Goal: Information Seeking & Learning: Find specific fact

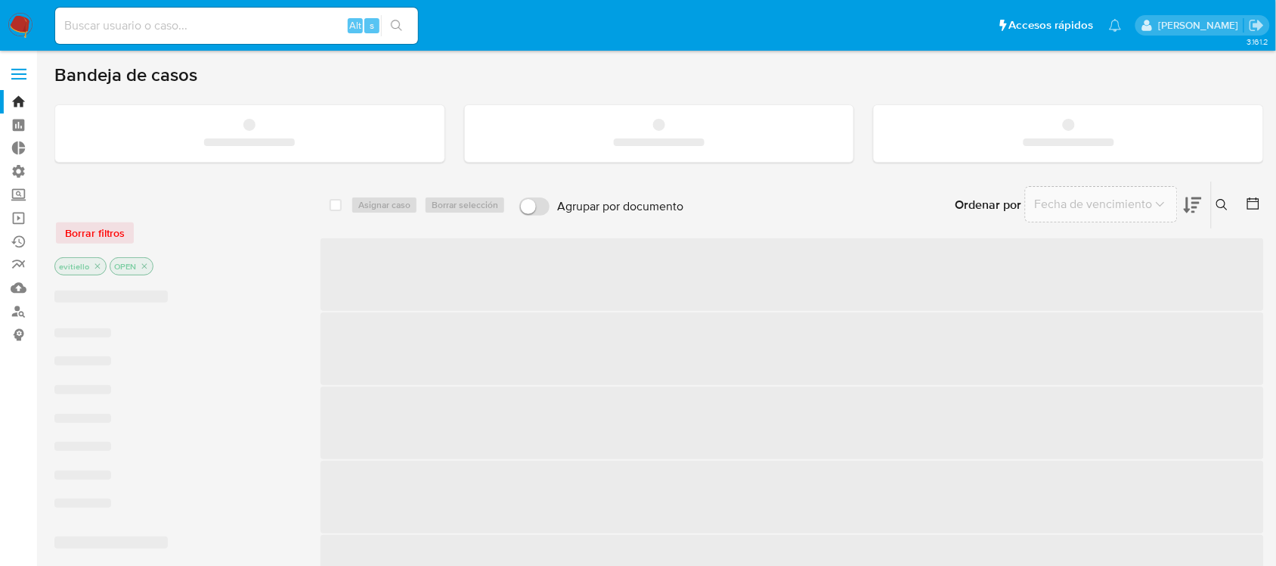
click at [178, 30] on input at bounding box center [236, 26] width 363 height 20
paste input "627816124"
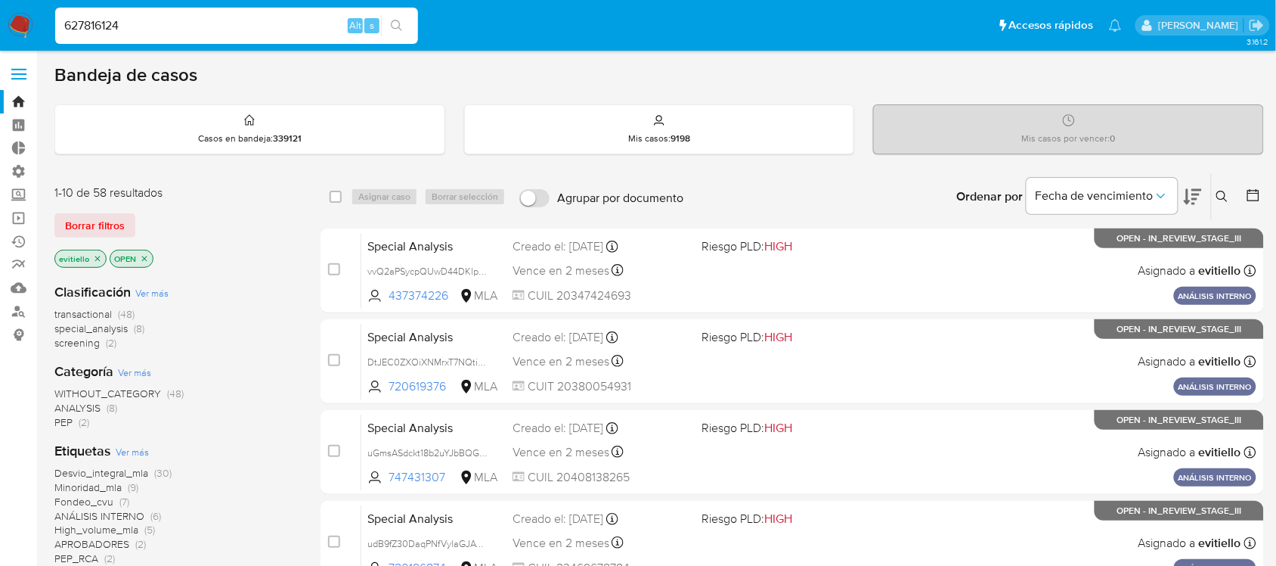
type input "627816124"
click at [402, 24] on icon "search-icon" at bounding box center [397, 26] width 12 height 12
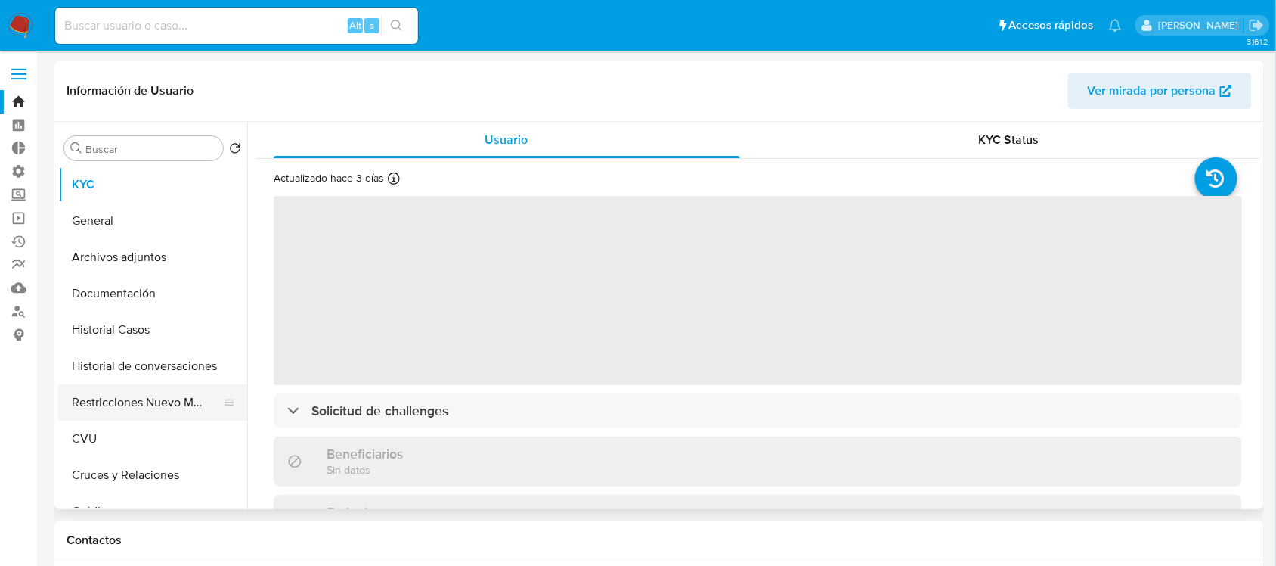
select select "10"
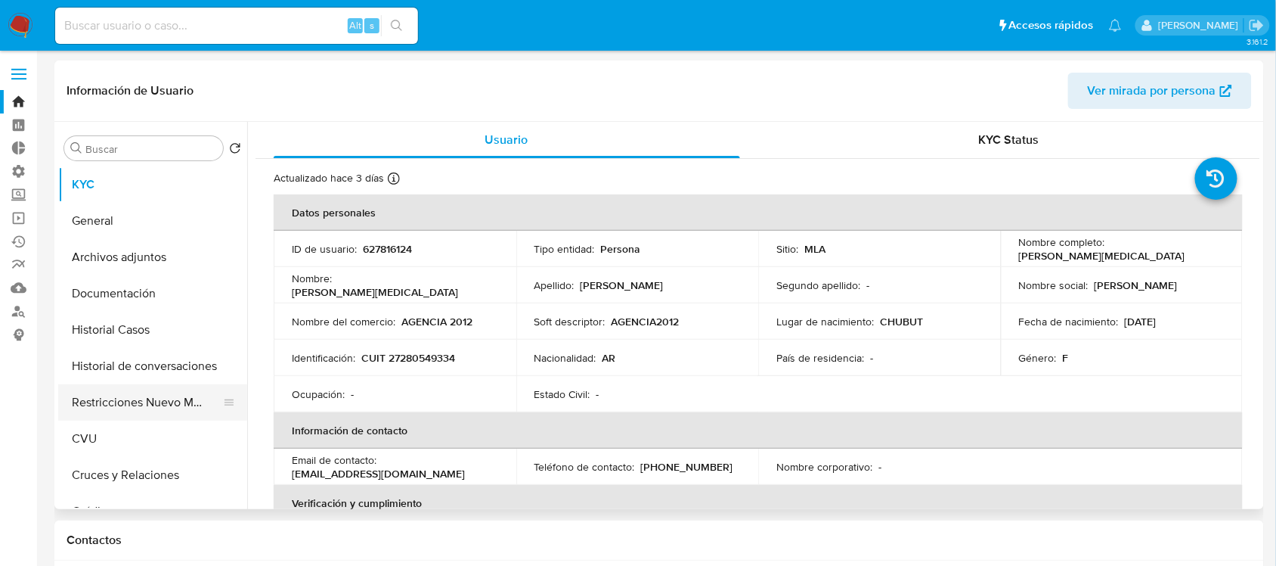
click at [157, 393] on button "Restricciones Nuevo Mundo" at bounding box center [146, 402] width 177 height 36
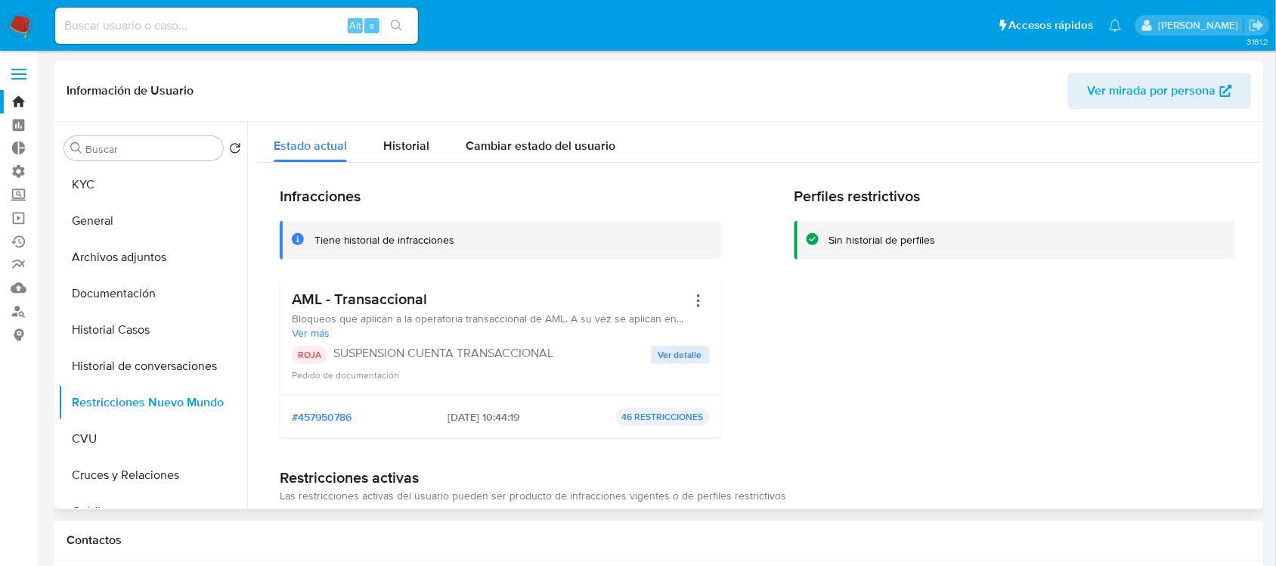
click at [673, 354] on span "Ver detalle" at bounding box center [681, 354] width 44 height 15
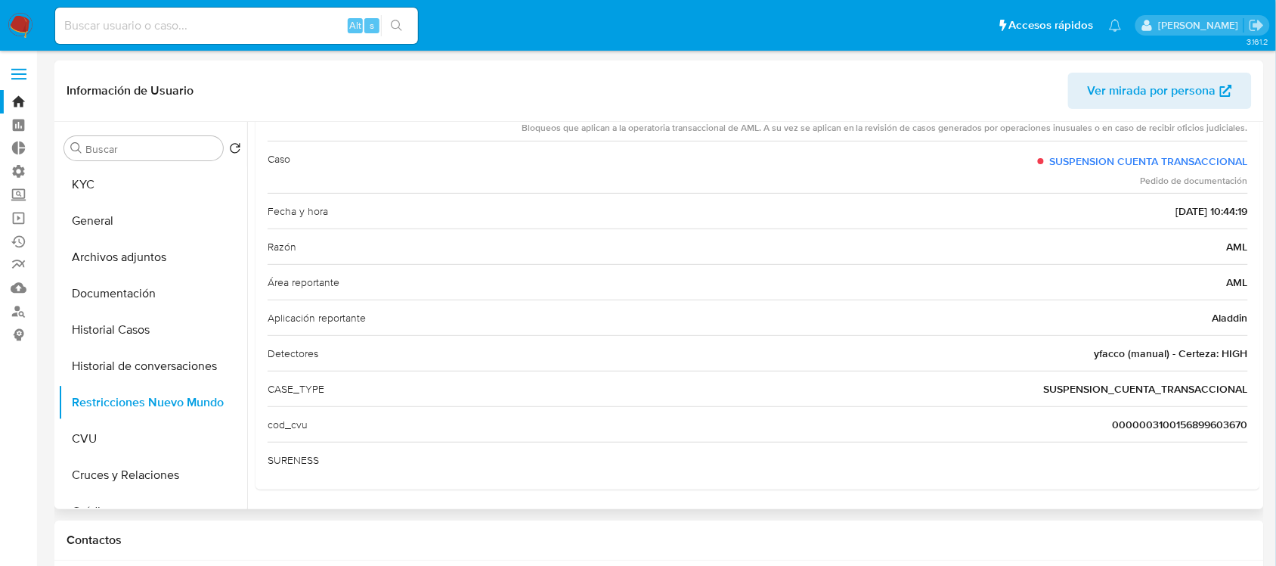
click at [1109, 349] on span "yfacco (manual) - Certeza: HIGH" at bounding box center [1172, 353] width 154 height 15
click at [1076, 382] on span "SUSPENSION_CUENTA_TRANSACCIONAL" at bounding box center [1146, 388] width 204 height 15
drag, startPoint x: 1121, startPoint y: 358, endPoint x: 1091, endPoint y: 359, distance: 29.5
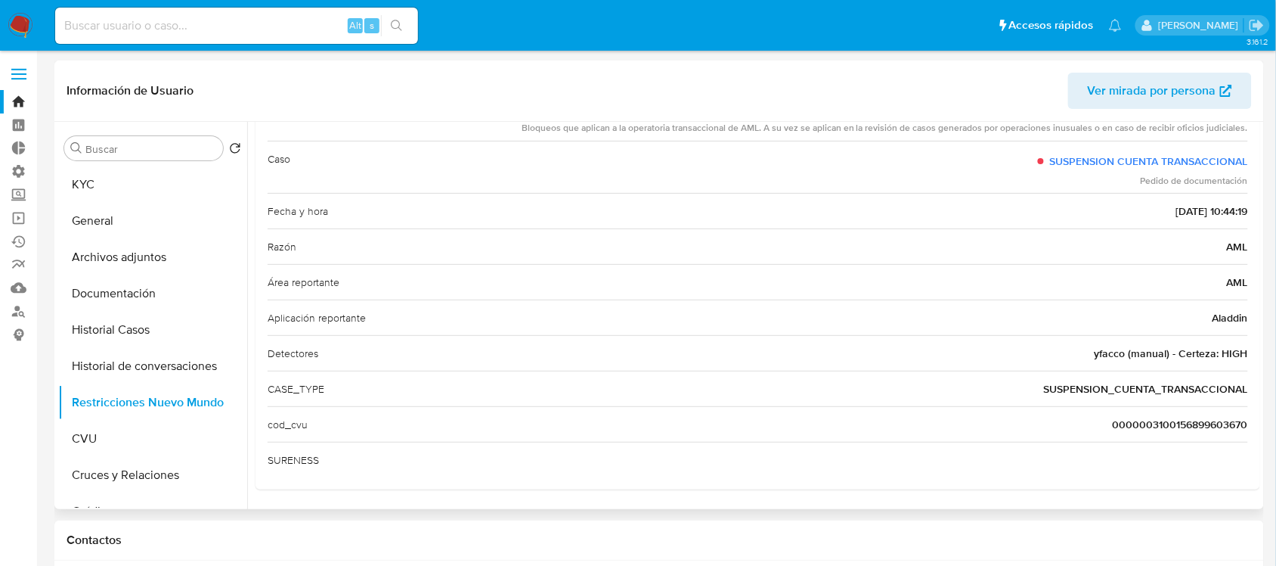
click at [1091, 359] on div "Detectores yfacco (manual) - Certeza: HIGH" at bounding box center [758, 353] width 981 height 36
click at [199, 334] on button "Historial Casos" at bounding box center [146, 330] width 177 height 36
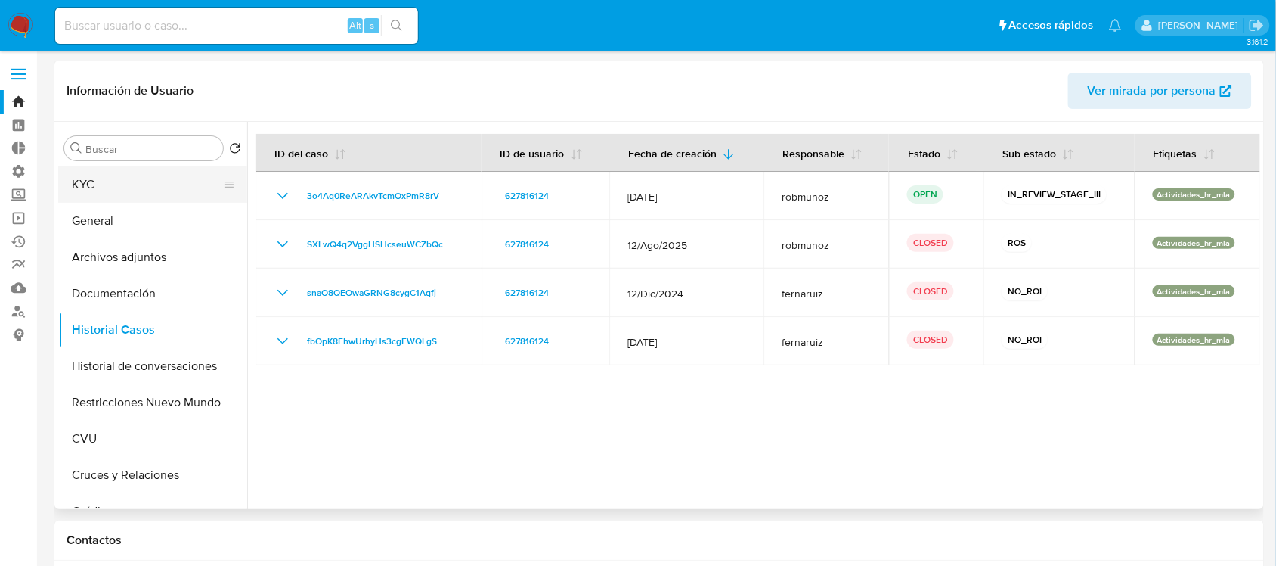
click at [144, 176] on button "KYC" at bounding box center [146, 184] width 177 height 36
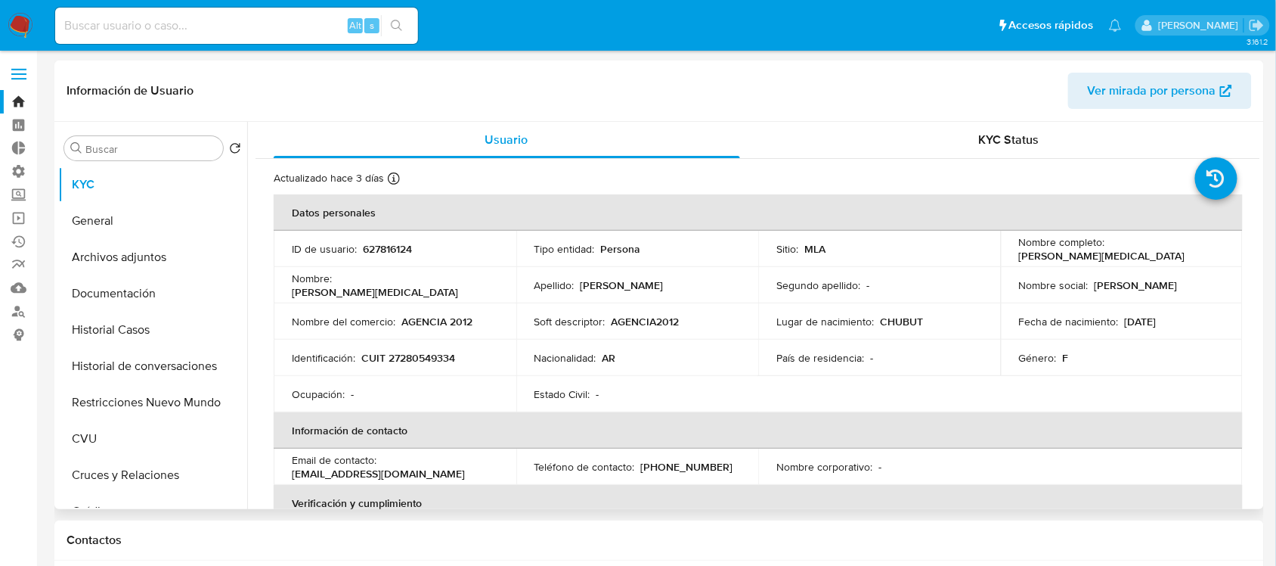
click at [397, 250] on p "627816124" at bounding box center [387, 249] width 49 height 14
drag, startPoint x: 1210, startPoint y: 253, endPoint x: 1109, endPoint y: 252, distance: 101.3
click at [1109, 252] on td "Nombre completo : [PERSON_NAME][MEDICAL_DATA]" at bounding box center [1122, 249] width 243 height 36
copy p "[PERSON_NAME][MEDICAL_DATA]"
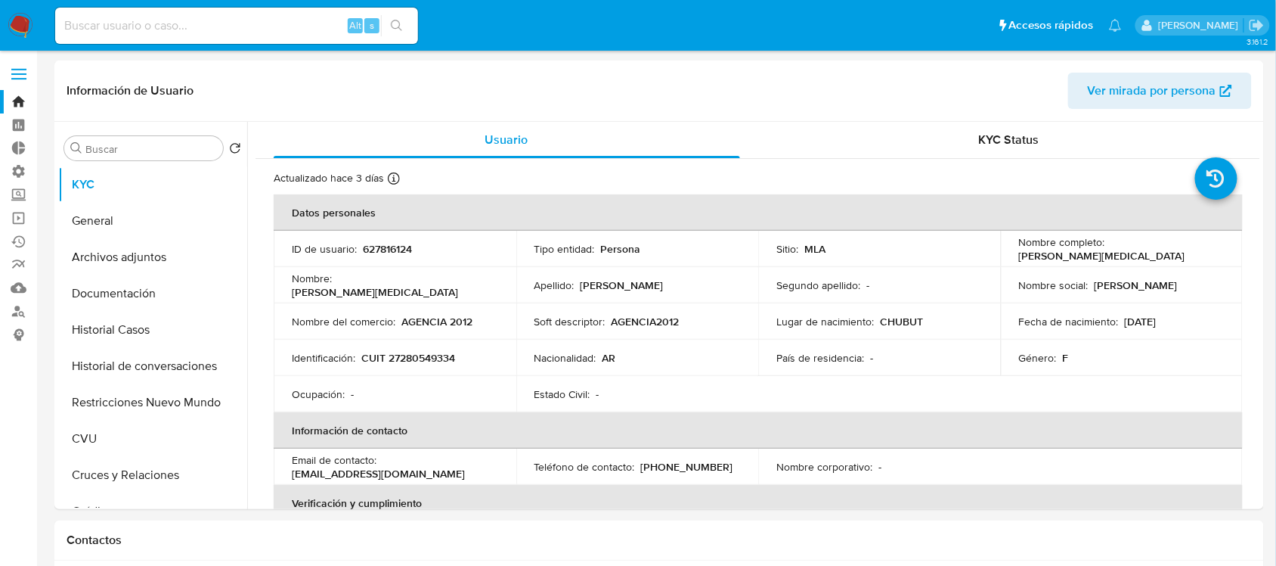
click at [250, 27] on input at bounding box center [236, 26] width 363 height 20
paste input "9810284"
type input "9810284"
click at [397, 26] on icon "search-icon" at bounding box center [397, 26] width 12 height 12
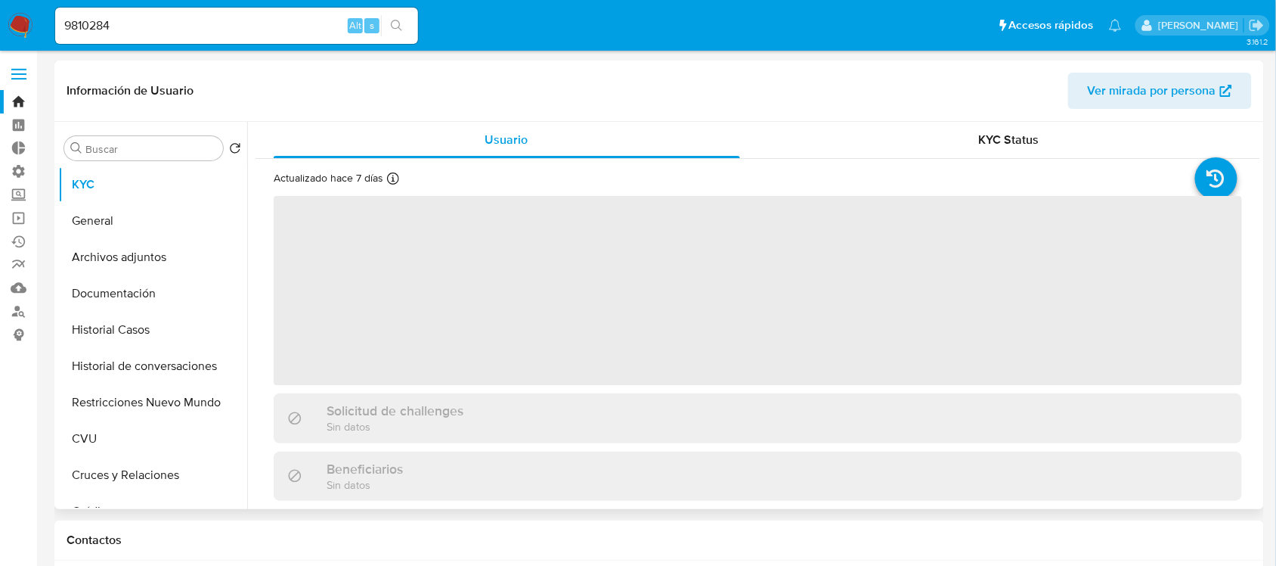
select select "10"
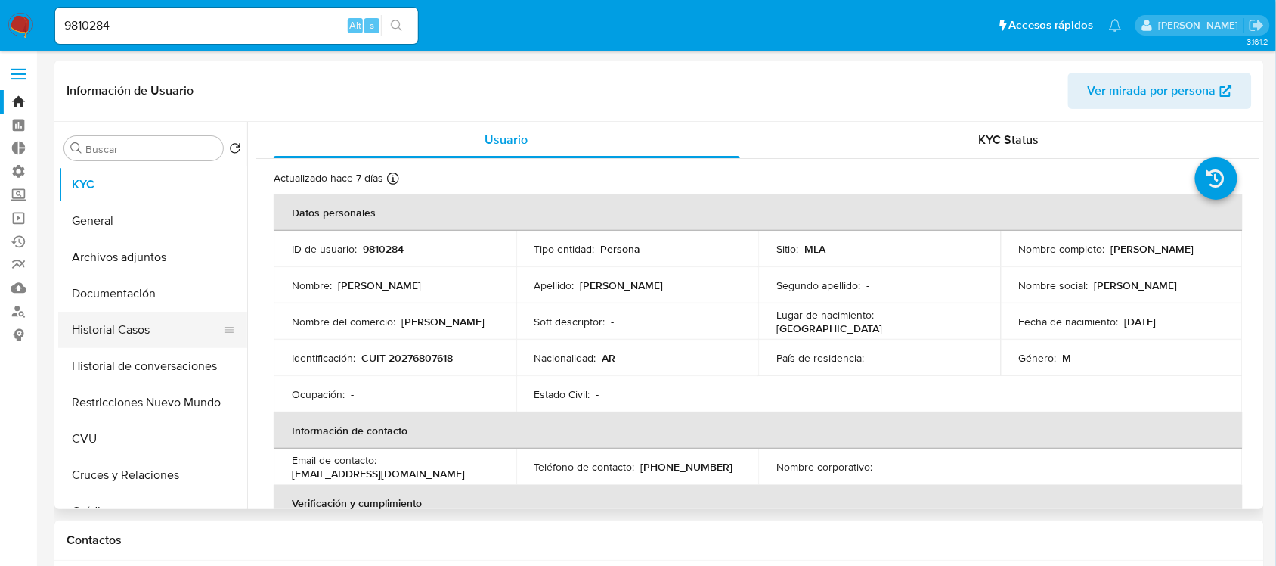
click at [185, 333] on button "Historial Casos" at bounding box center [146, 330] width 177 height 36
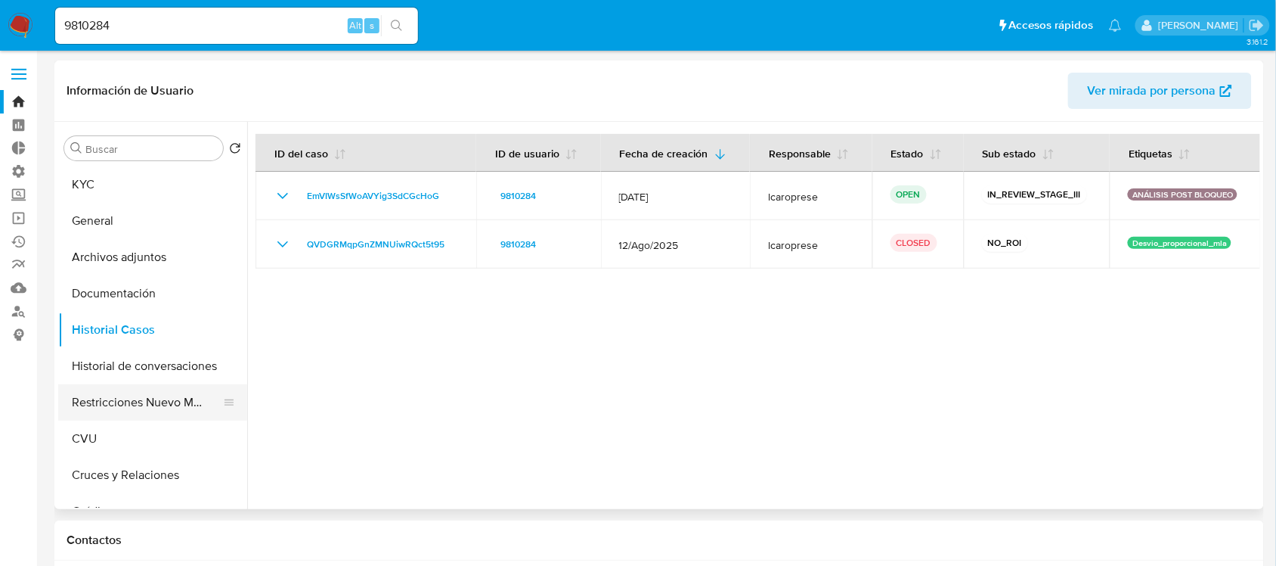
click at [163, 399] on button "Restricciones Nuevo Mundo" at bounding box center [146, 402] width 177 height 36
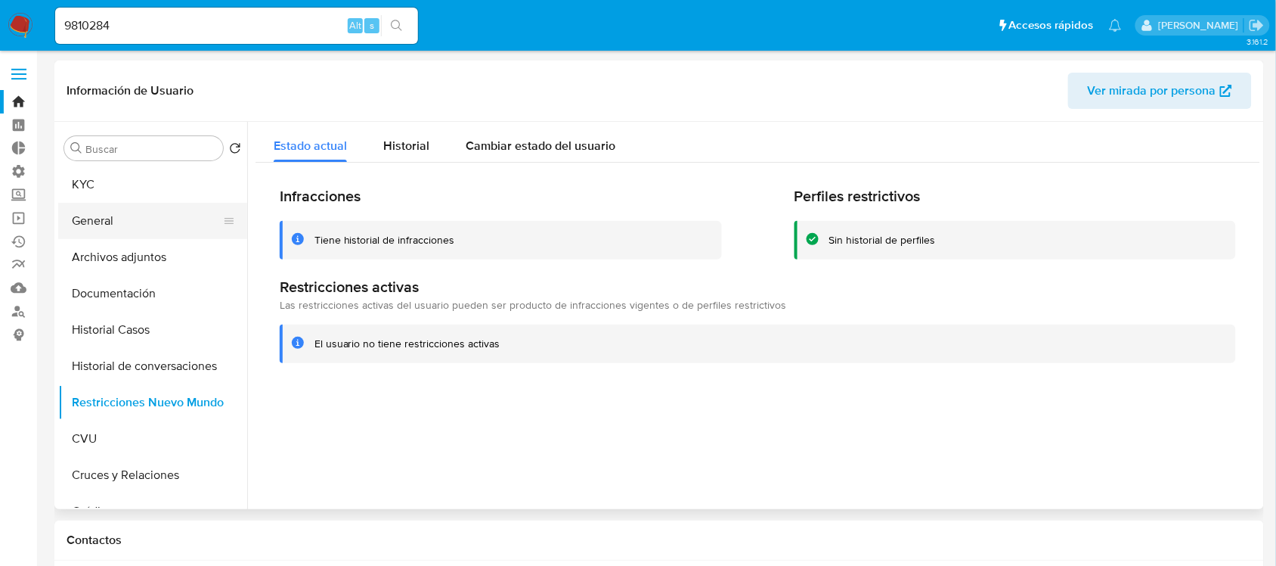
click at [179, 220] on button "General" at bounding box center [146, 221] width 177 height 36
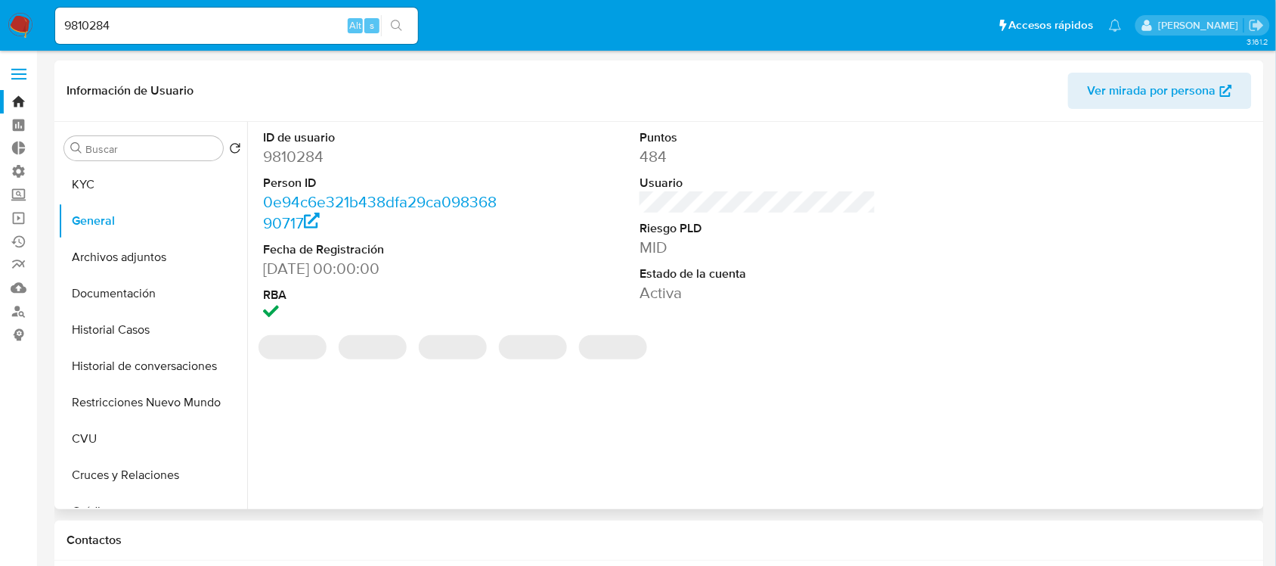
click at [309, 154] on dd "9810284" at bounding box center [381, 156] width 236 height 21
copy dd "9810284"
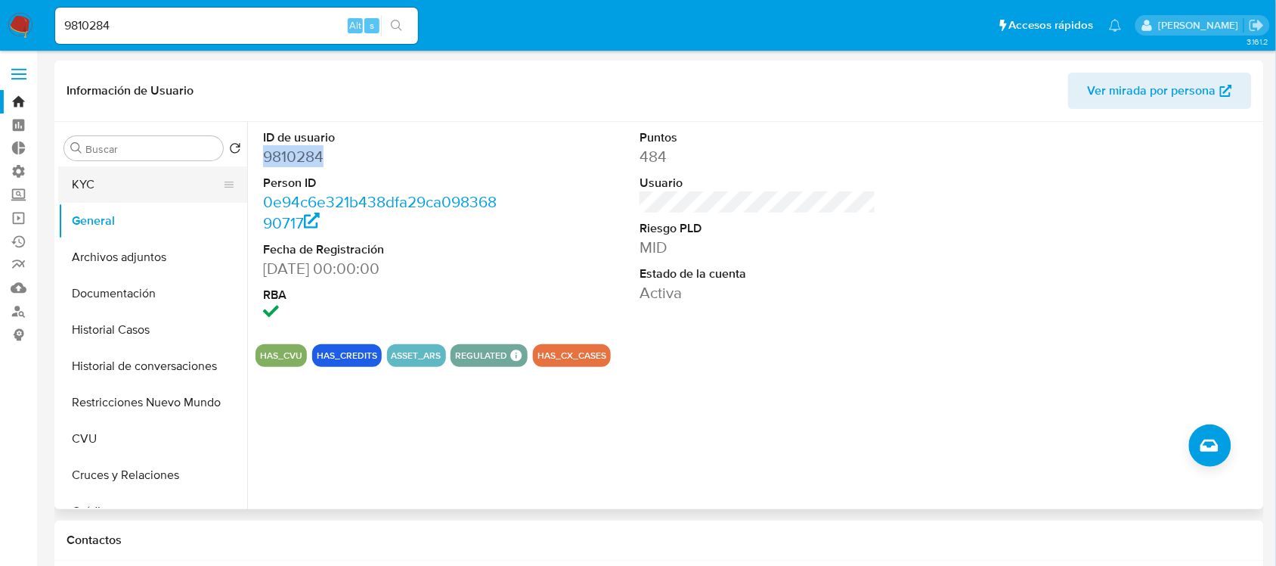
click at [85, 191] on button "KYC" at bounding box center [146, 184] width 177 height 36
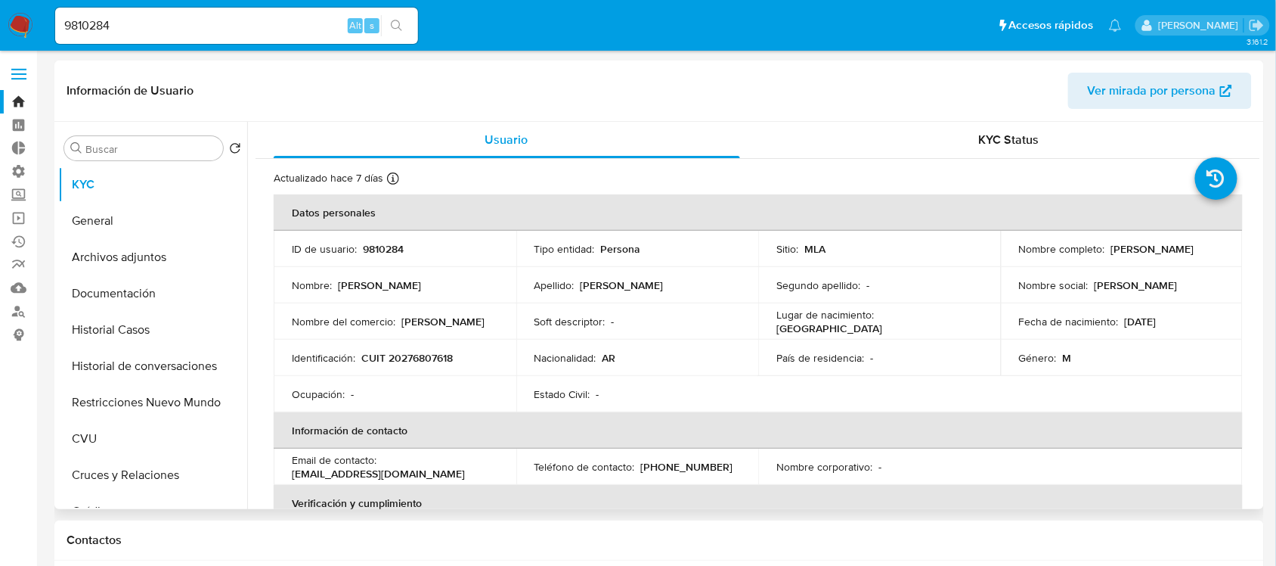
drag, startPoint x: 1219, startPoint y: 247, endPoint x: 1109, endPoint y: 254, distance: 110.6
click at [1109, 254] on div "Nombre completo : [PERSON_NAME]" at bounding box center [1122, 249] width 206 height 14
copy p "[PERSON_NAME]"
click at [250, 30] on input "9810284" at bounding box center [236, 26] width 363 height 20
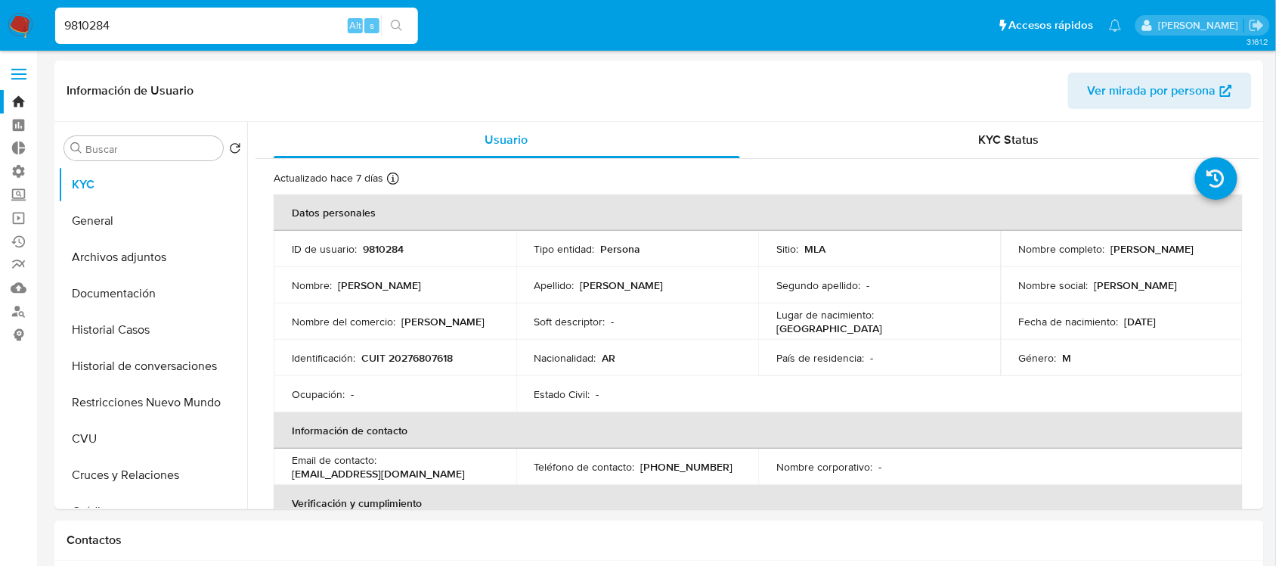
paste input "400598759"
type input "400598759"
click at [391, 25] on icon "search-icon" at bounding box center [397, 26] width 12 height 12
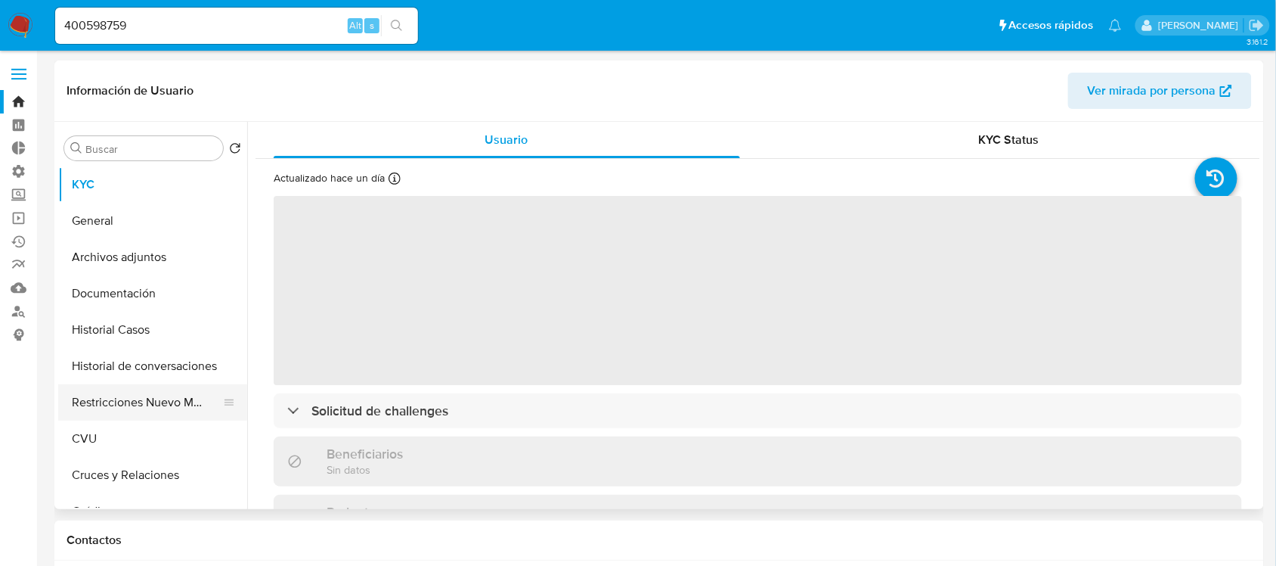
click at [122, 394] on button "Restricciones Nuevo Mundo" at bounding box center [146, 402] width 177 height 36
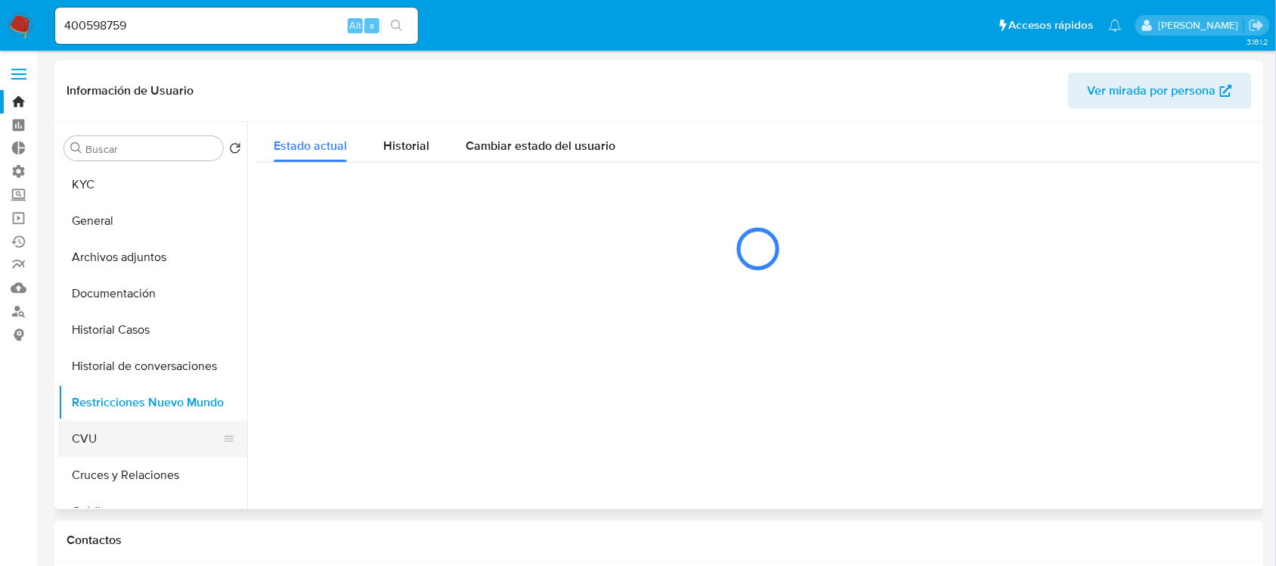
select select "10"
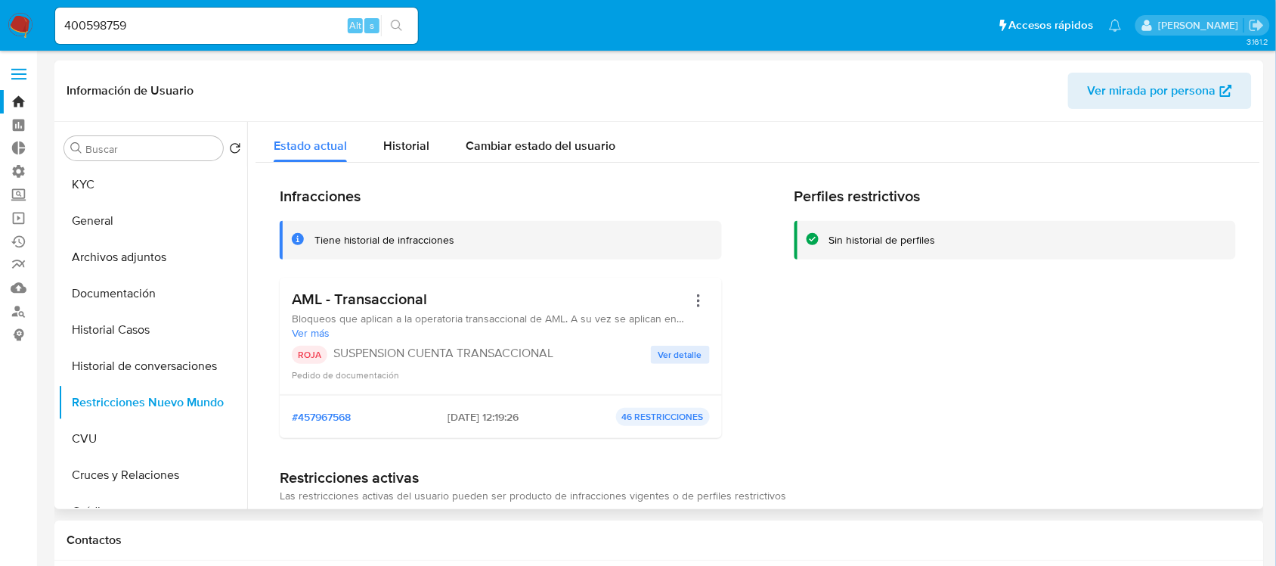
click at [651, 354] on button "Ver detalle" at bounding box center [680, 355] width 59 height 18
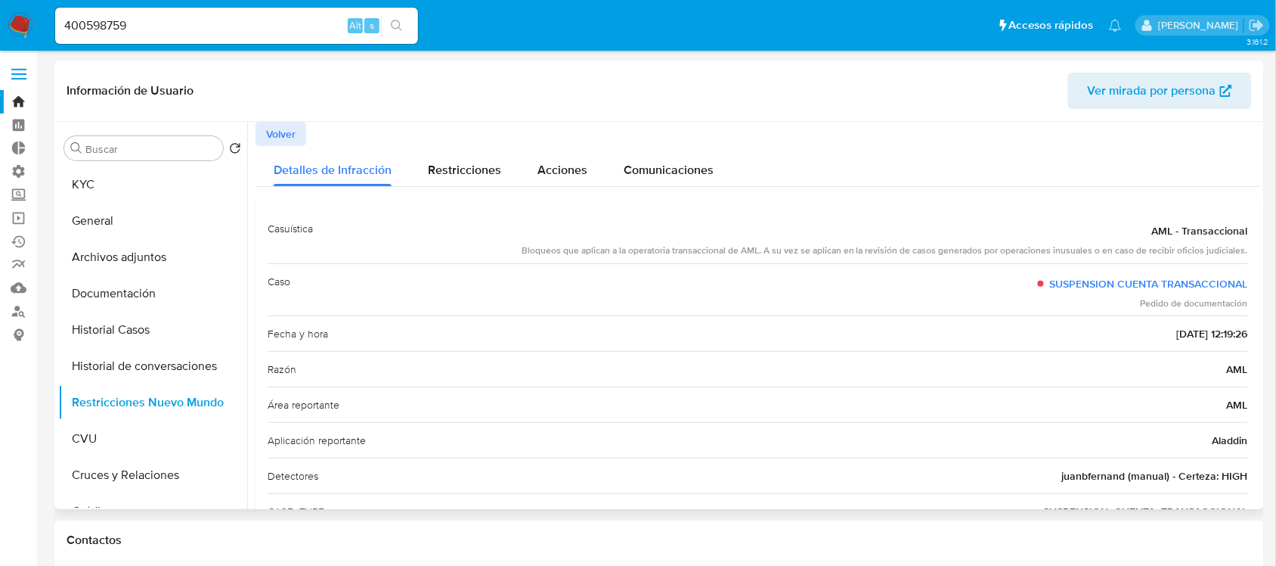
click at [1106, 477] on span "juanbfernand (manual) - Certeza: HIGH" at bounding box center [1155, 475] width 186 height 15
click at [176, 181] on button "KYC" at bounding box center [146, 184] width 177 height 36
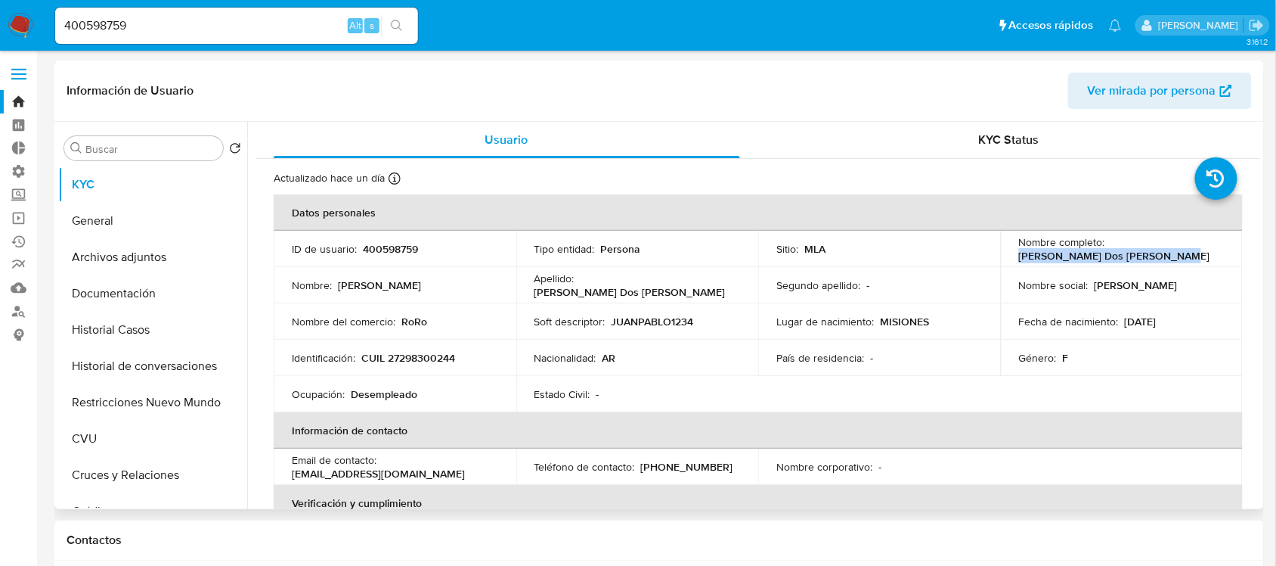
drag, startPoint x: 1128, startPoint y: 253, endPoint x: 1015, endPoint y: 252, distance: 113.4
click at [1019, 252] on div "Nombre completo : [PERSON_NAME] Dos [PERSON_NAME]" at bounding box center [1122, 248] width 206 height 27
copy p "[PERSON_NAME] Dos [PERSON_NAME]"
click at [160, 340] on button "Historial Casos" at bounding box center [146, 330] width 177 height 36
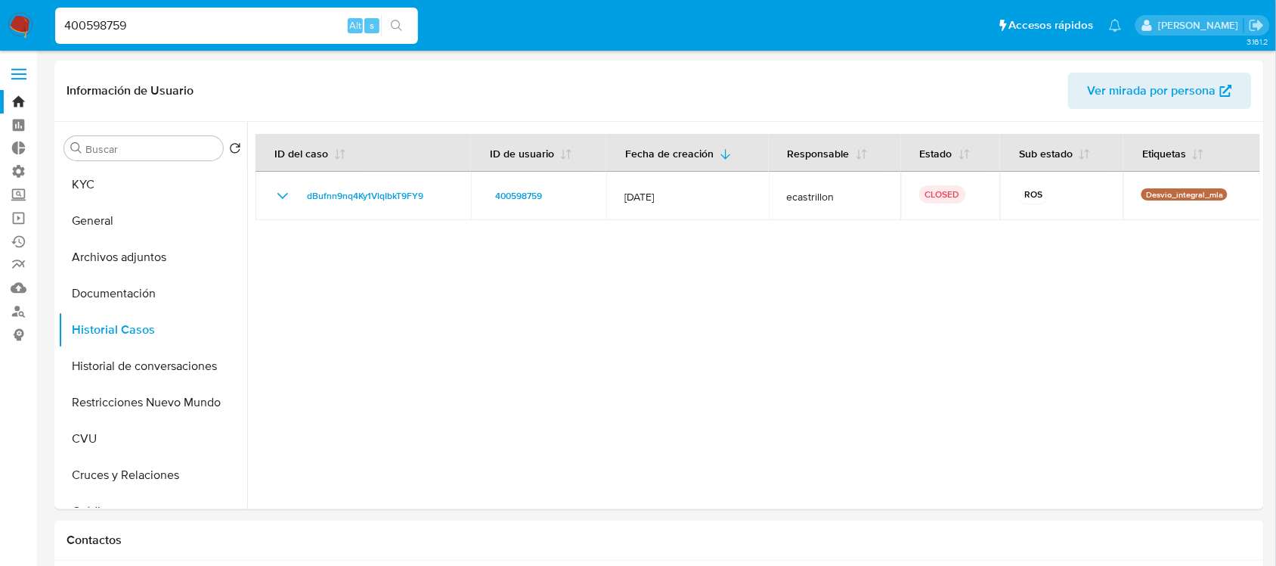
click at [206, 24] on input "400598759" at bounding box center [236, 26] width 363 height 20
paste input "53853526"
type input "453853526"
click at [398, 26] on icon "search-icon" at bounding box center [397, 26] width 12 height 12
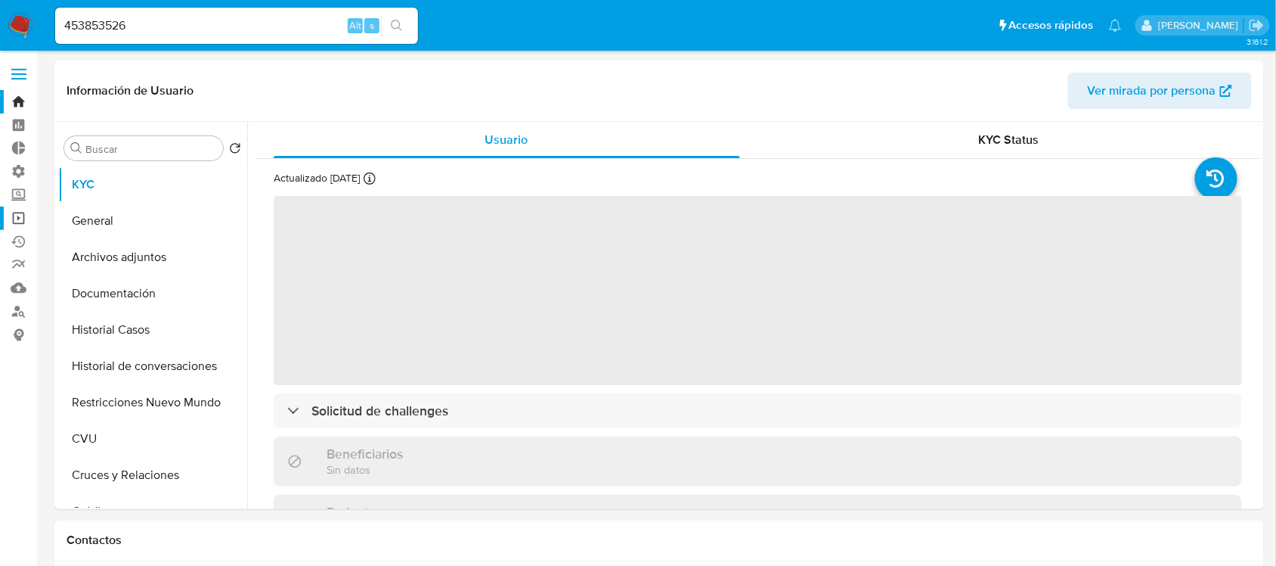
select select "10"
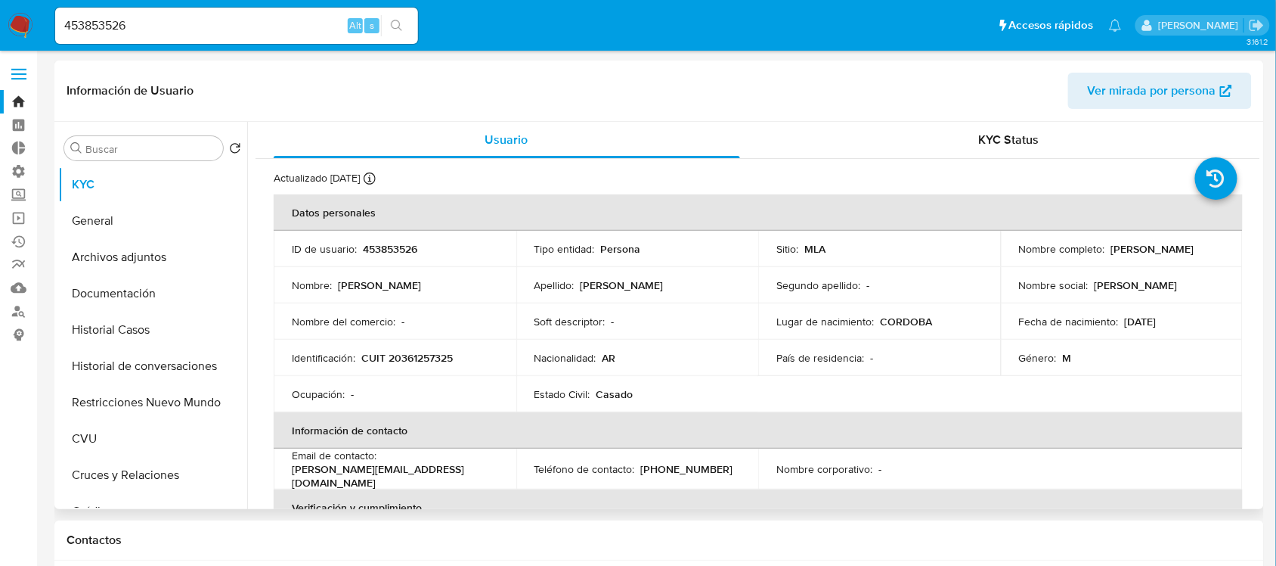
drag, startPoint x: 1034, startPoint y: 265, endPoint x: 1013, endPoint y: 257, distance: 22.5
click at [1013, 257] on td "Nombre completo : [PERSON_NAME]" at bounding box center [1122, 249] width 243 height 36
copy p "[PERSON_NAME]"
click at [127, 405] on button "Restricciones Nuevo Mundo" at bounding box center [146, 402] width 177 height 36
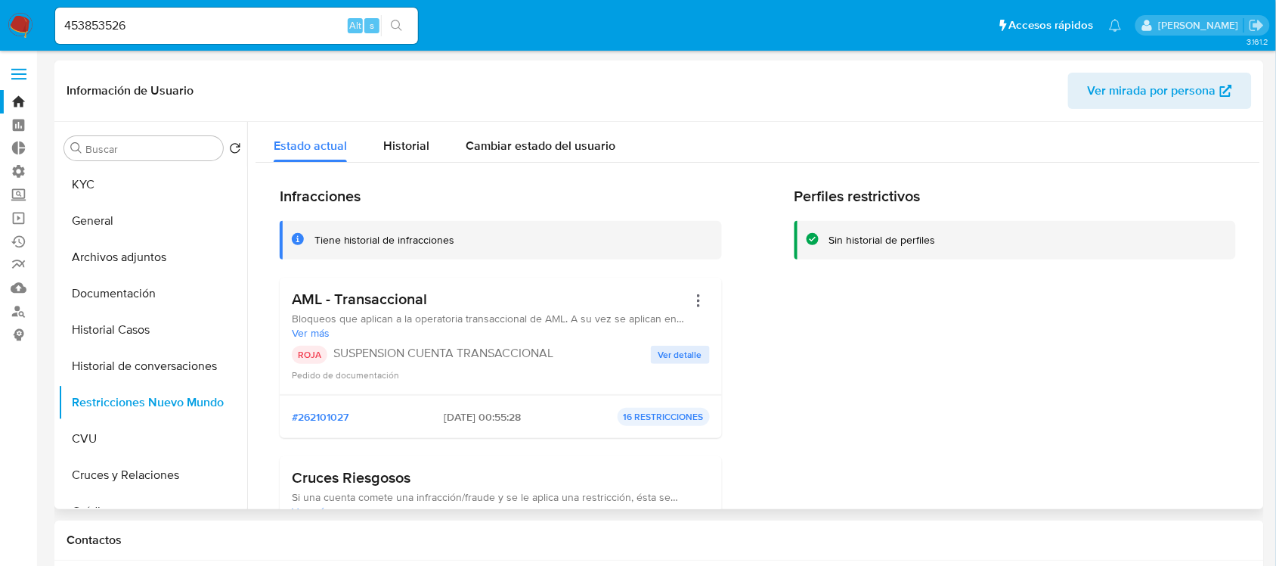
click at [673, 352] on span "Ver detalle" at bounding box center [681, 354] width 44 height 15
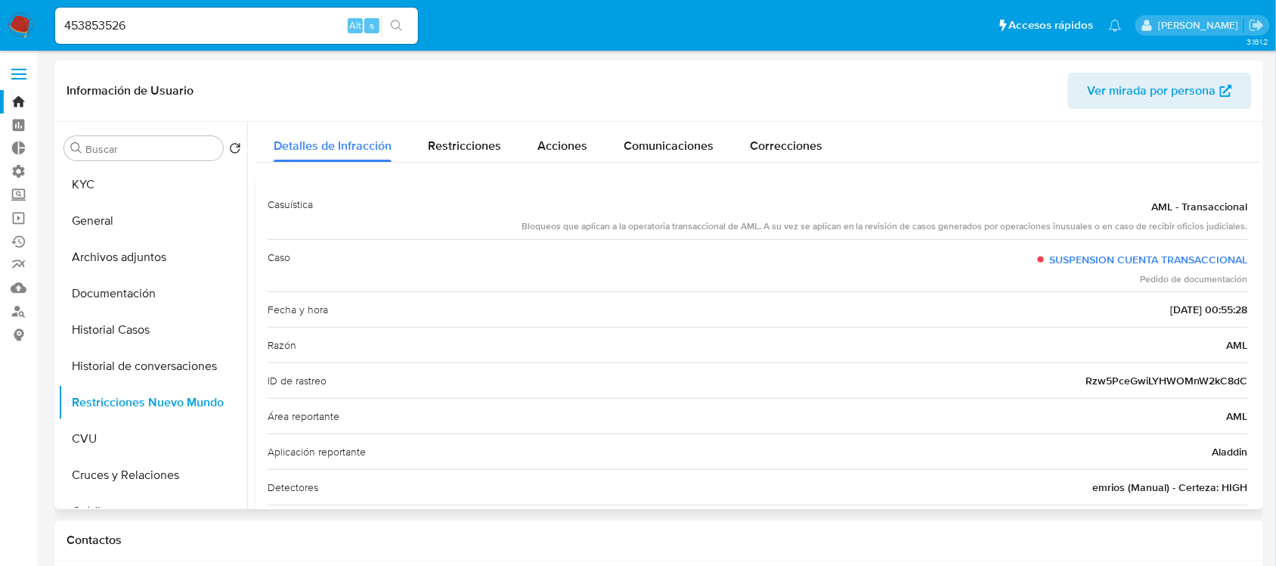
scroll to position [95, 0]
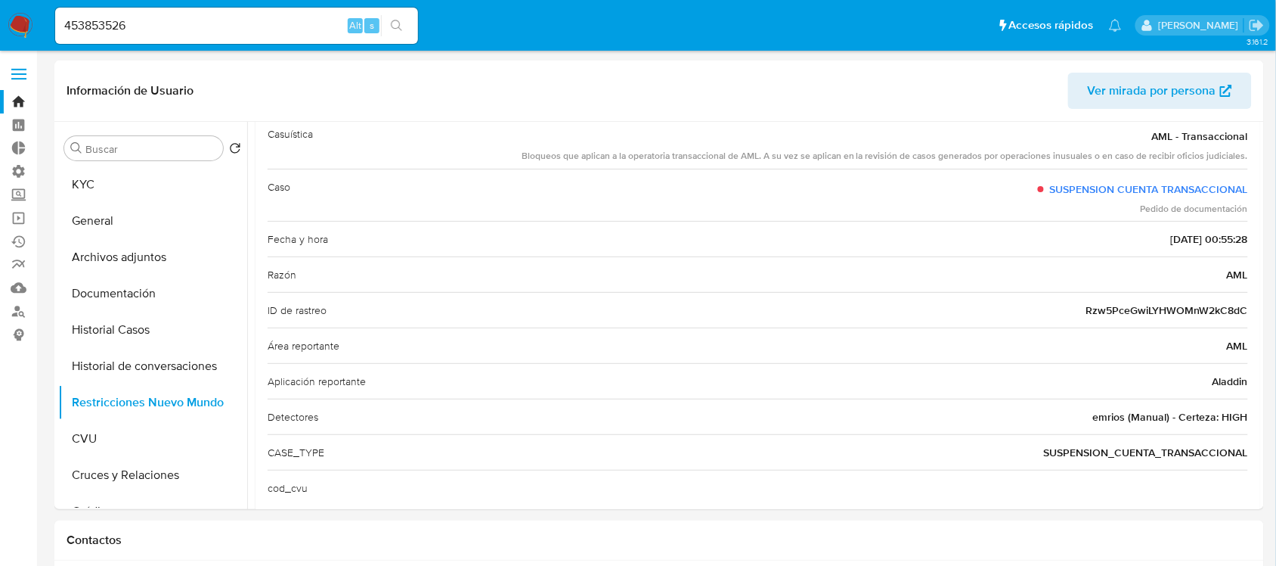
click at [296, 14] on div "453853526 Alt s" at bounding box center [236, 26] width 363 height 36
click at [290, 23] on input "453853526" at bounding box center [236, 26] width 363 height 20
paste input "1531807445"
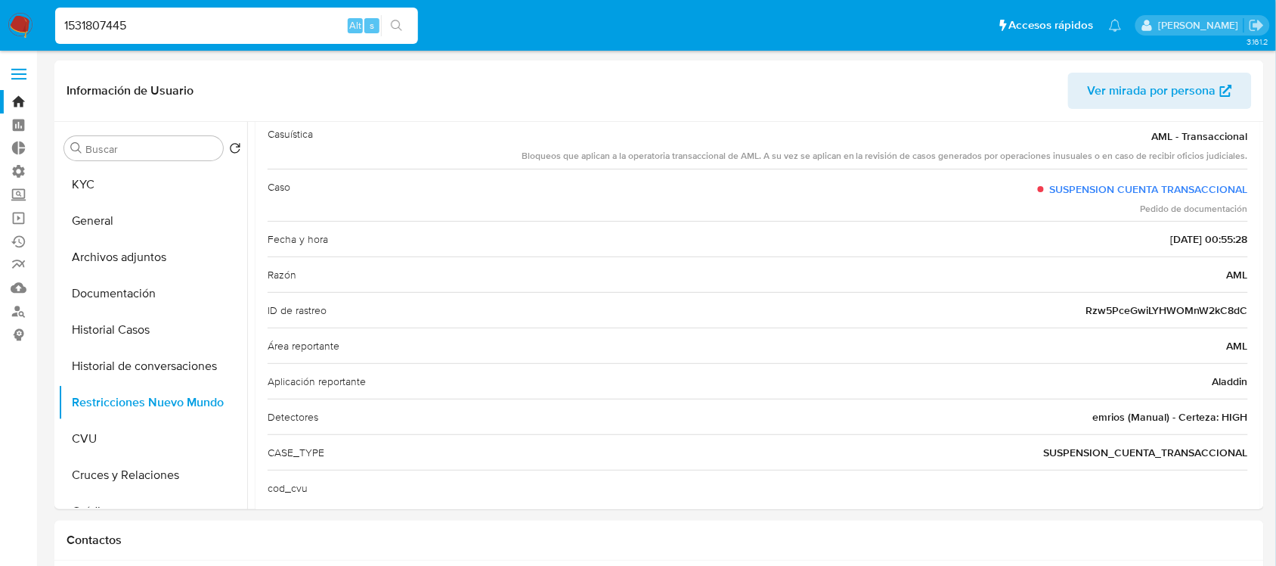
type input "1531807445"
click at [395, 11] on div "1531807445 Alt s" at bounding box center [236, 26] width 363 height 36
click at [387, 17] on button "search-icon" at bounding box center [396, 25] width 31 height 21
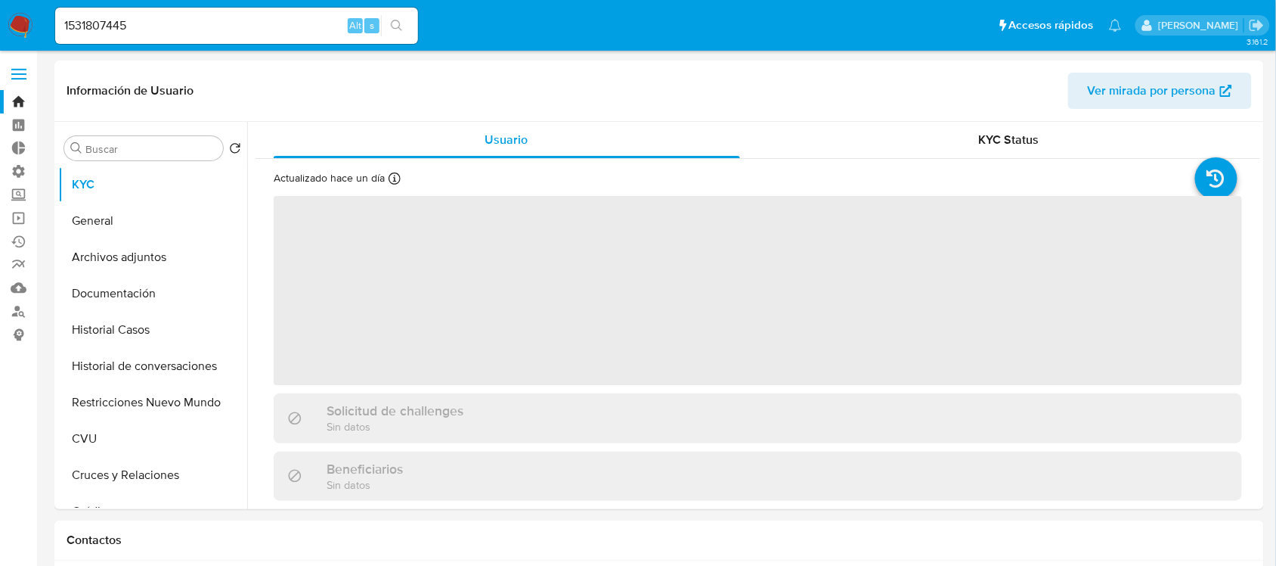
select select "10"
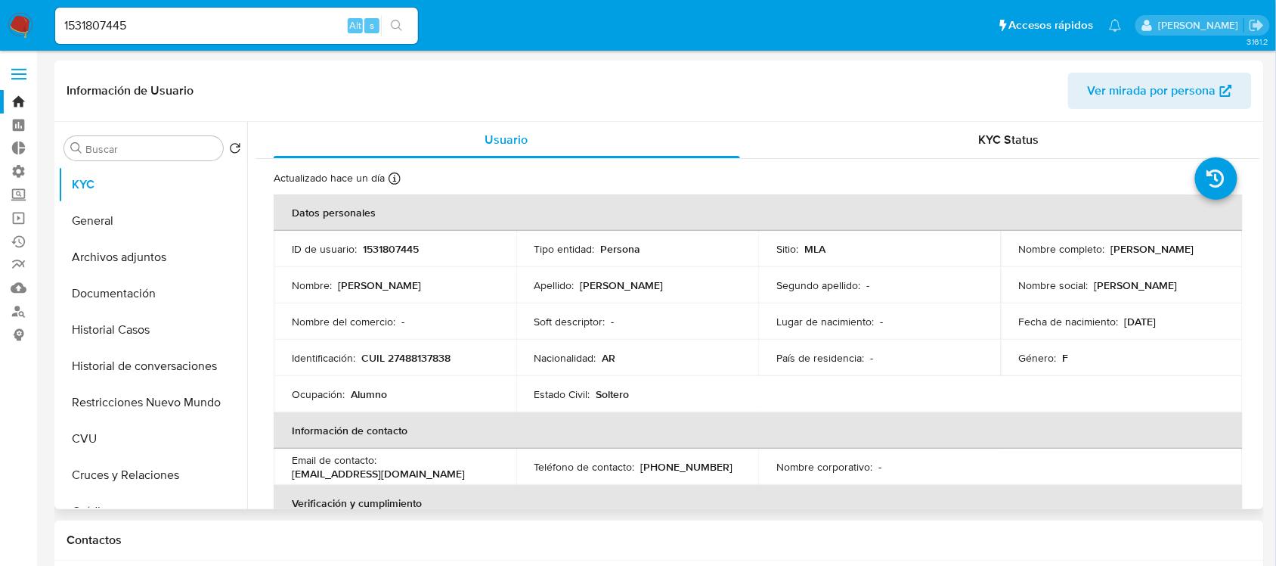
drag, startPoint x: 1221, startPoint y: 247, endPoint x: 1109, endPoint y: 254, distance: 112.1
click at [1109, 254] on td "Nombre completo : [PERSON_NAME]" at bounding box center [1122, 249] width 243 height 36
click at [100, 401] on button "Restricciones Nuevo Mundo" at bounding box center [146, 402] width 177 height 36
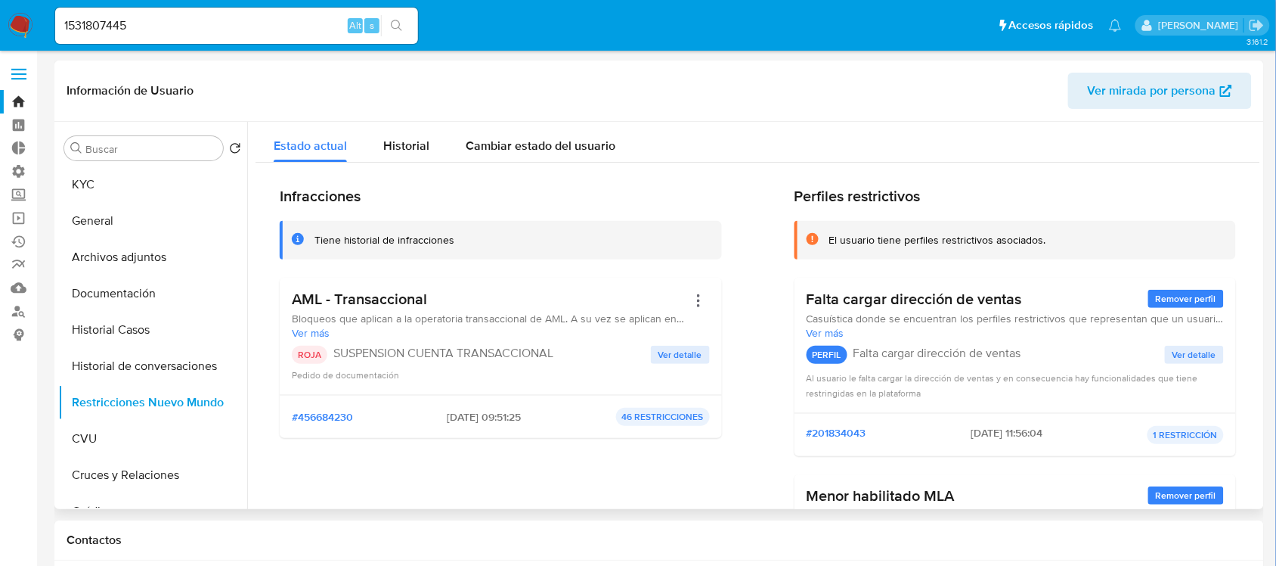
click at [683, 349] on span "Ver detalle" at bounding box center [681, 354] width 44 height 15
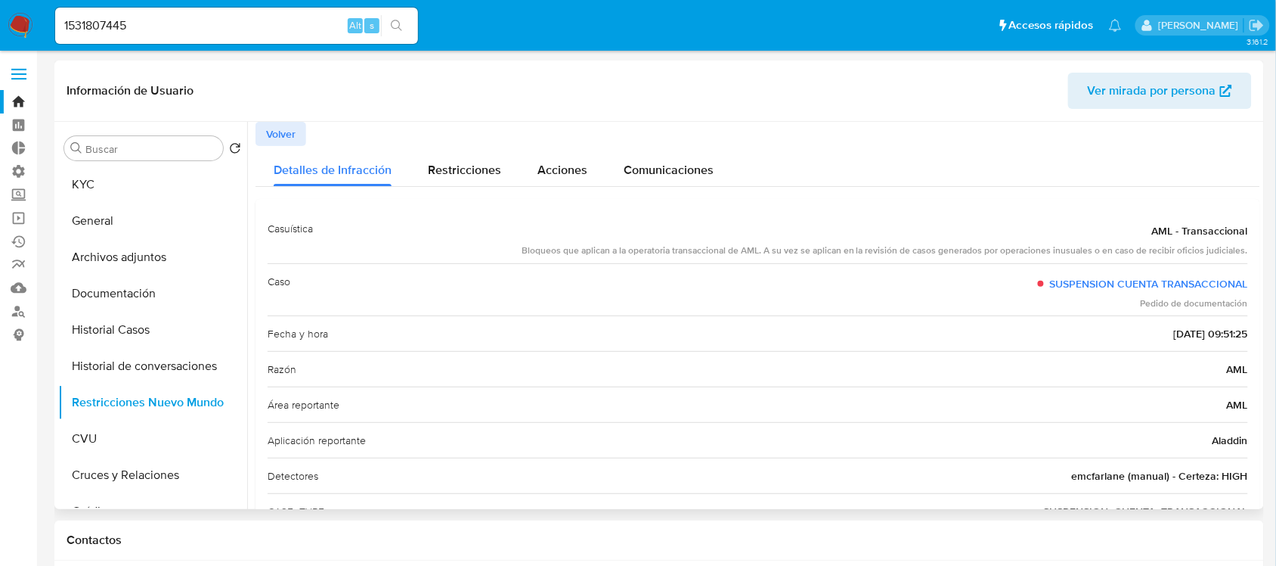
click at [1075, 474] on span "emcfarlane (manual) - Certeza: HIGH" at bounding box center [1160, 475] width 176 height 15
click at [271, 25] on input "1531807445" at bounding box center [236, 26] width 363 height 20
paste input "453870221"
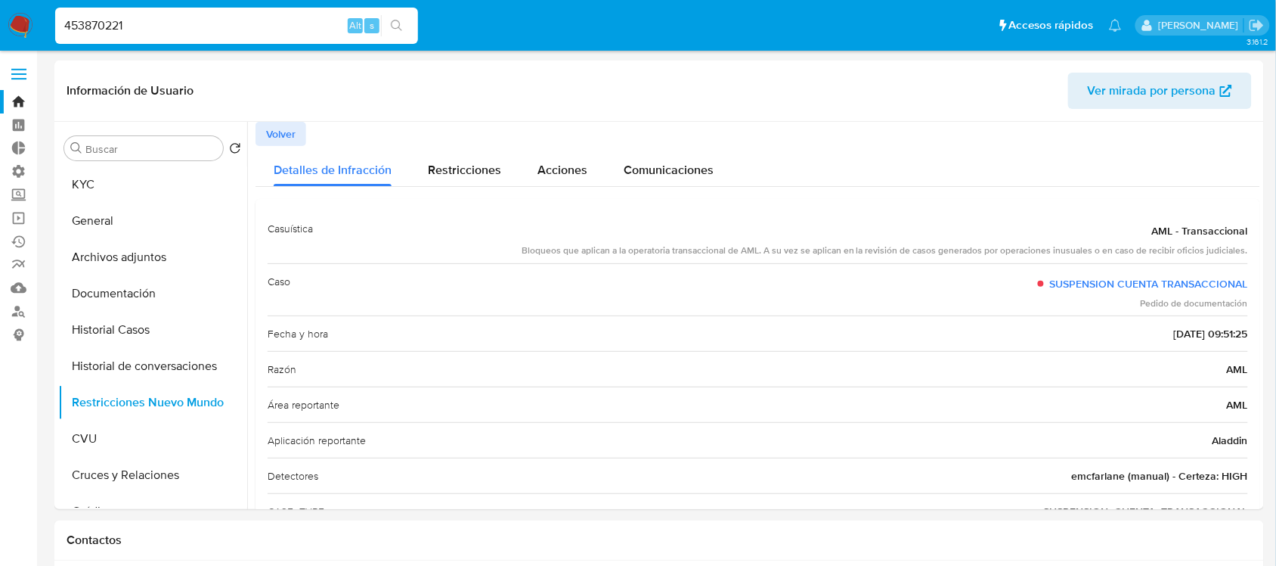
type input "453870221"
click at [403, 25] on button "search-icon" at bounding box center [396, 25] width 31 height 21
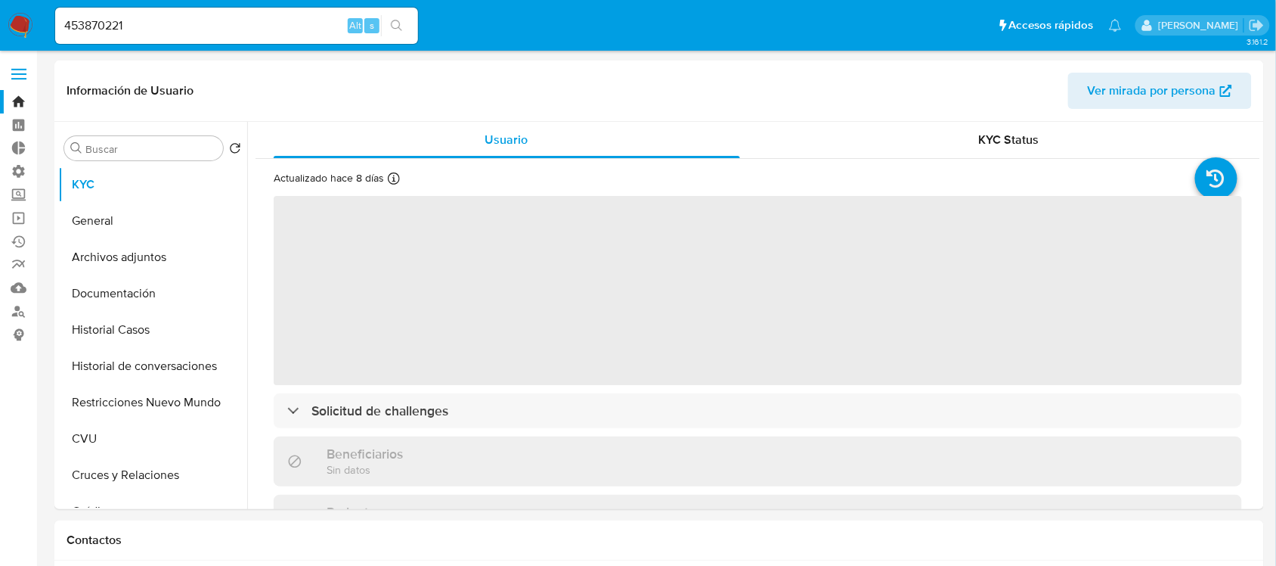
select select "10"
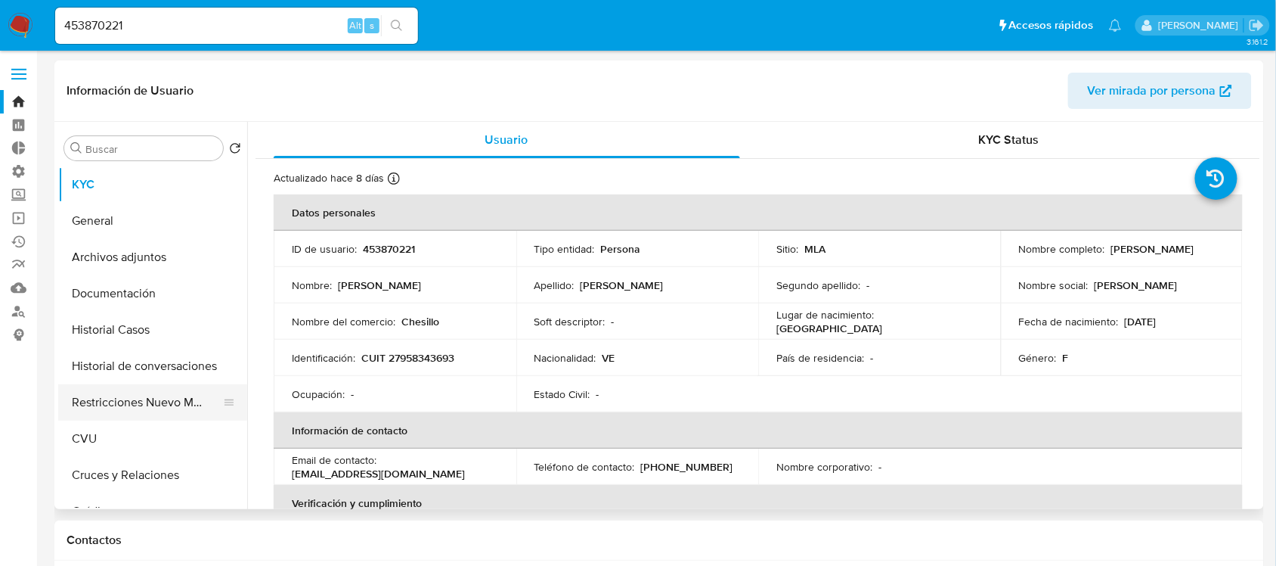
click at [148, 409] on button "Restricciones Nuevo Mundo" at bounding box center [146, 402] width 177 height 36
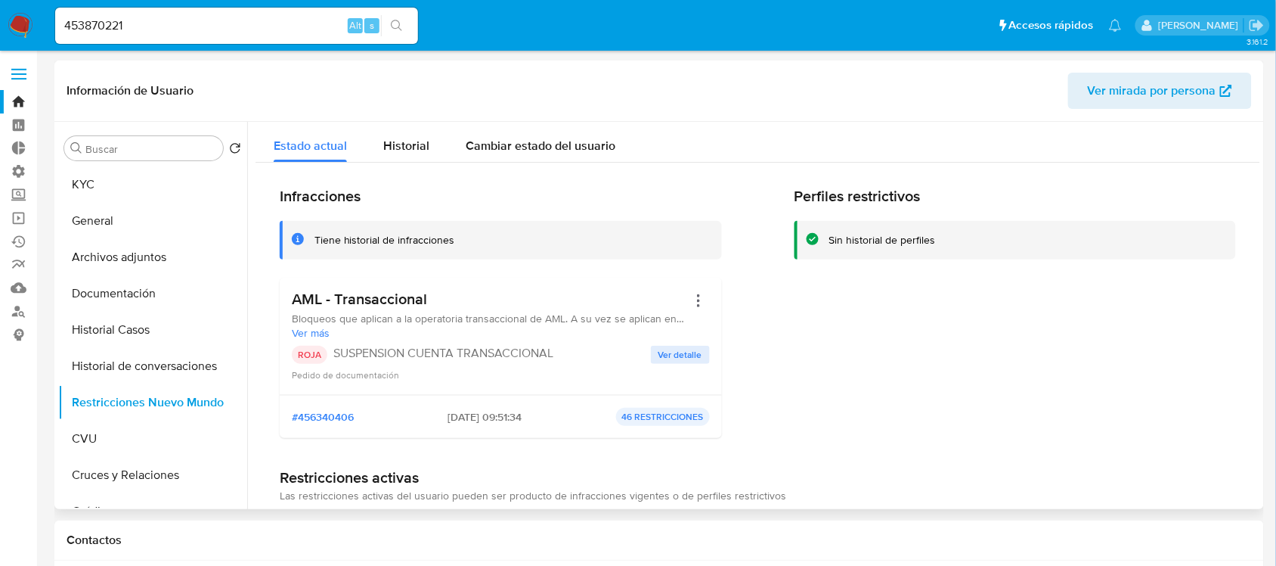
click at [660, 357] on span "Ver detalle" at bounding box center [681, 354] width 44 height 15
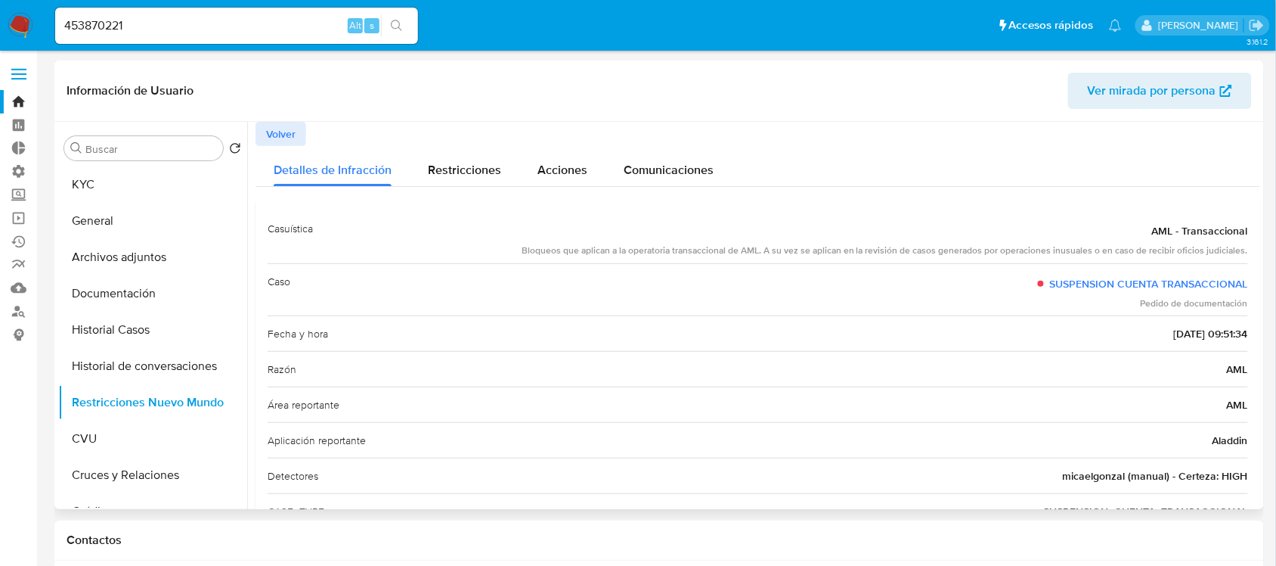
click at [1093, 478] on span "micaelgonzal (manual) - Certeza: HIGH" at bounding box center [1155, 475] width 185 height 15
click at [168, 195] on button "KYC" at bounding box center [146, 184] width 177 height 36
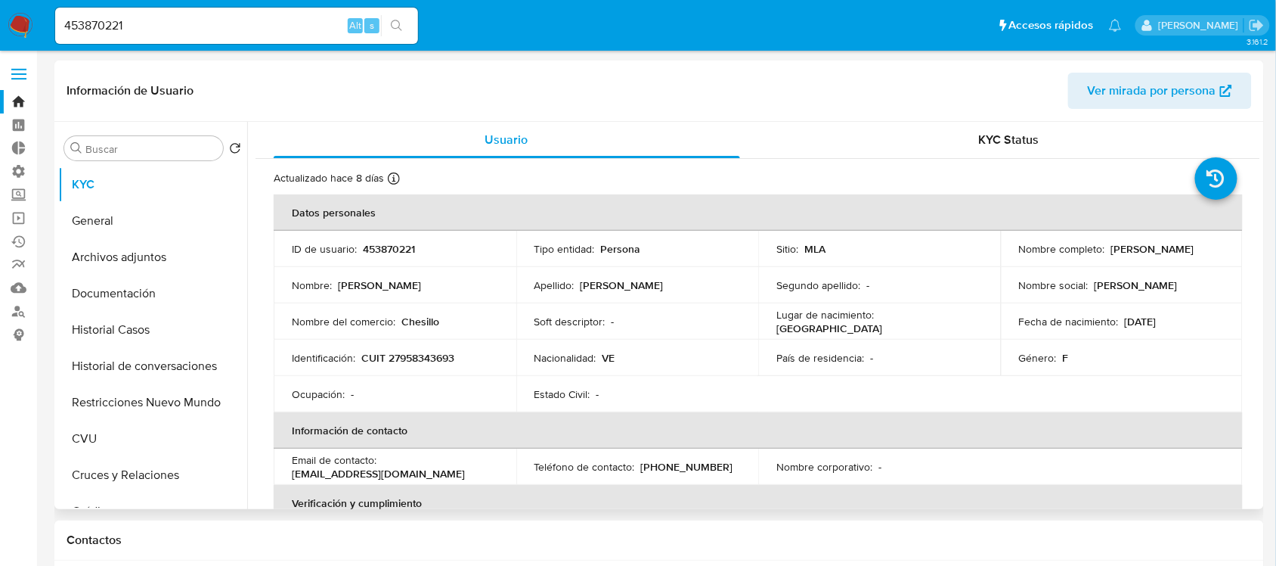
drag, startPoint x: 1065, startPoint y: 263, endPoint x: 1017, endPoint y: 257, distance: 48.0
click at [1019, 256] on div "Nombre completo : [PERSON_NAME]" at bounding box center [1122, 249] width 206 height 14
copy p "[PERSON_NAME]"
click at [248, 33] on input "453870221" at bounding box center [236, 26] width 363 height 20
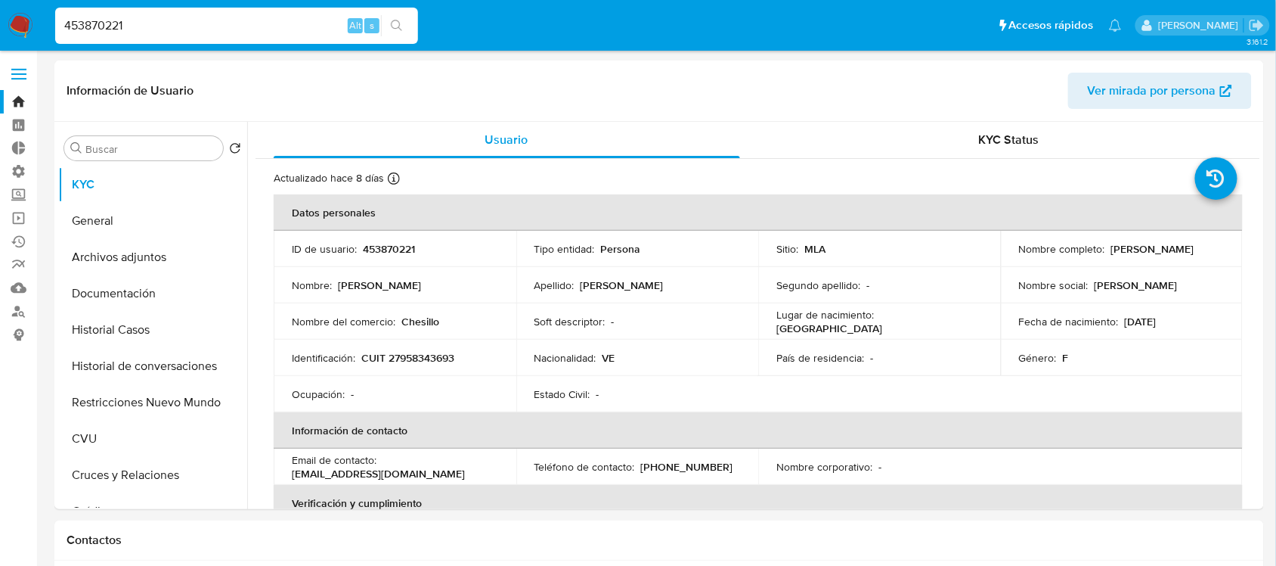
paste input "377259739"
type input "377259739"
click at [408, 23] on button "search-icon" at bounding box center [396, 25] width 31 height 21
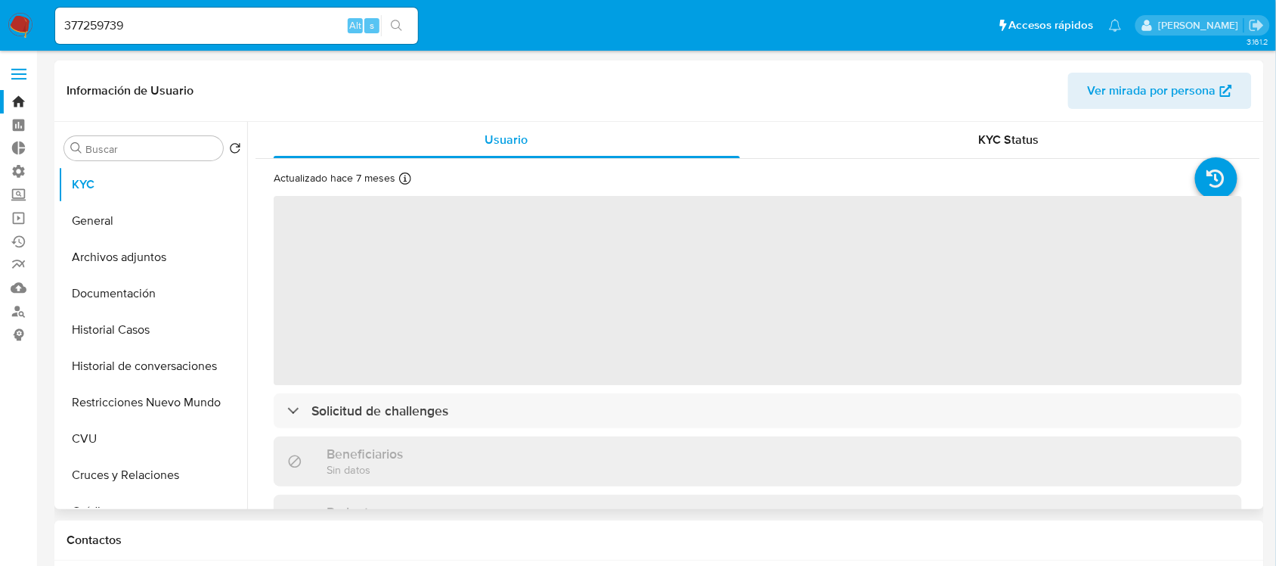
select select "10"
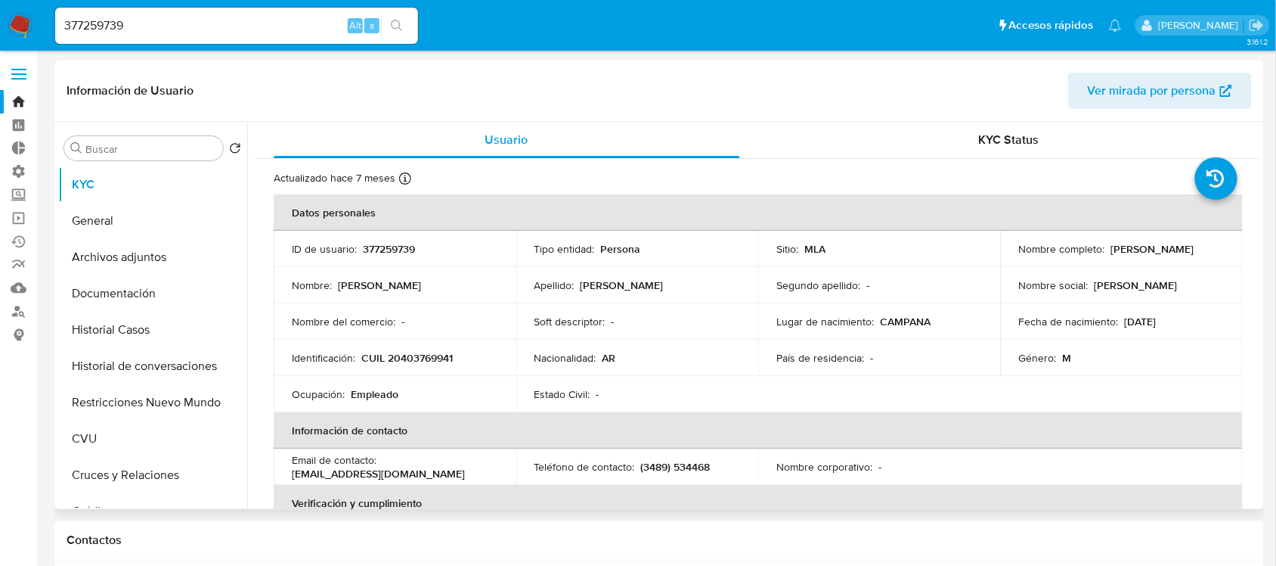
drag, startPoint x: 1144, startPoint y: 251, endPoint x: 1007, endPoint y: 257, distance: 137.0
click at [1007, 257] on td "Nombre completo : [PERSON_NAME]" at bounding box center [1122, 249] width 243 height 36
copy p "[PERSON_NAME]"
select select "10"
click at [151, 399] on button "Restricciones Nuevo Mundo" at bounding box center [146, 402] width 177 height 36
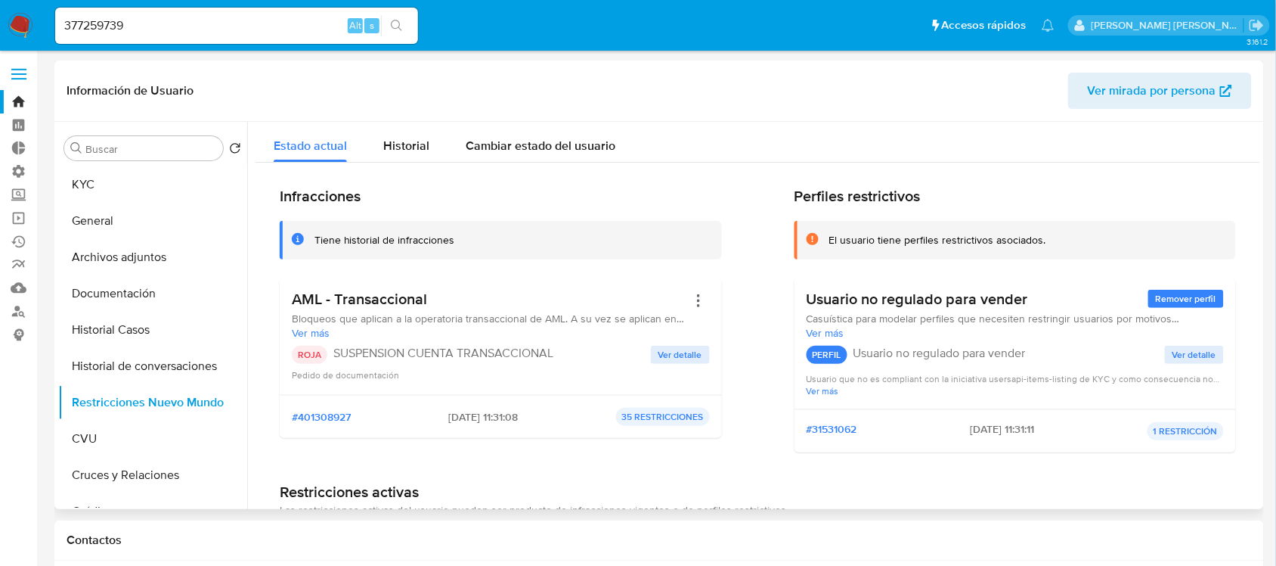
click at [685, 361] on span "Ver detalle" at bounding box center [681, 354] width 44 height 15
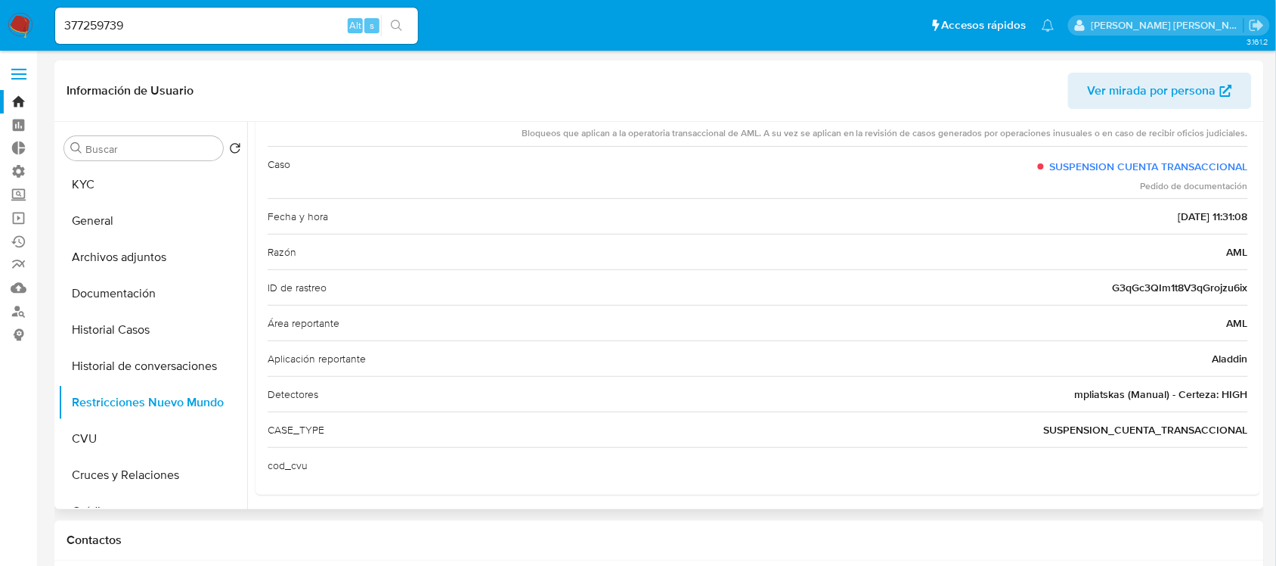
scroll to position [123, 0]
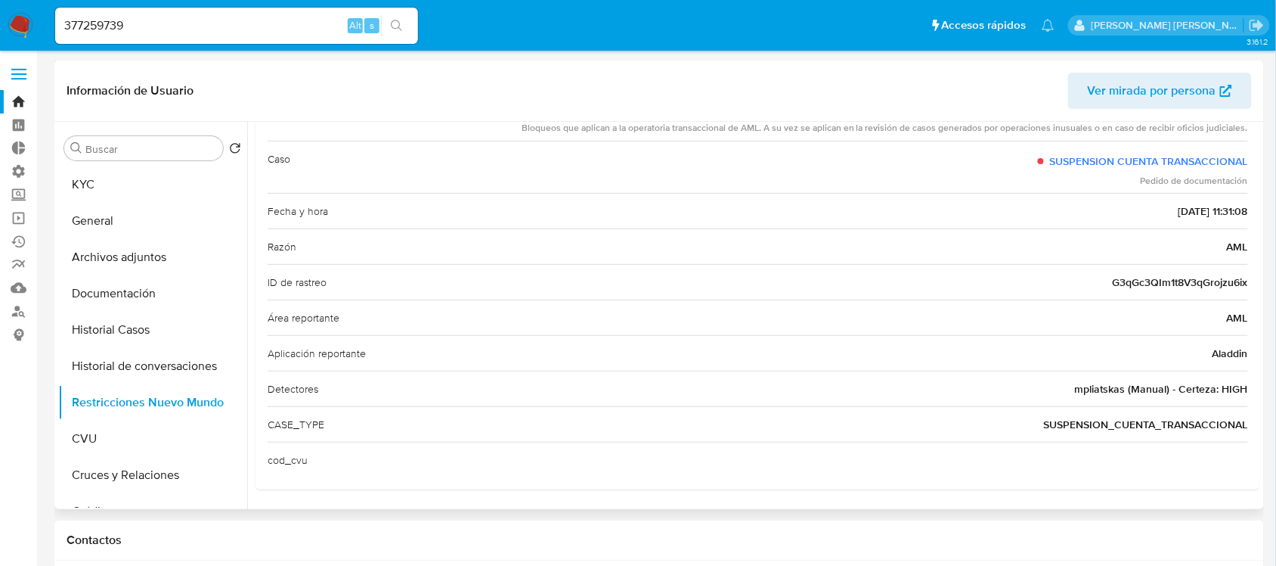
click at [1096, 384] on span "mpliatskas (Manual) - Certeza: HIGH" at bounding box center [1161, 388] width 173 height 15
click at [212, 31] on input "377259739" at bounding box center [236, 26] width 363 height 20
paste input "627816124"
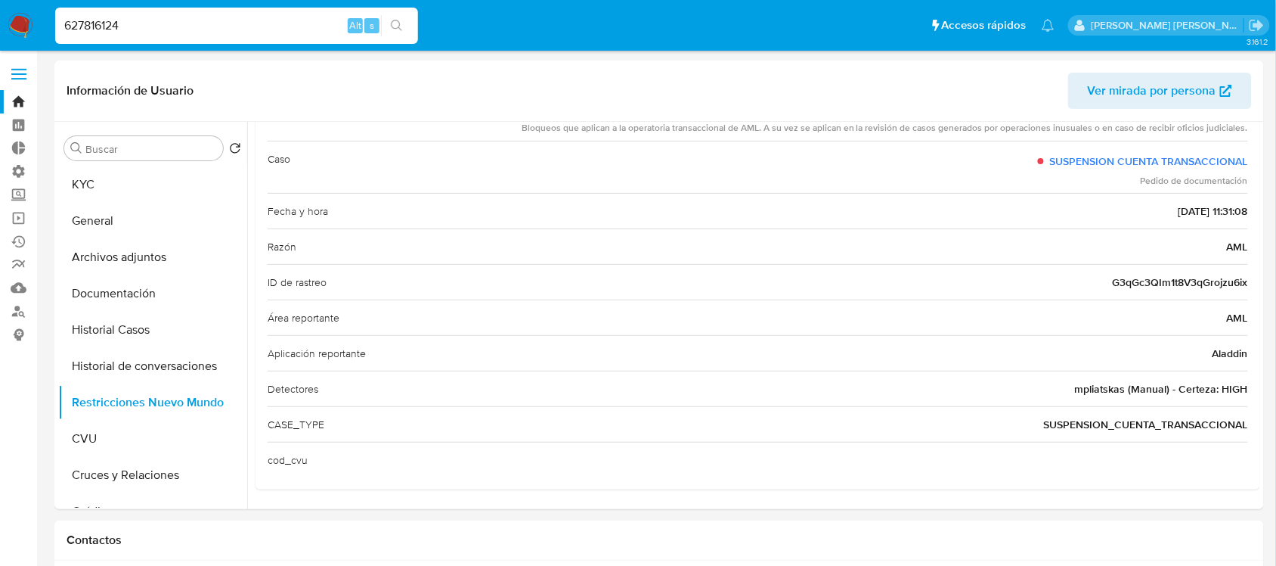
type input "627816124"
click at [398, 23] on icon "search-icon" at bounding box center [397, 26] width 12 height 12
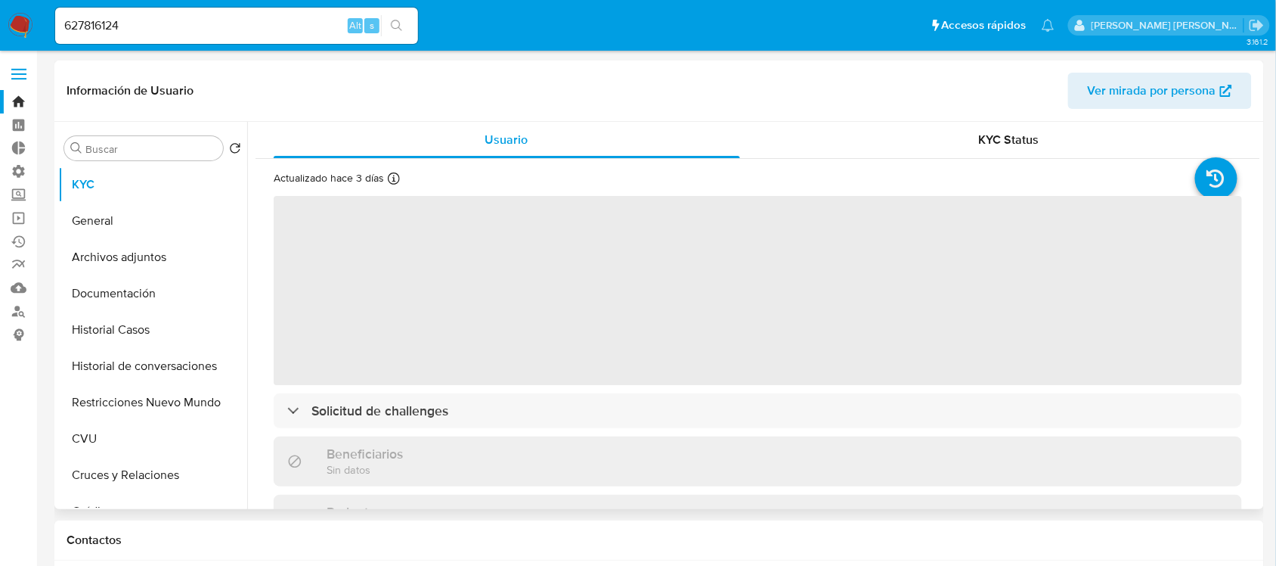
select select "10"
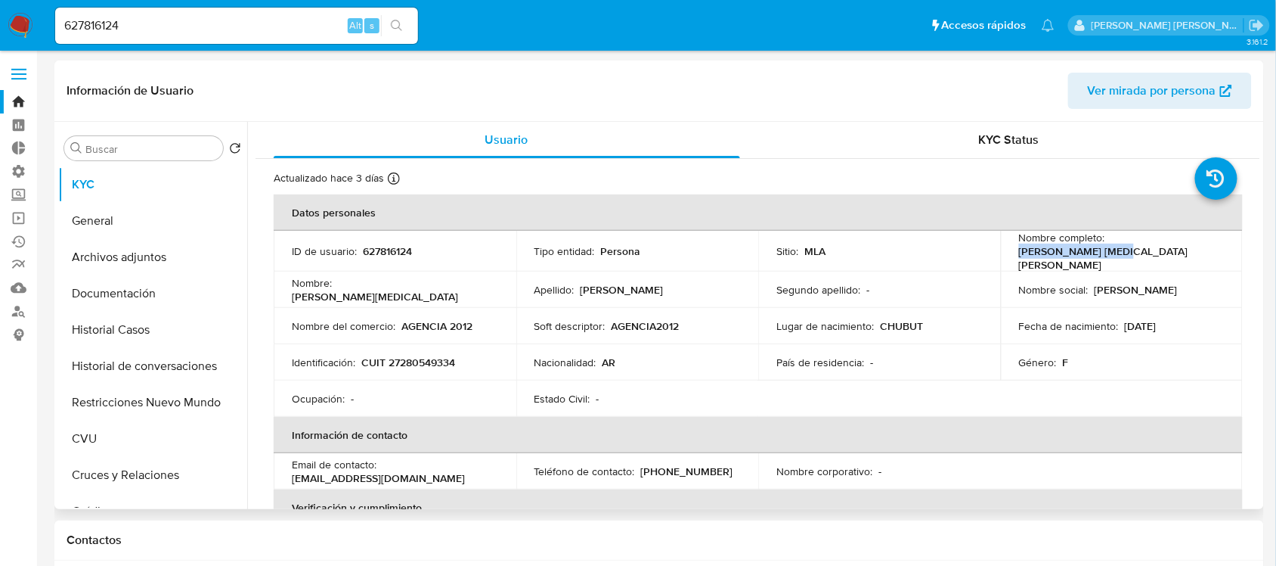
drag, startPoint x: 1201, startPoint y: 250, endPoint x: 1109, endPoint y: 251, distance: 92.3
click at [1109, 251] on div "Nombre completo : [PERSON_NAME][MEDICAL_DATA]" at bounding box center [1122, 251] width 206 height 41
copy p "[PERSON_NAME][MEDICAL_DATA]"
click at [119, 405] on button "Restricciones Nuevo Mundo" at bounding box center [146, 402] width 177 height 36
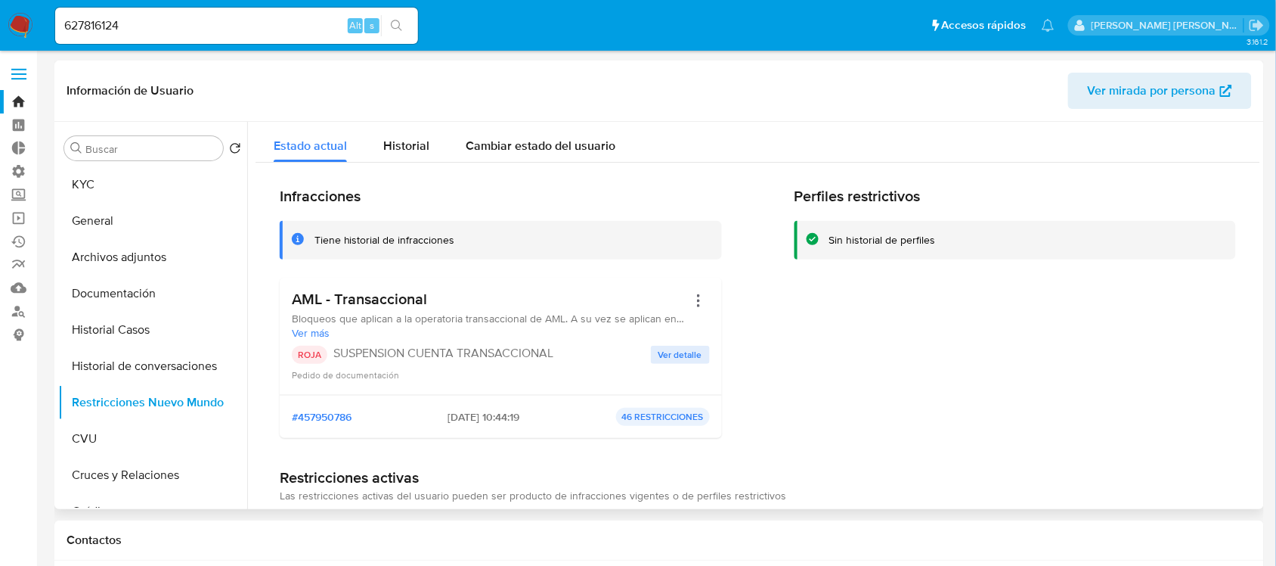
click at [671, 349] on span "Ver detalle" at bounding box center [681, 354] width 44 height 15
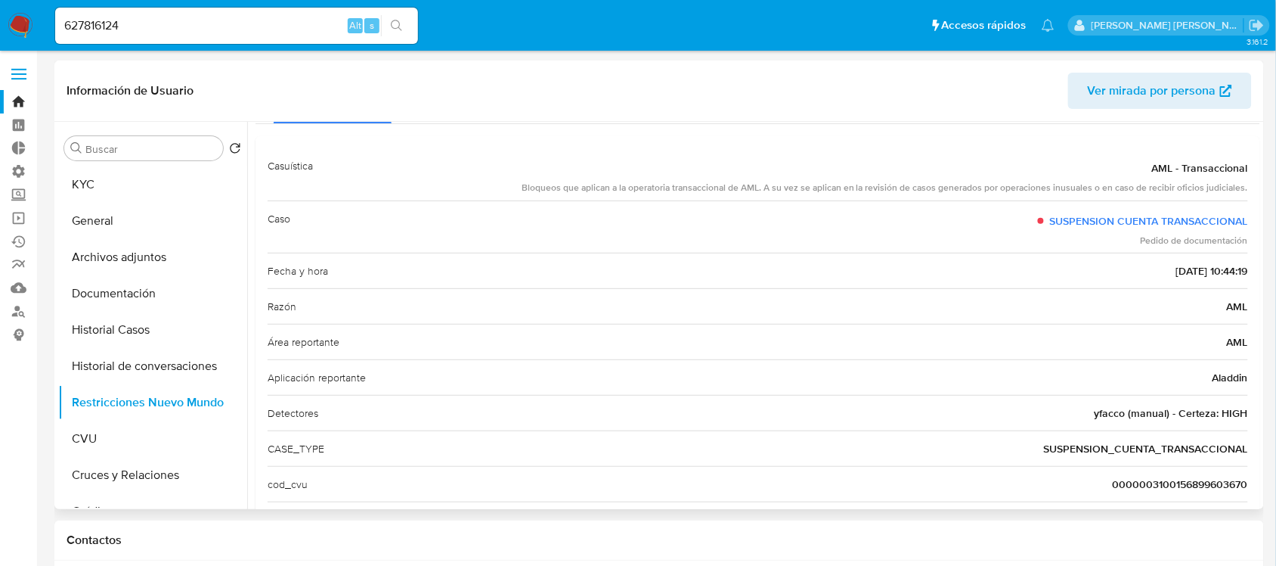
scroll to position [95, 0]
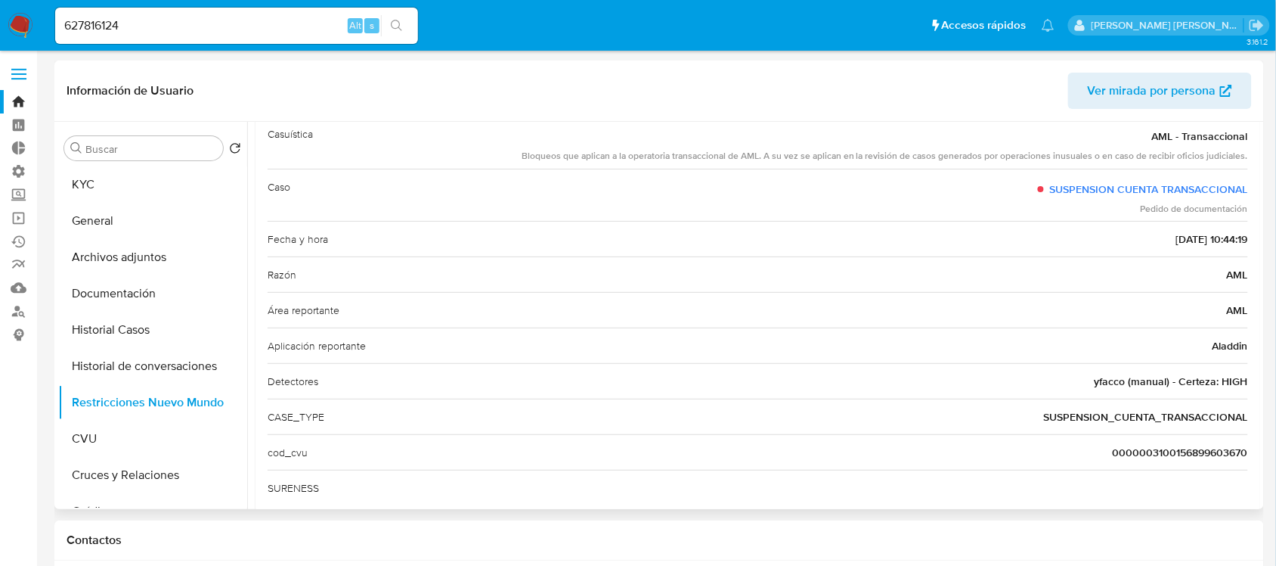
click at [1104, 383] on span "yfacco (manual) - Certeza: HIGH" at bounding box center [1172, 381] width 154 height 15
click at [163, 26] on input "627816124" at bounding box center [236, 26] width 363 height 20
paste input "1404329950"
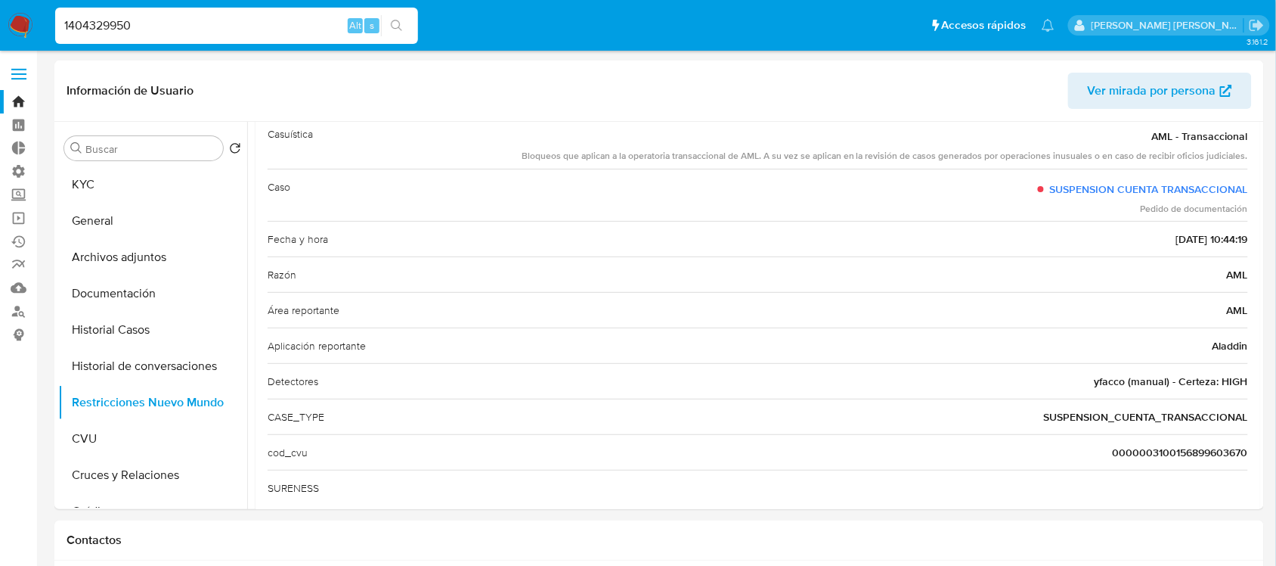
type input "1404329950"
click at [403, 28] on button "search-icon" at bounding box center [396, 25] width 31 height 21
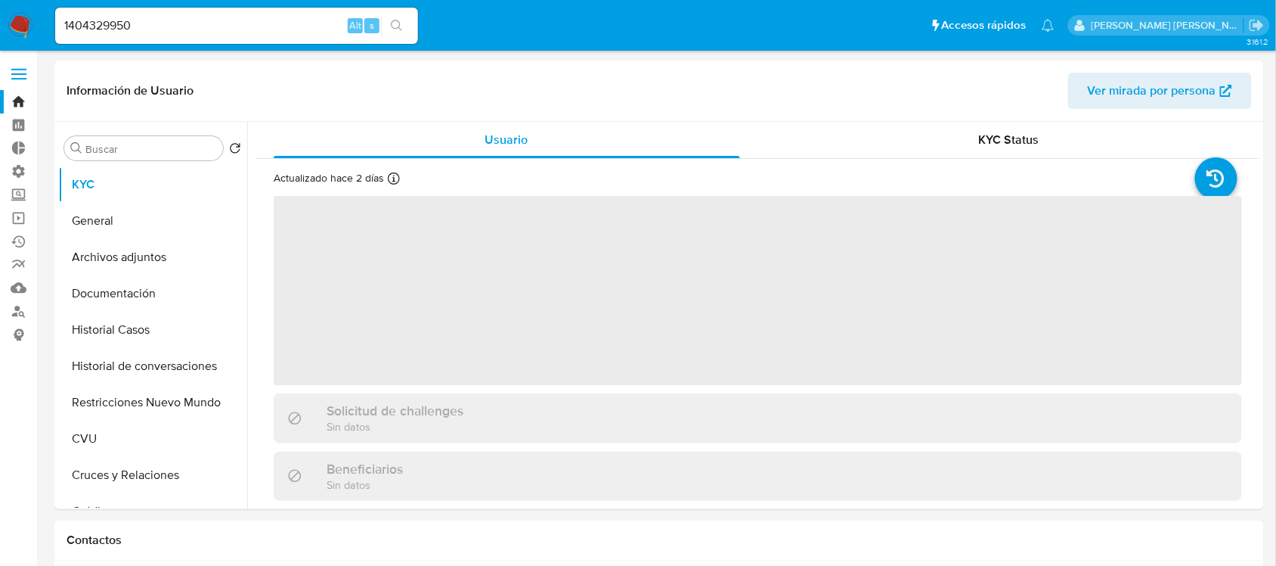
select select "10"
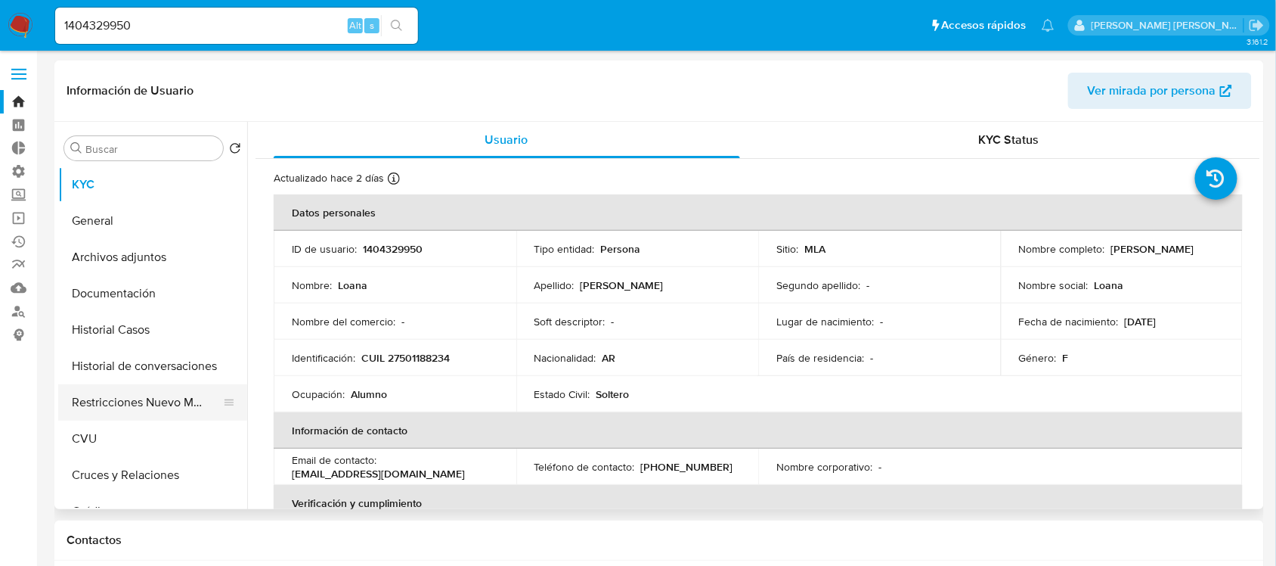
click at [142, 409] on button "Restricciones Nuevo Mundo" at bounding box center [146, 402] width 177 height 36
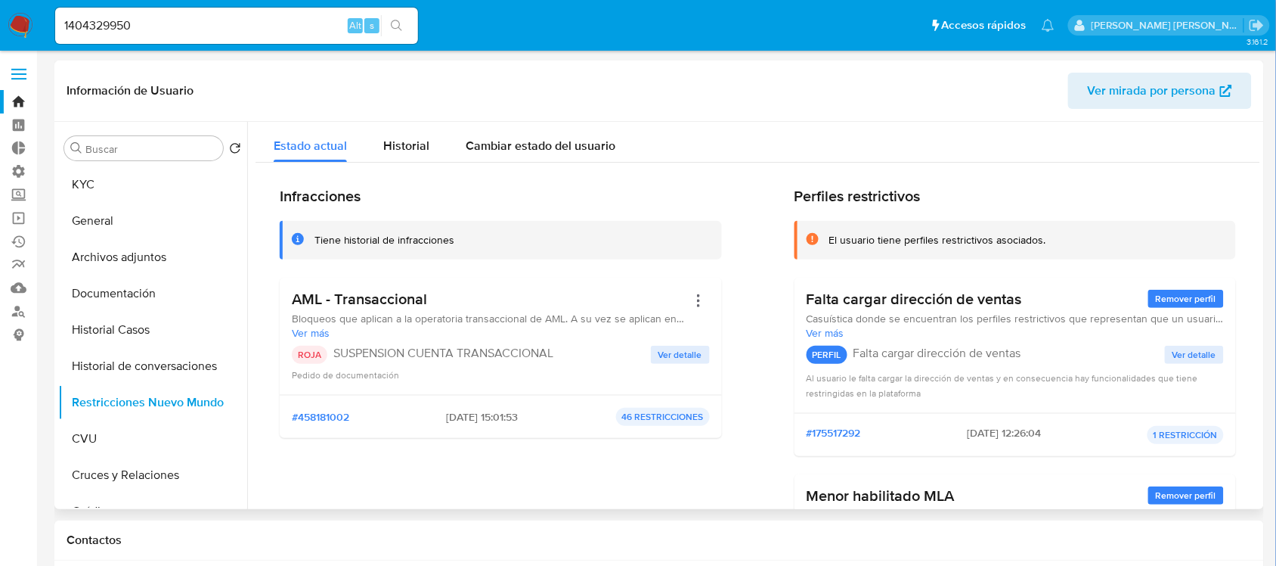
click at [688, 354] on span "Ver detalle" at bounding box center [681, 354] width 44 height 15
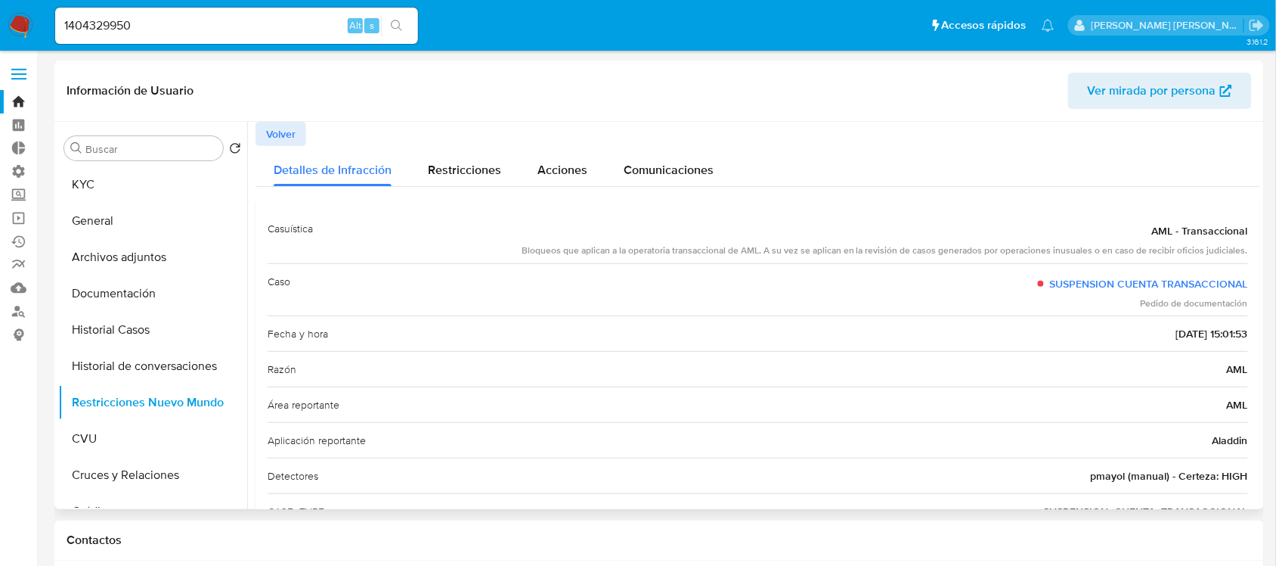
click at [1106, 473] on span "pmayol (manual) - Certeza: HIGH" at bounding box center [1169, 475] width 157 height 15
click at [136, 184] on button "KYC" at bounding box center [146, 184] width 177 height 36
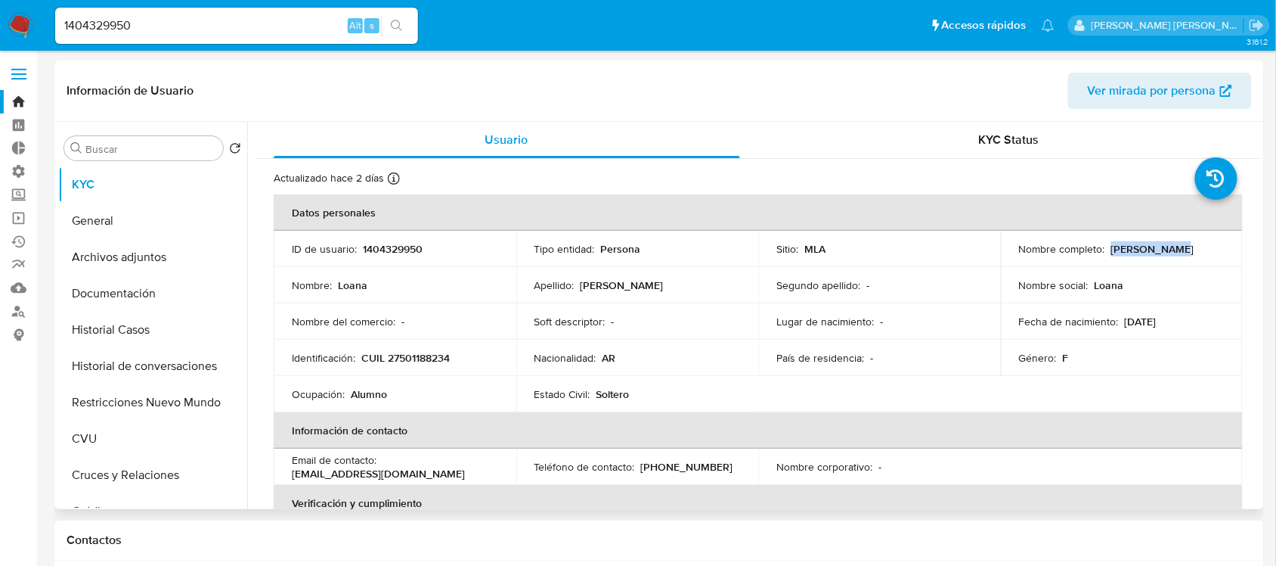
drag, startPoint x: 1159, startPoint y: 250, endPoint x: 1106, endPoint y: 255, distance: 53.2
click at [1106, 255] on div "Nombre completo : Loana Acosta" at bounding box center [1122, 249] width 206 height 14
click at [231, 25] on input "1404329950" at bounding box center [236, 26] width 363 height 20
paste input "260676824"
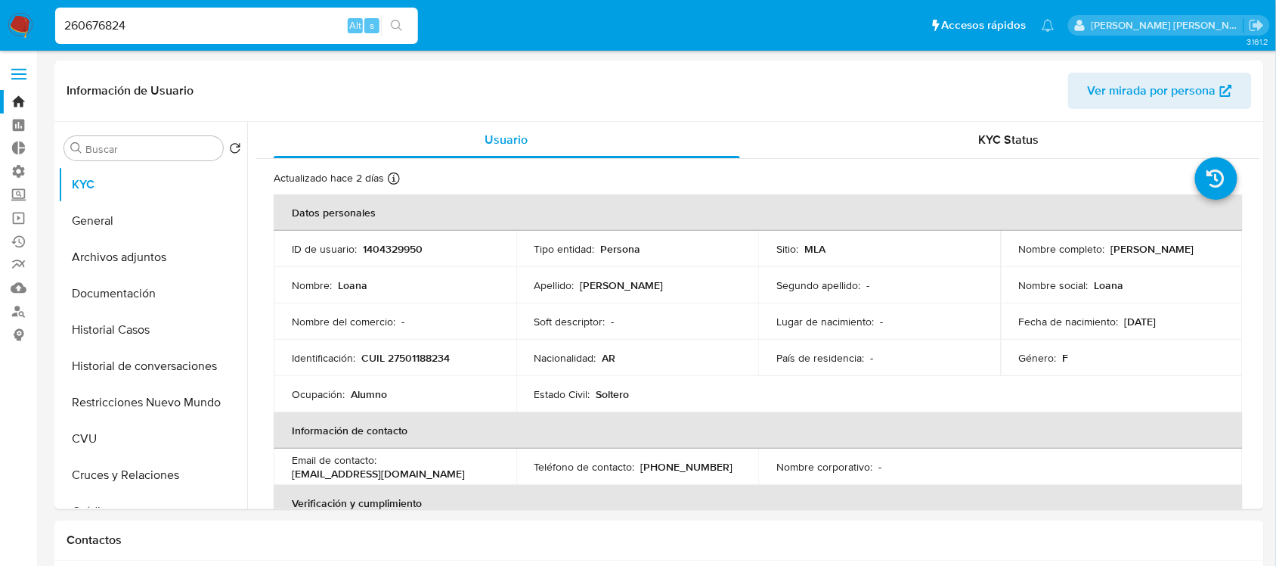
type input "260676824"
click at [405, 23] on button "search-icon" at bounding box center [396, 25] width 31 height 21
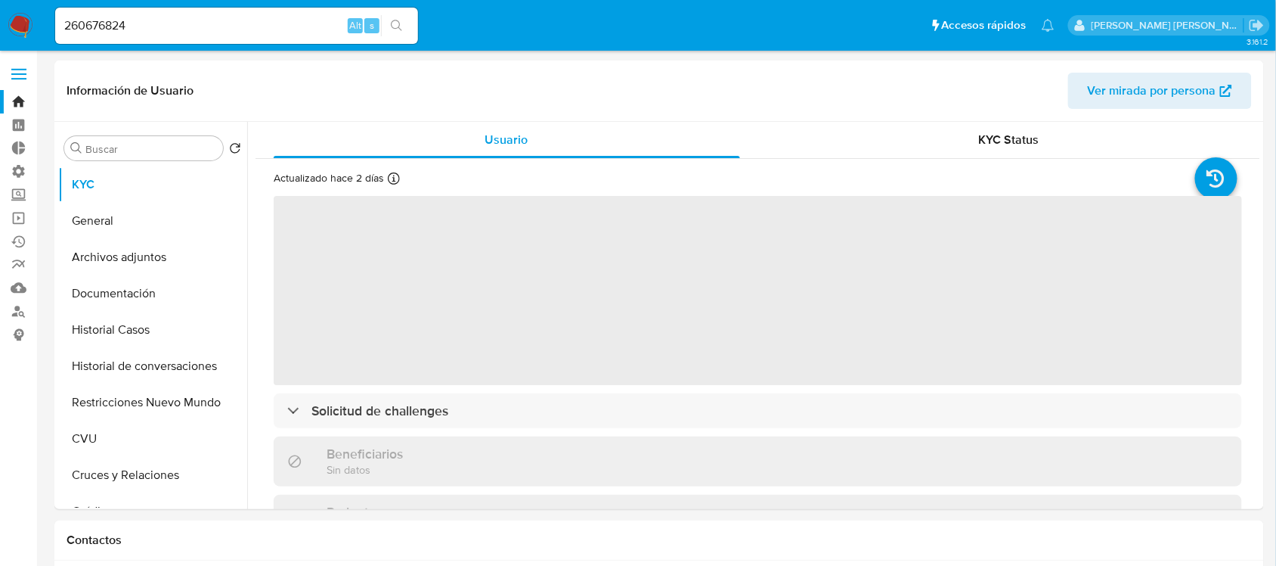
select select "10"
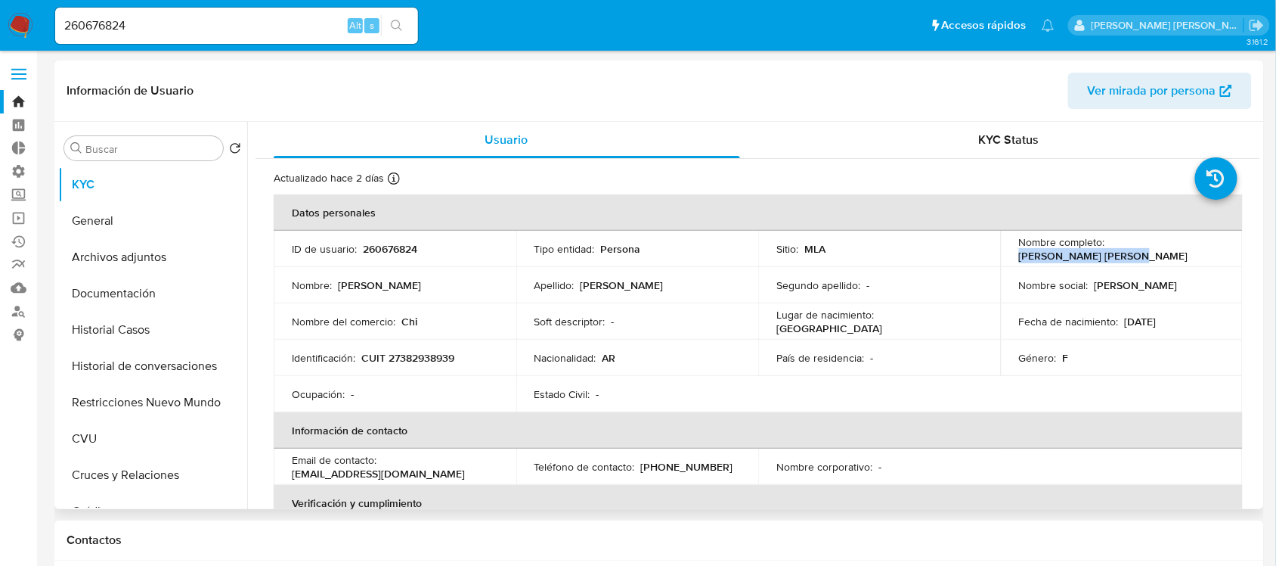
drag, startPoint x: 1212, startPoint y: 240, endPoint x: 1110, endPoint y: 250, distance: 102.5
click at [1110, 250] on td "Nombre completo : Giselle Trinidad Arce" at bounding box center [1122, 249] width 243 height 36
copy p "Giselle Trinidad Arce"
click at [151, 414] on button "Restricciones Nuevo Mundo" at bounding box center [146, 402] width 177 height 36
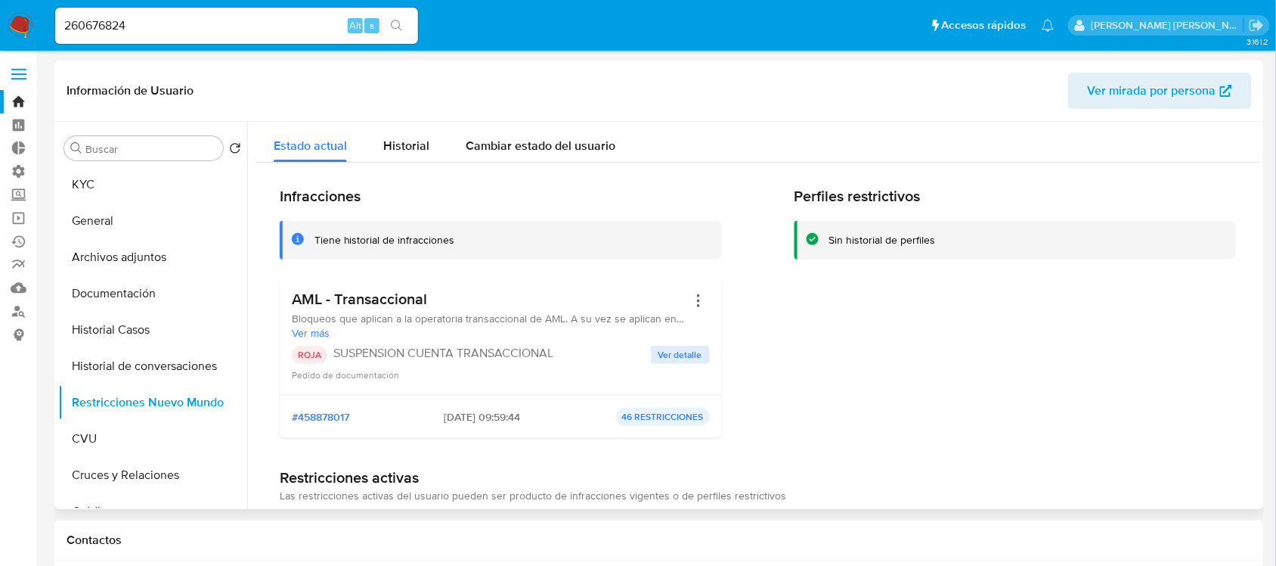
click at [663, 352] on span "Ver detalle" at bounding box center [681, 354] width 44 height 15
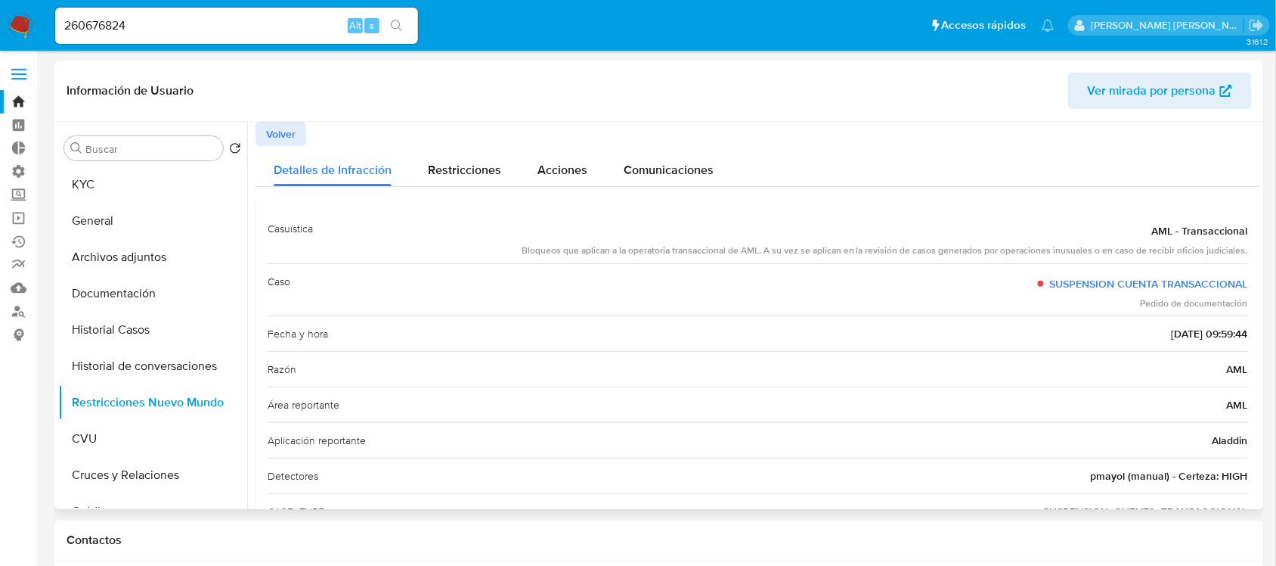
click at [1104, 473] on span "pmayol (manual) - Certeza: HIGH" at bounding box center [1169, 475] width 157 height 15
click at [175, 23] on input "260676824" at bounding box center [236, 26] width 363 height 20
paste input "51938891"
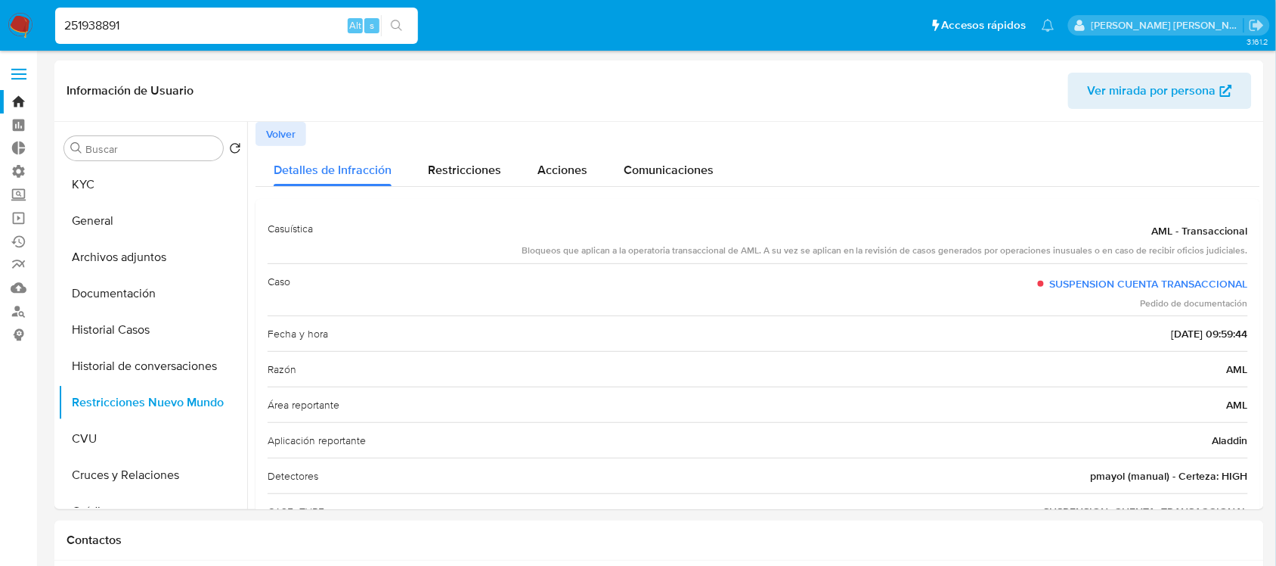
type input "251938891"
click at [389, 26] on button "search-icon" at bounding box center [396, 25] width 31 height 21
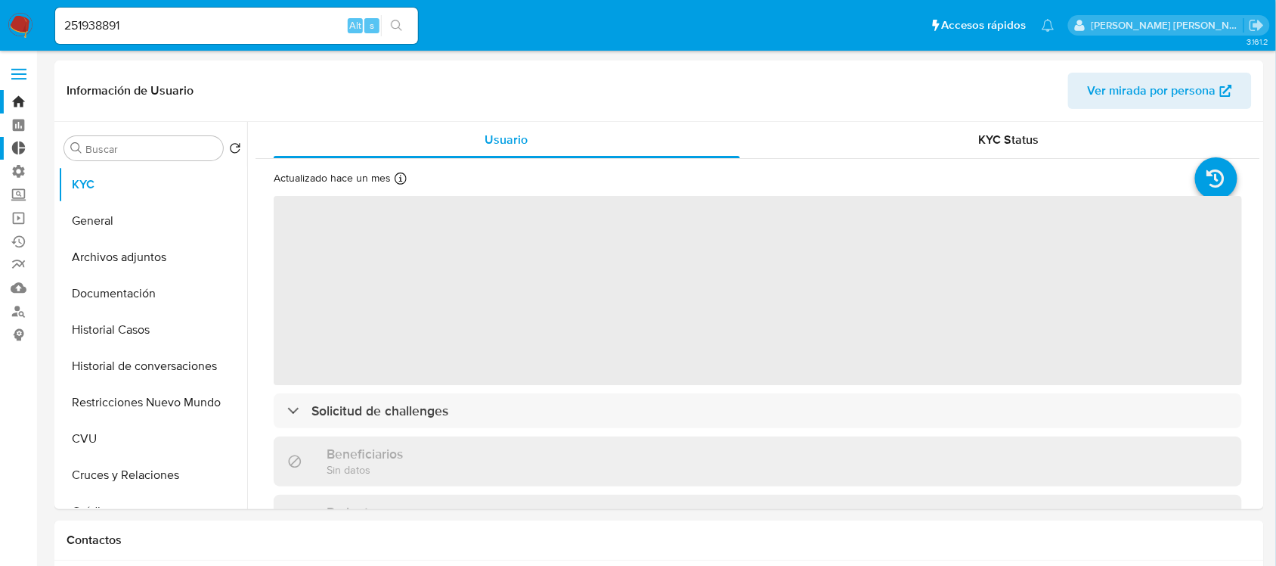
select select "10"
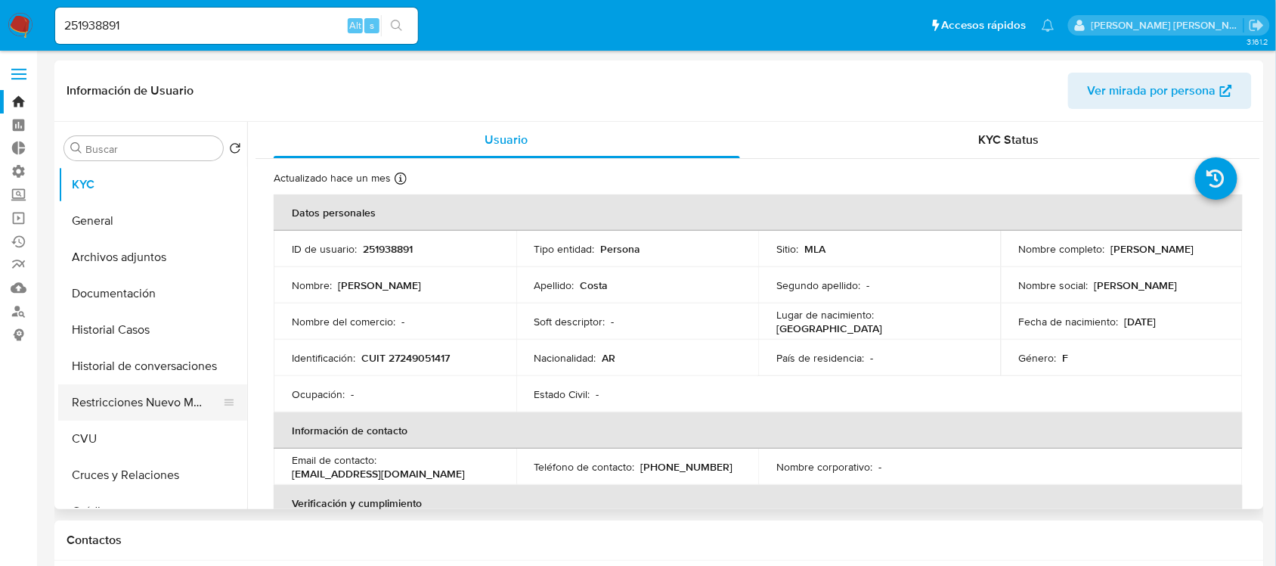
click at [153, 405] on button "Restricciones Nuevo Mundo" at bounding box center [146, 402] width 177 height 36
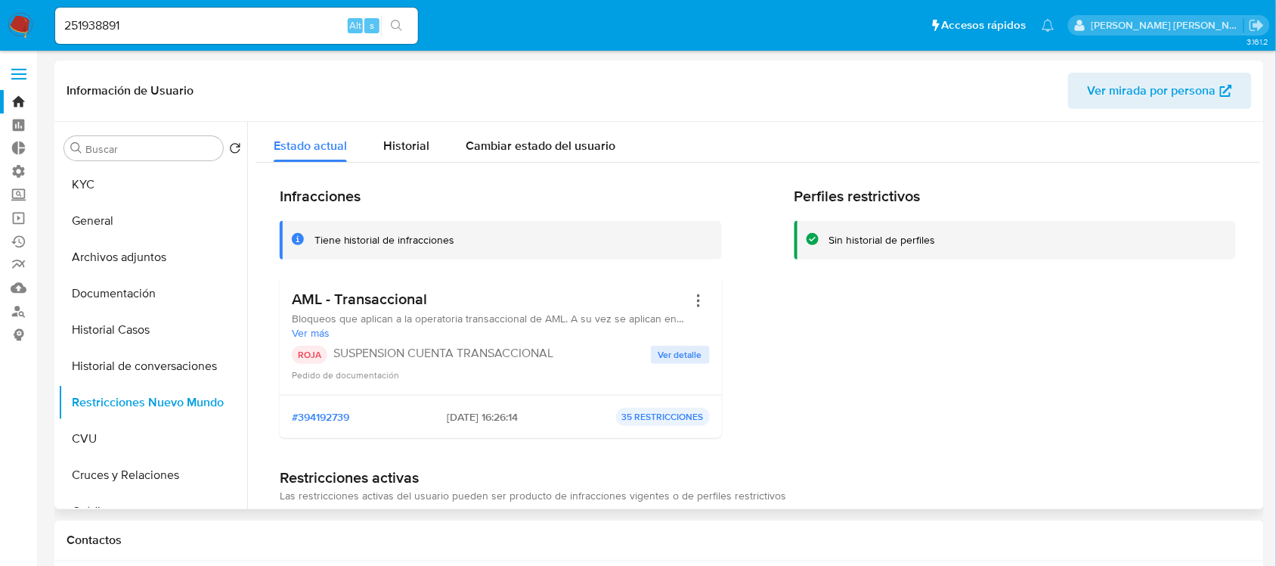
click at [673, 355] on span "Ver detalle" at bounding box center [681, 354] width 44 height 15
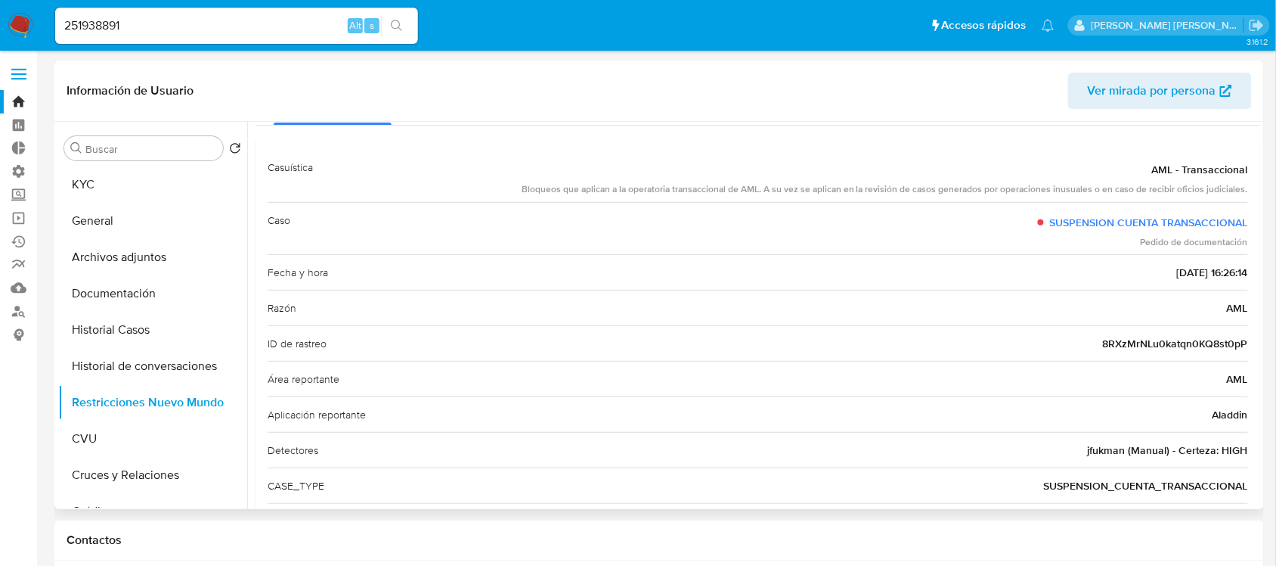
scroll to position [95, 0]
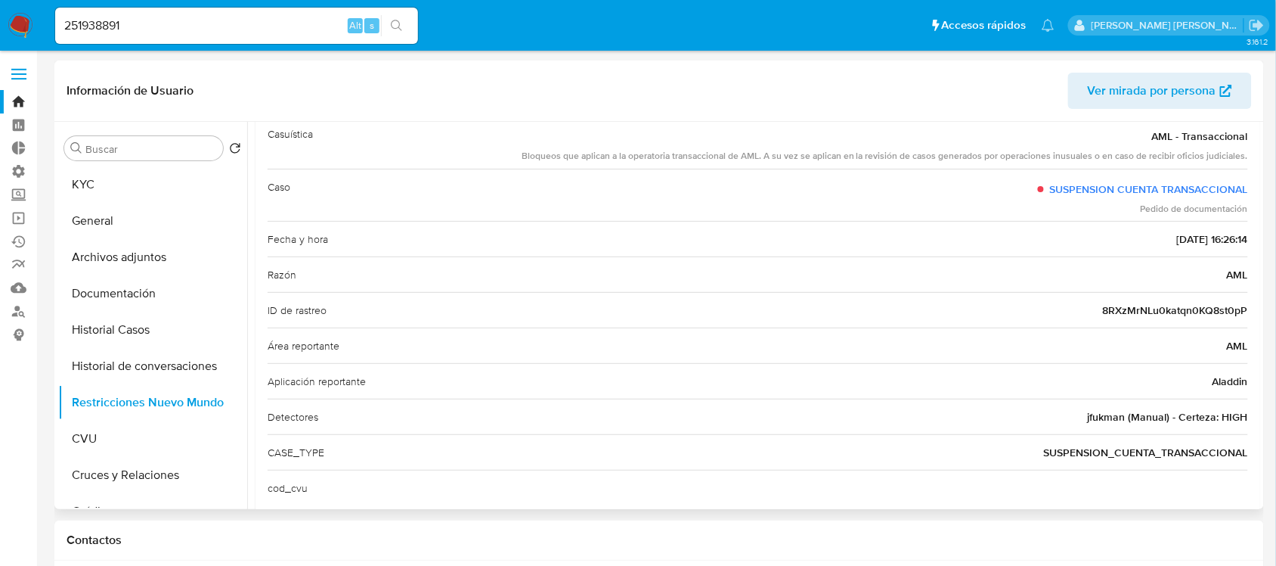
click at [1102, 417] on span "jfukman (Manual) - Certeza: HIGH" at bounding box center [1168, 416] width 160 height 15
click at [84, 164] on div "Buscar Volver al orden por defecto KYC General Archivos adjuntos Documentación …" at bounding box center [152, 316] width 189 height 385
click at [108, 191] on button "KYC" at bounding box center [146, 184] width 177 height 36
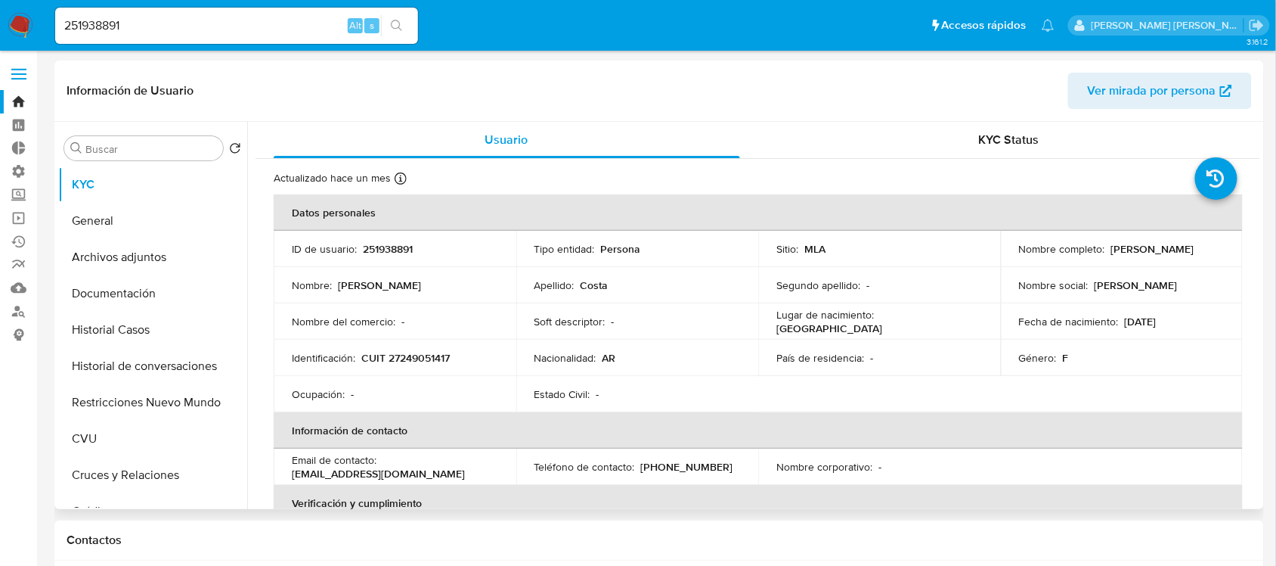
drag, startPoint x: 1208, startPoint y: 246, endPoint x: 1110, endPoint y: 243, distance: 97.6
click at [1110, 243] on div "Nombre completo : Carmen Rosa Costa" at bounding box center [1122, 249] width 206 height 14
copy p "Carmen Rosa Costa"
click at [262, 23] on input "251938891" at bounding box center [236, 26] width 363 height 20
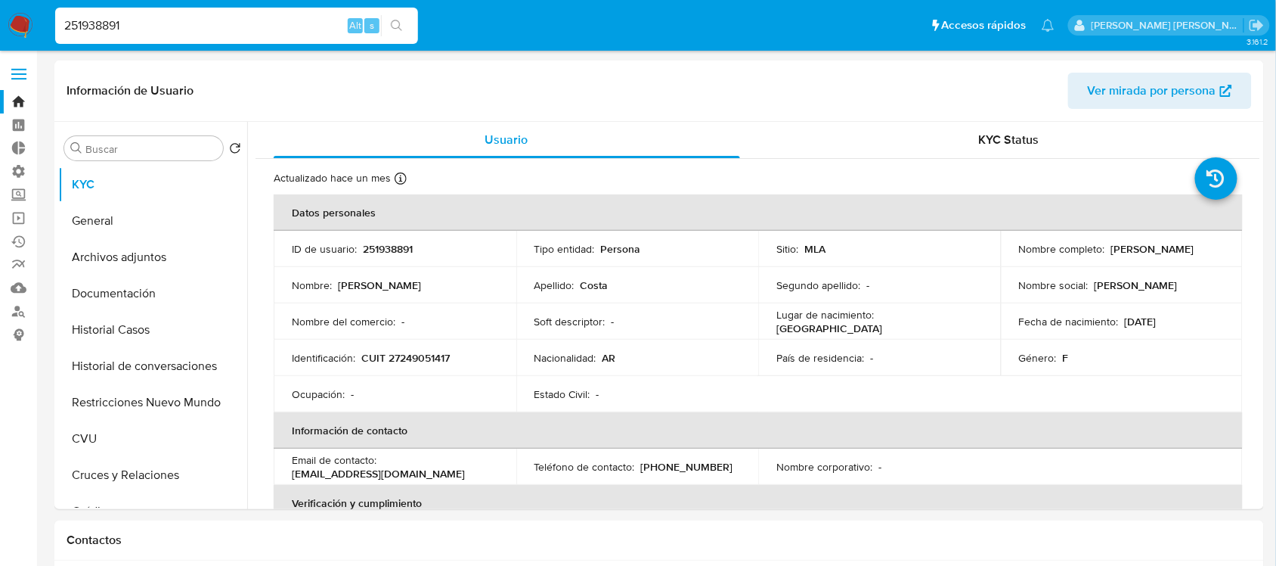
click at [188, 14] on div "251938891 Alt s" at bounding box center [236, 26] width 363 height 36
click at [186, 16] on input "251938891" at bounding box center [236, 26] width 363 height 20
paste input "141204250"
type input "141204250"
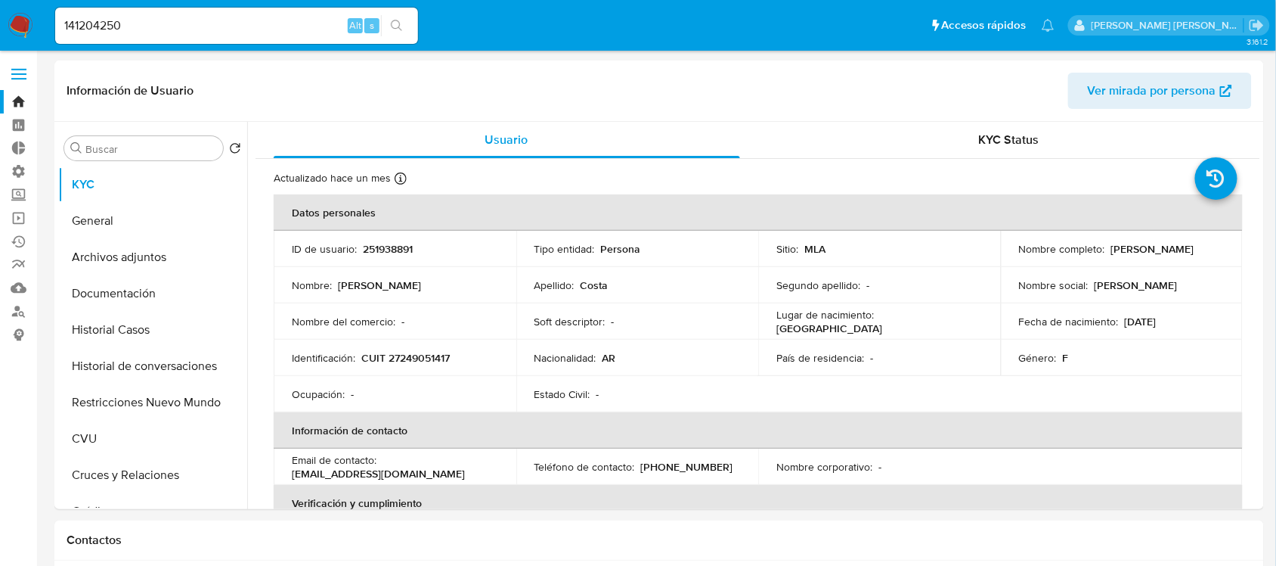
click at [401, 23] on icon "search-icon" at bounding box center [397, 26] width 12 height 12
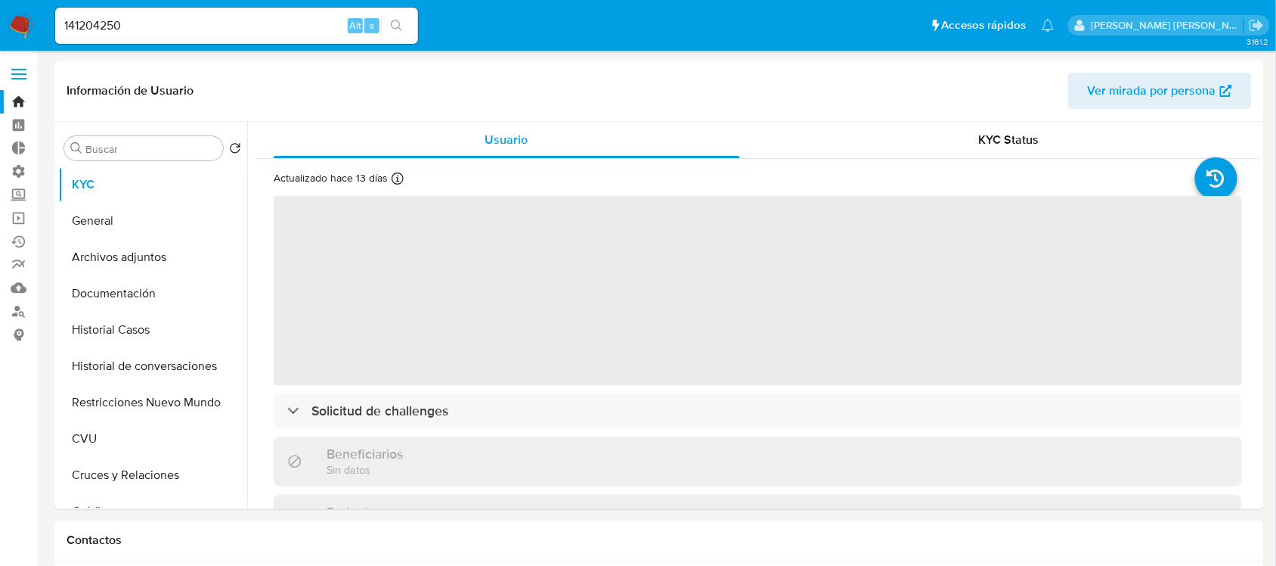
select select "10"
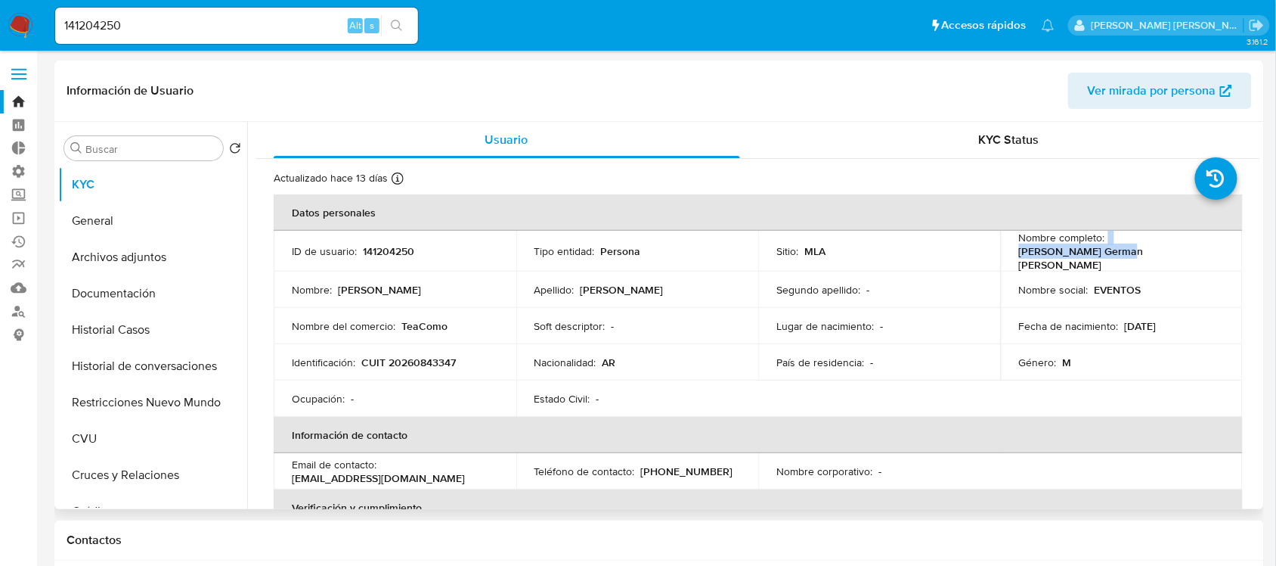
drag, startPoint x: 1236, startPoint y: 251, endPoint x: 1105, endPoint y: 250, distance: 131.6
click at [1105, 250] on td "Nombre completo : Claudio German Ayub" at bounding box center [1122, 251] width 243 height 41
copy div "Claudio German Ayub"
click at [115, 417] on button "Restricciones Nuevo Mundo" at bounding box center [146, 402] width 177 height 36
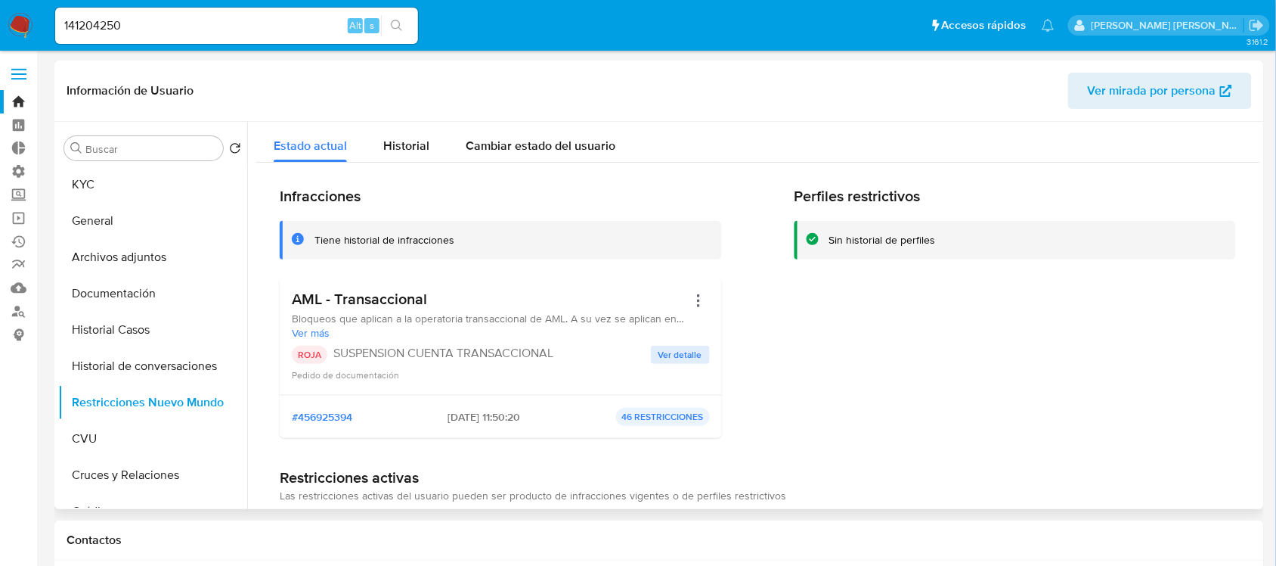
click at [675, 352] on span "Ver detalle" at bounding box center [681, 354] width 44 height 15
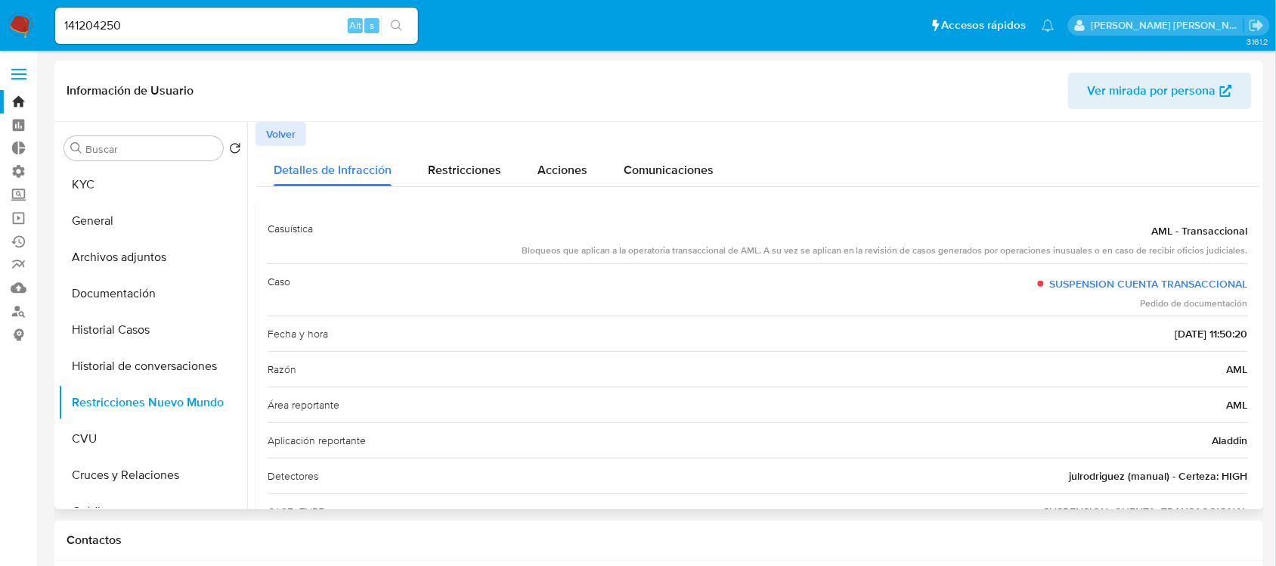
click at [1084, 474] on span "julrodriguez (manual) - Certeza: HIGH" at bounding box center [1159, 475] width 178 height 15
click at [184, 35] on input "141204250" at bounding box center [236, 26] width 363 height 20
paste input "25998884"
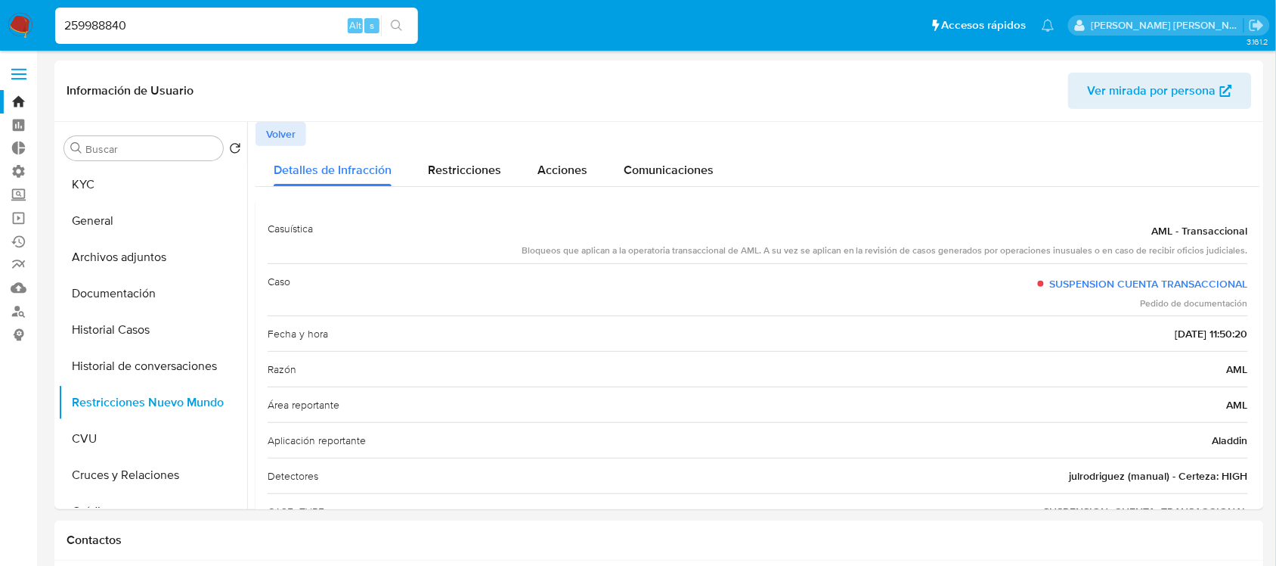
type input "259988840"
click at [402, 27] on icon "search-icon" at bounding box center [397, 26] width 12 height 12
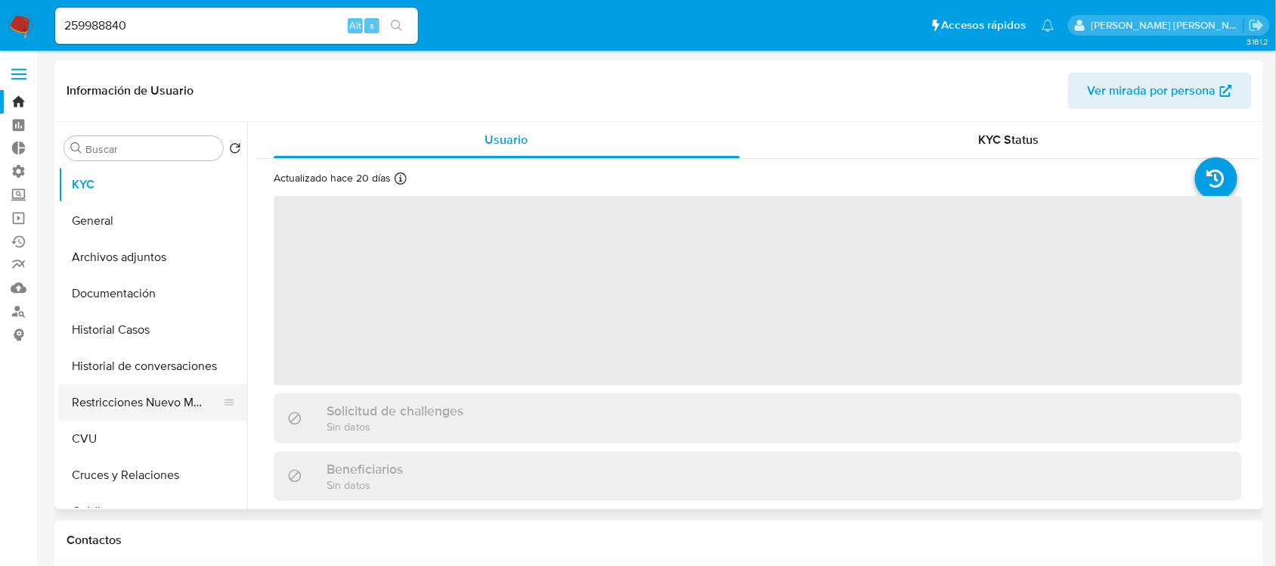
click at [160, 401] on button "Restricciones Nuevo Mundo" at bounding box center [146, 402] width 177 height 36
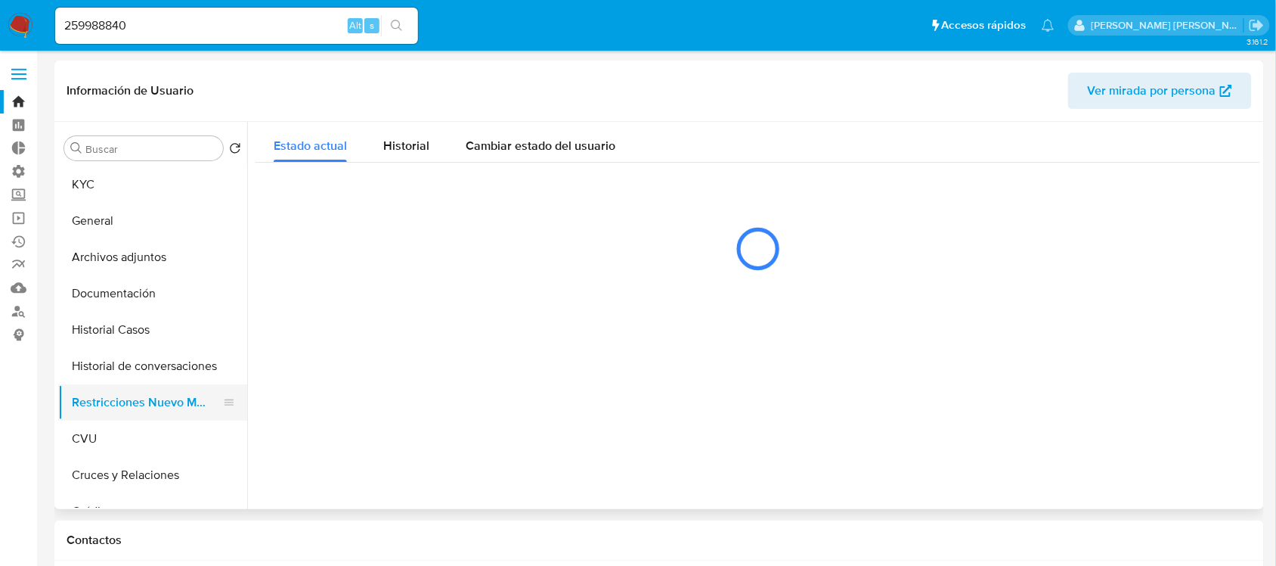
select select "10"
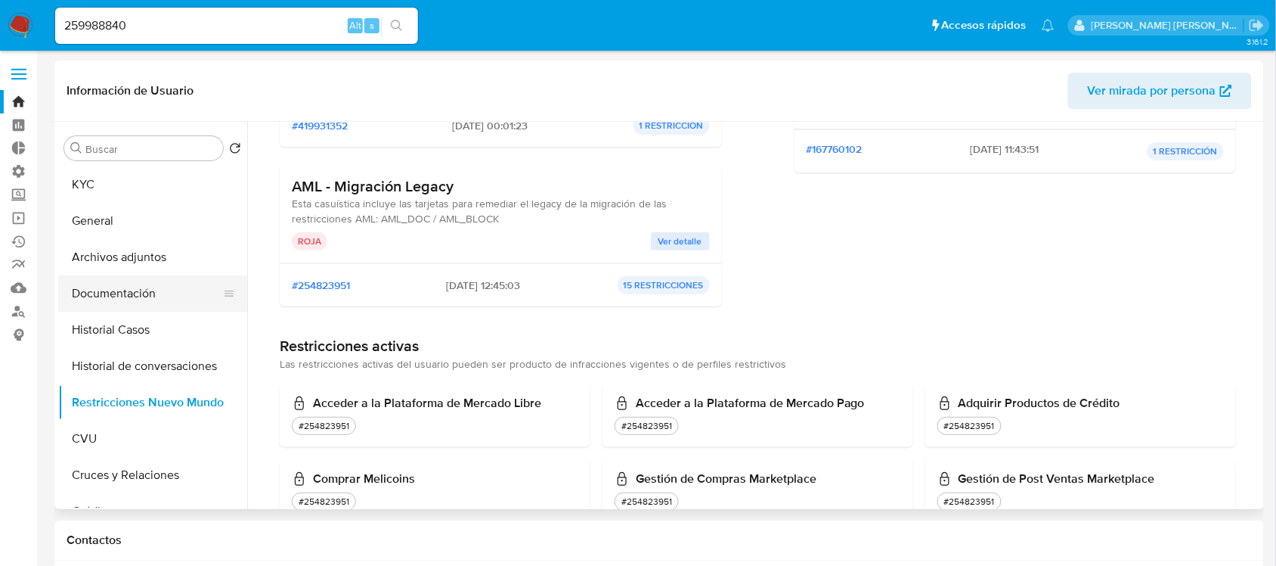
click at [191, 291] on button "Documentación" at bounding box center [146, 293] width 177 height 36
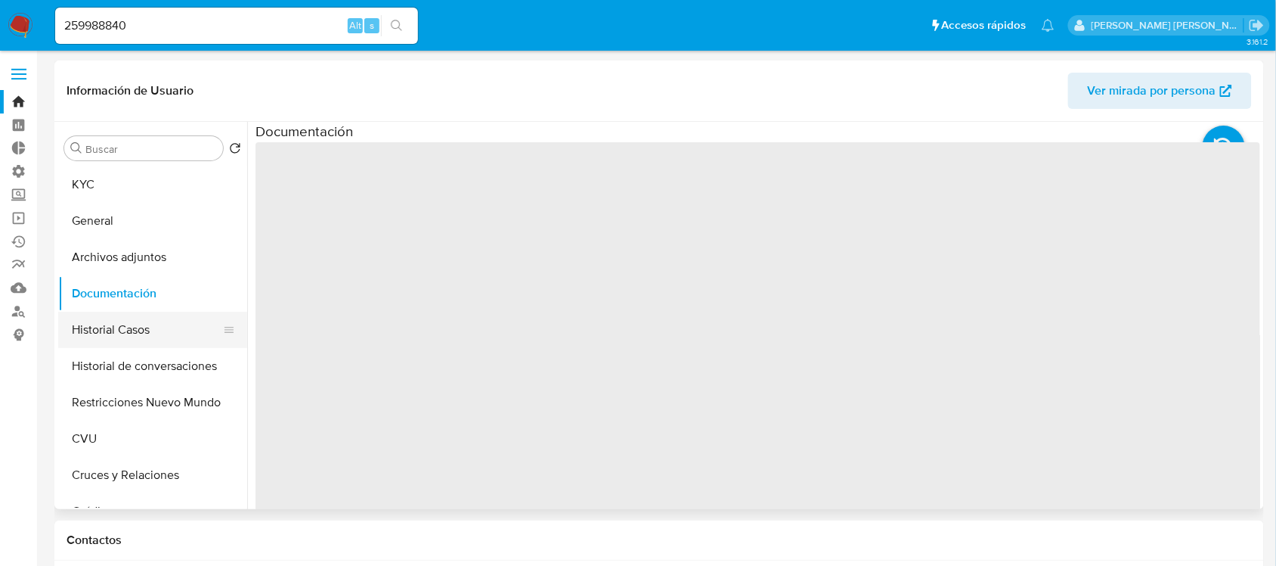
click at [175, 334] on button "Historial Casos" at bounding box center [146, 330] width 177 height 36
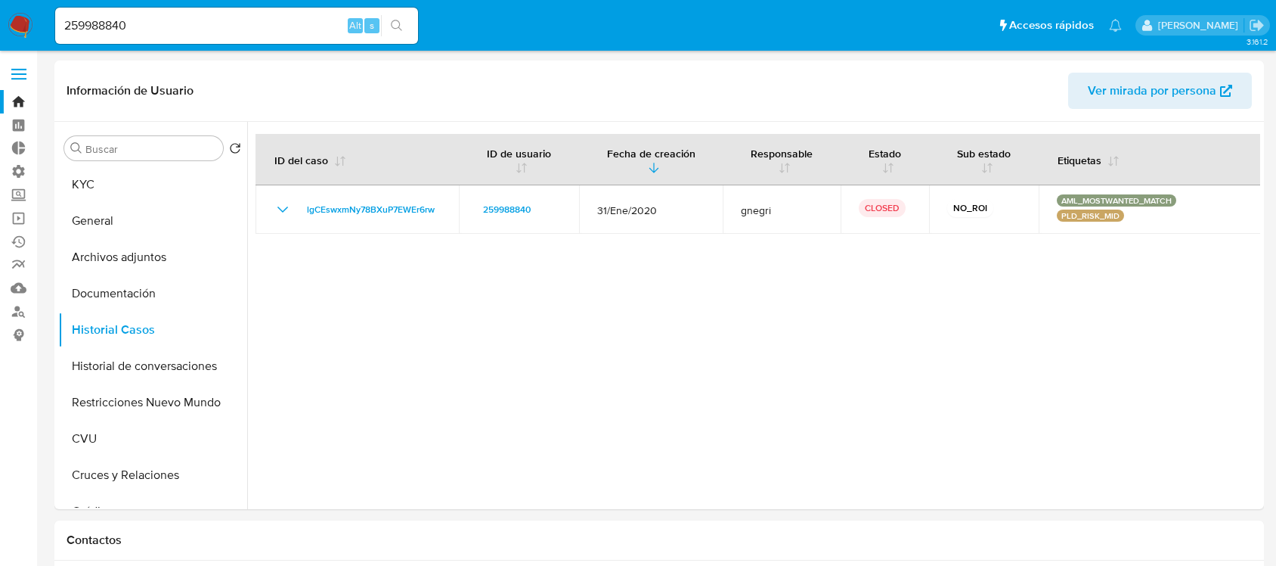
select select "10"
click at [208, 38] on div "259988840 Alt s" at bounding box center [236, 26] width 363 height 36
click at [223, 23] on input "259988840" at bounding box center [236, 26] width 363 height 20
click at [391, 23] on icon "search-icon" at bounding box center [397, 26] width 12 height 12
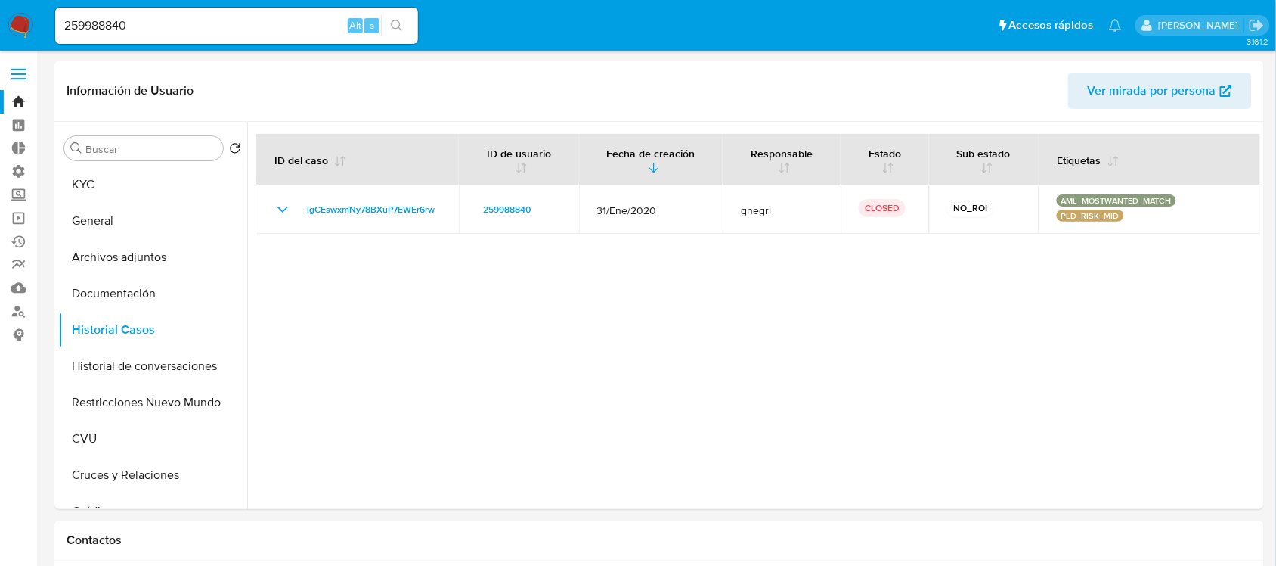
click at [394, 17] on button "search-icon" at bounding box center [396, 25] width 31 height 21
click at [171, 21] on input "259988840" at bounding box center [236, 26] width 363 height 20
paste input "65670377"
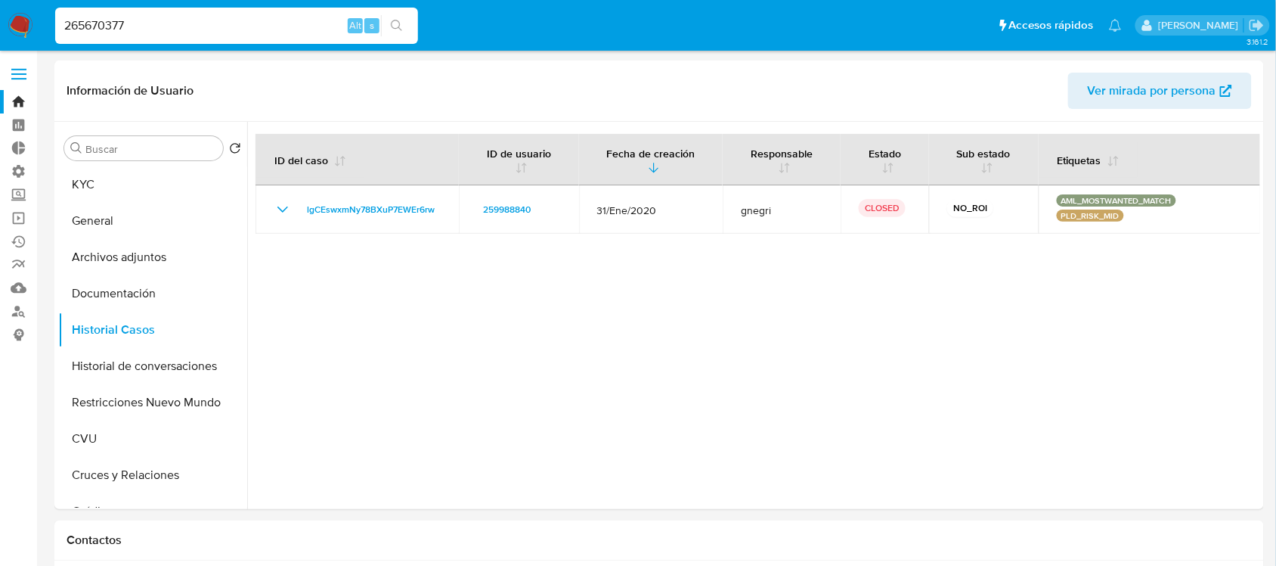
type input "265670377"
click at [405, 27] on button "search-icon" at bounding box center [396, 25] width 31 height 21
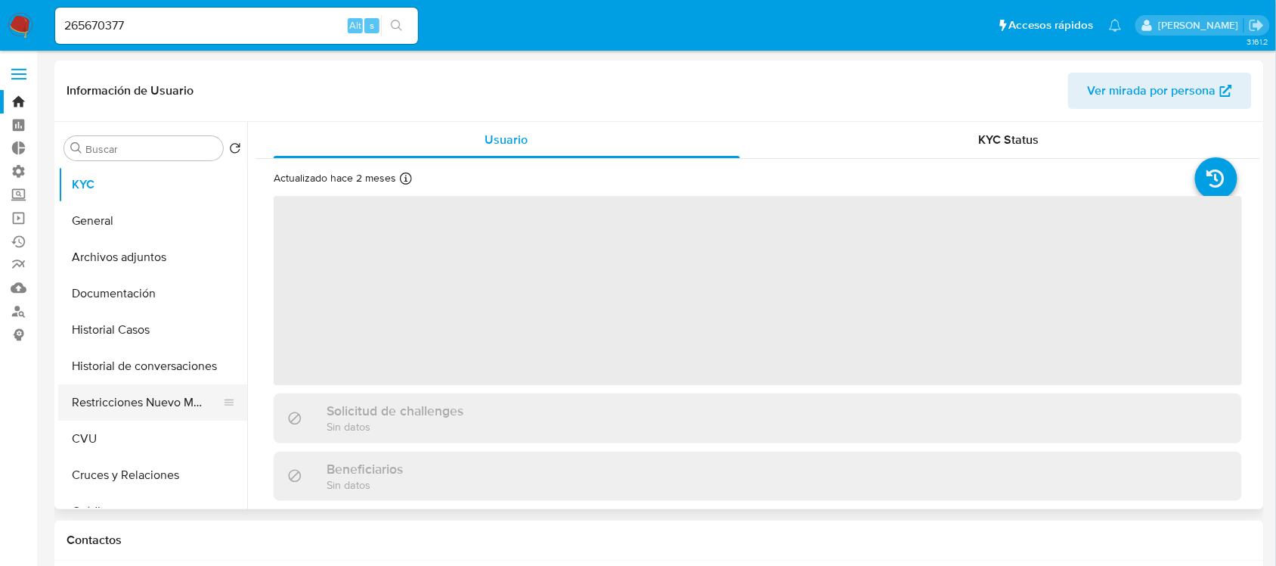
click at [142, 409] on button "Restricciones Nuevo Mundo" at bounding box center [146, 402] width 177 height 36
select select "10"
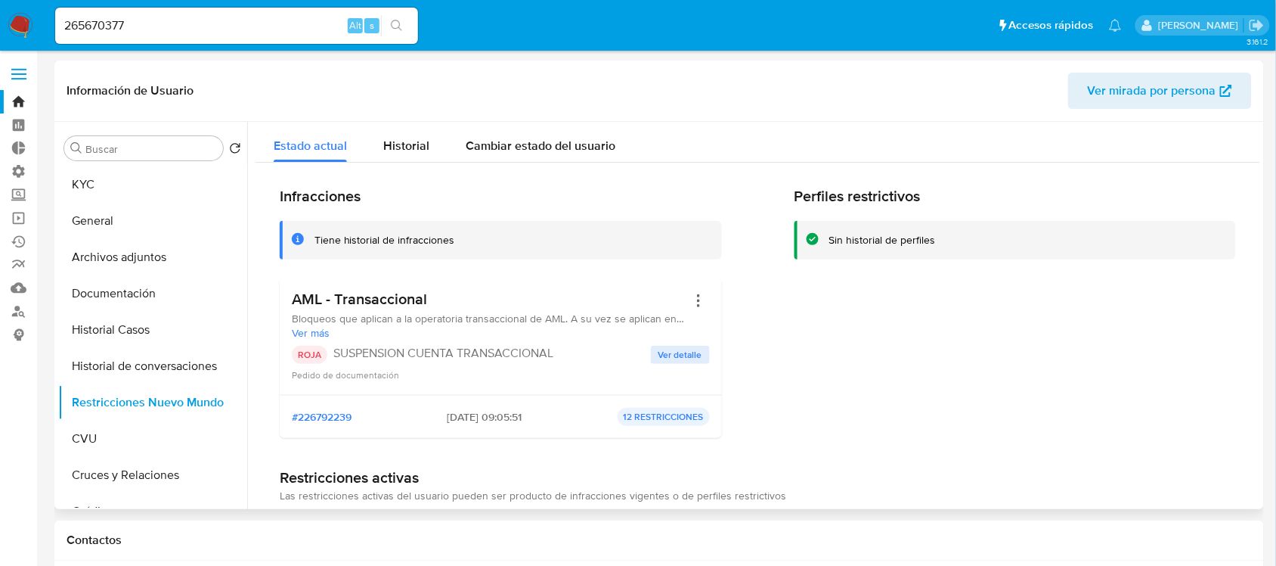
click at [690, 349] on span "Ver detalle" at bounding box center [681, 354] width 44 height 15
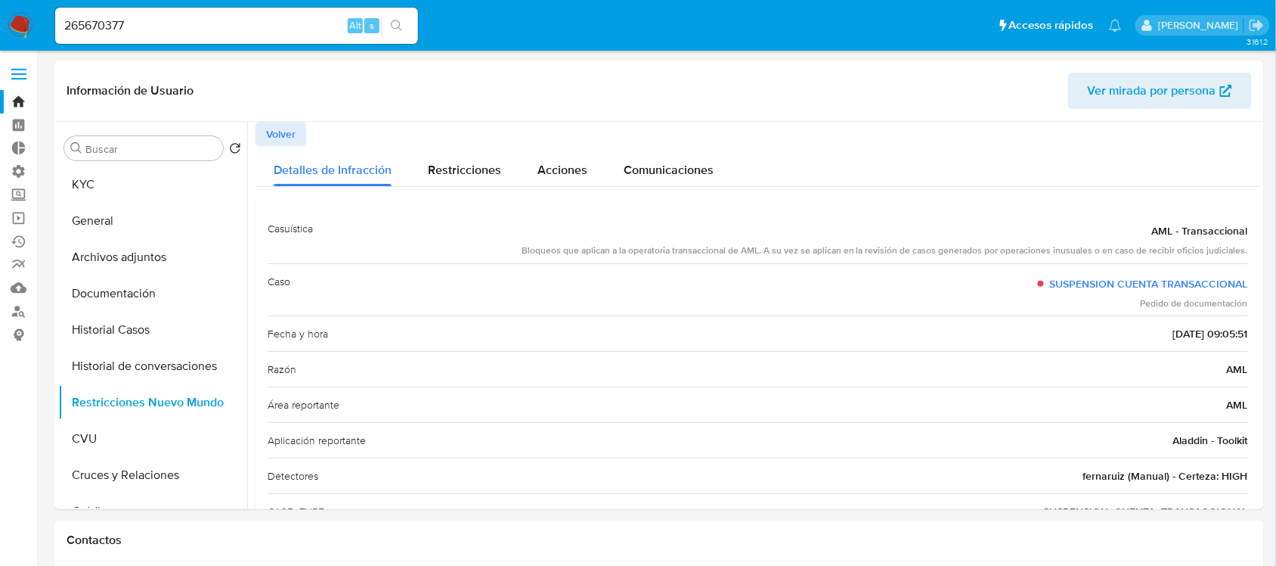
click at [200, 23] on input "265670377" at bounding box center [236, 26] width 363 height 20
paste input "141204250"
type input "141204250"
click at [395, 25] on icon "search-icon" at bounding box center [397, 26] width 12 height 12
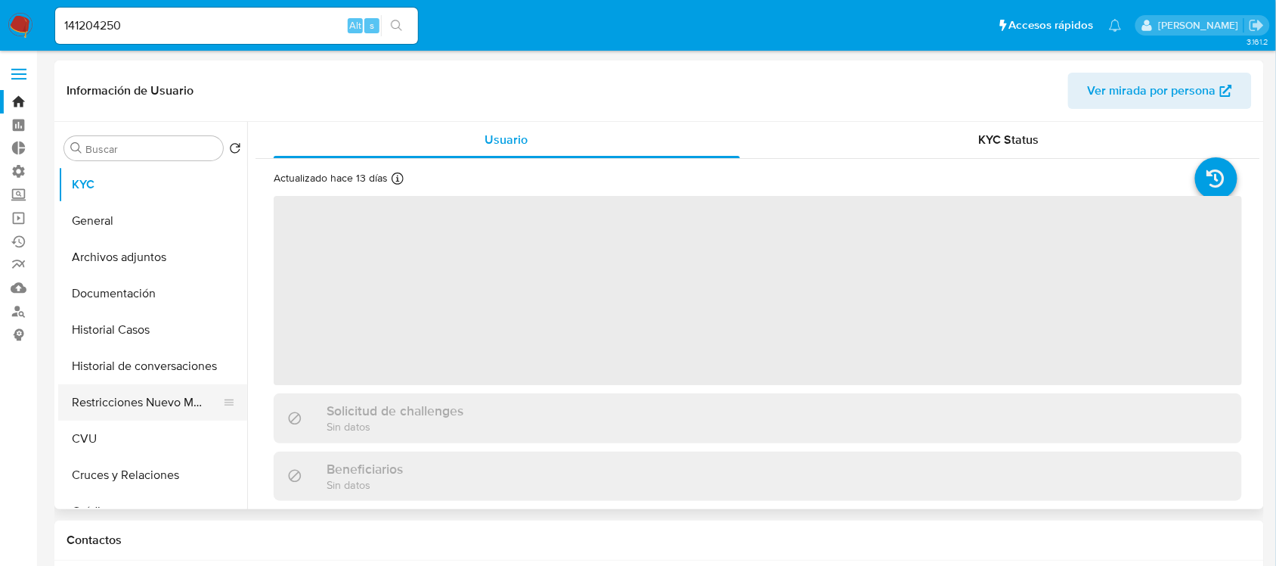
click at [138, 398] on button "Restricciones Nuevo Mundo" at bounding box center [146, 402] width 177 height 36
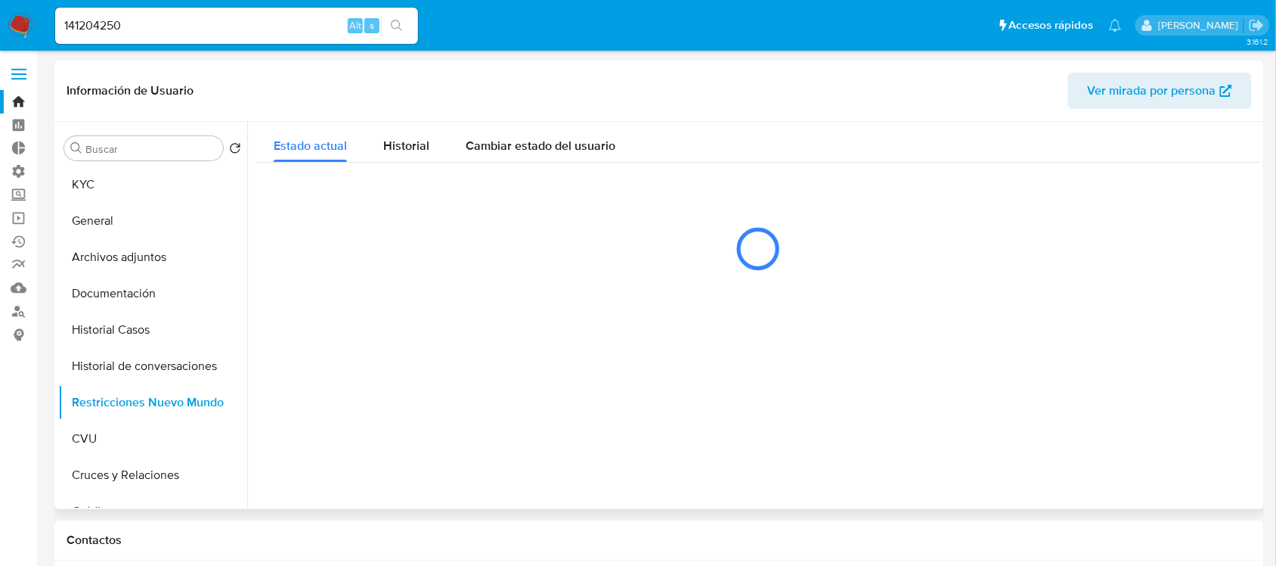
select select "10"
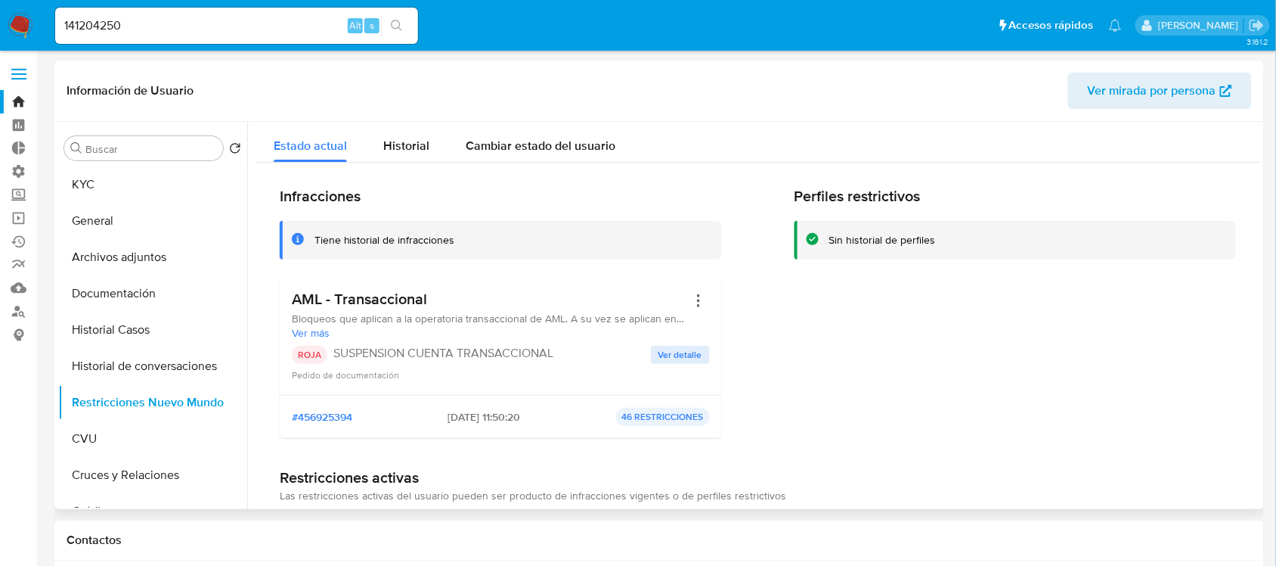
click at [674, 358] on span "Ver detalle" at bounding box center [681, 354] width 44 height 15
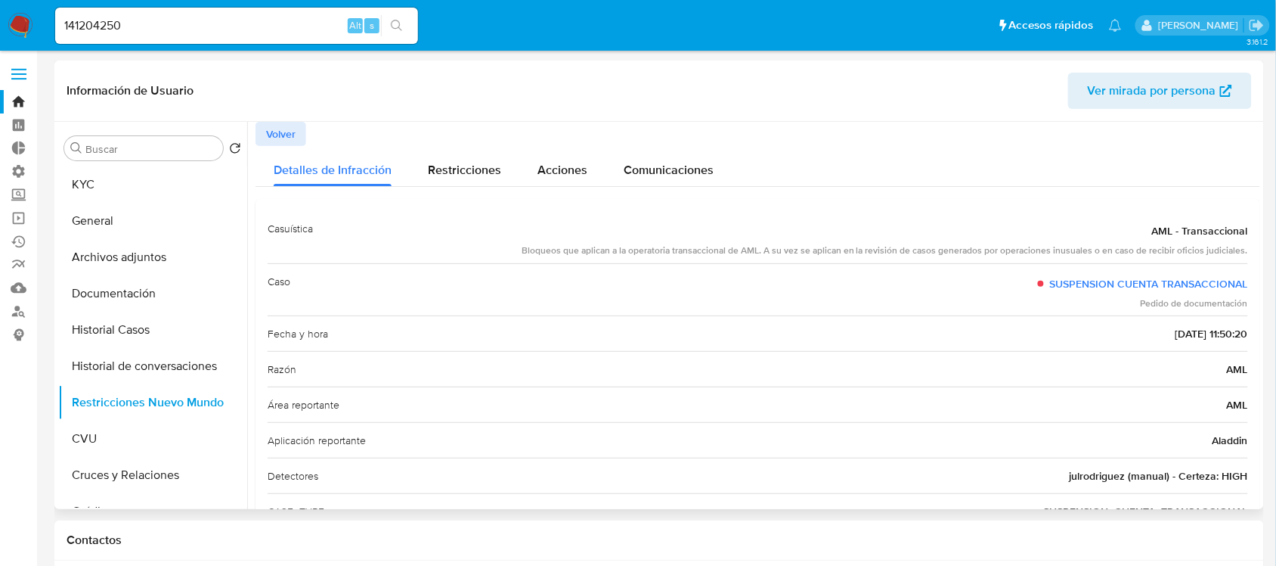
click at [1081, 475] on span "julrodriguez (manual) - Certeza: HIGH" at bounding box center [1159, 475] width 178 height 15
click at [168, 236] on button "General" at bounding box center [146, 221] width 177 height 36
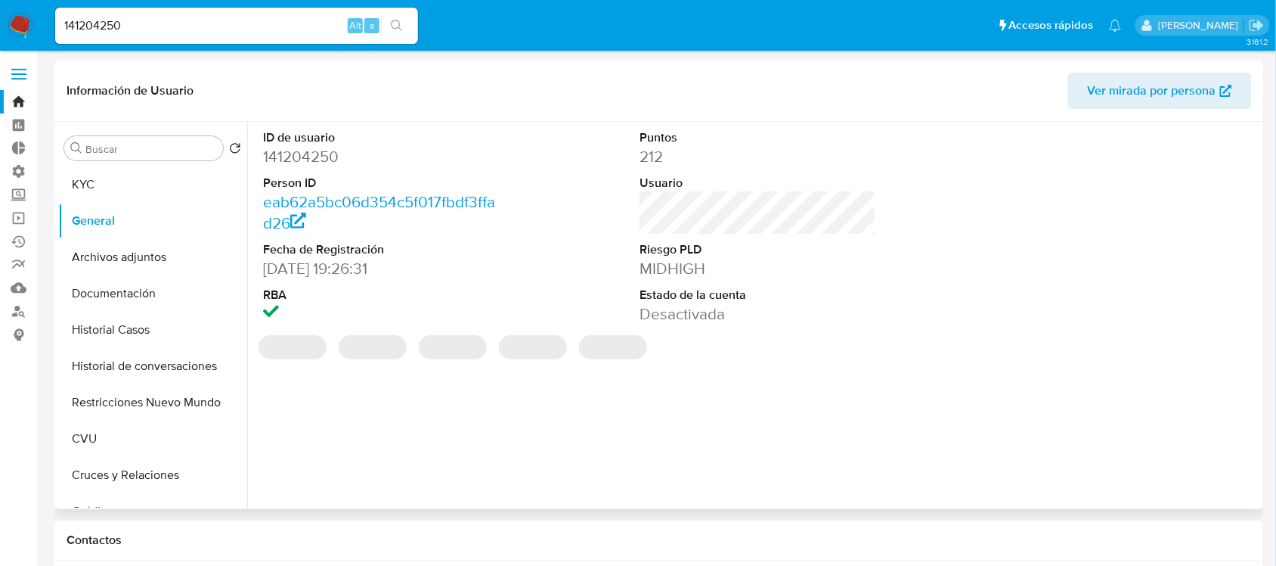
click at [318, 157] on dd "141204250" at bounding box center [381, 156] width 236 height 21
copy dd "141204250"
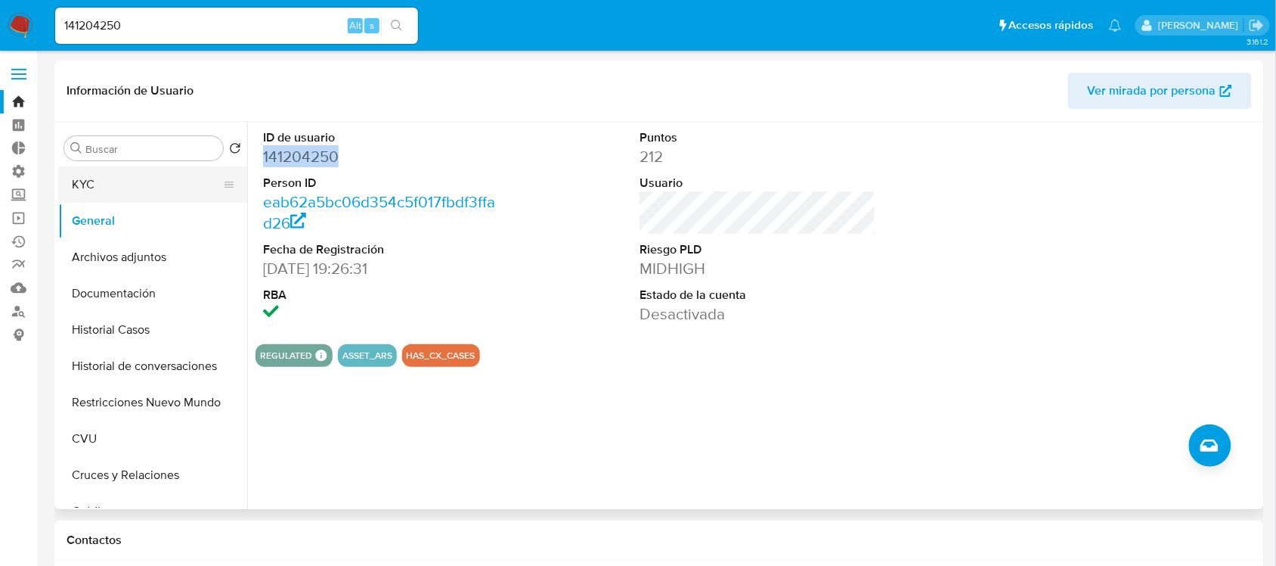
click at [130, 181] on button "KYC" at bounding box center [146, 184] width 177 height 36
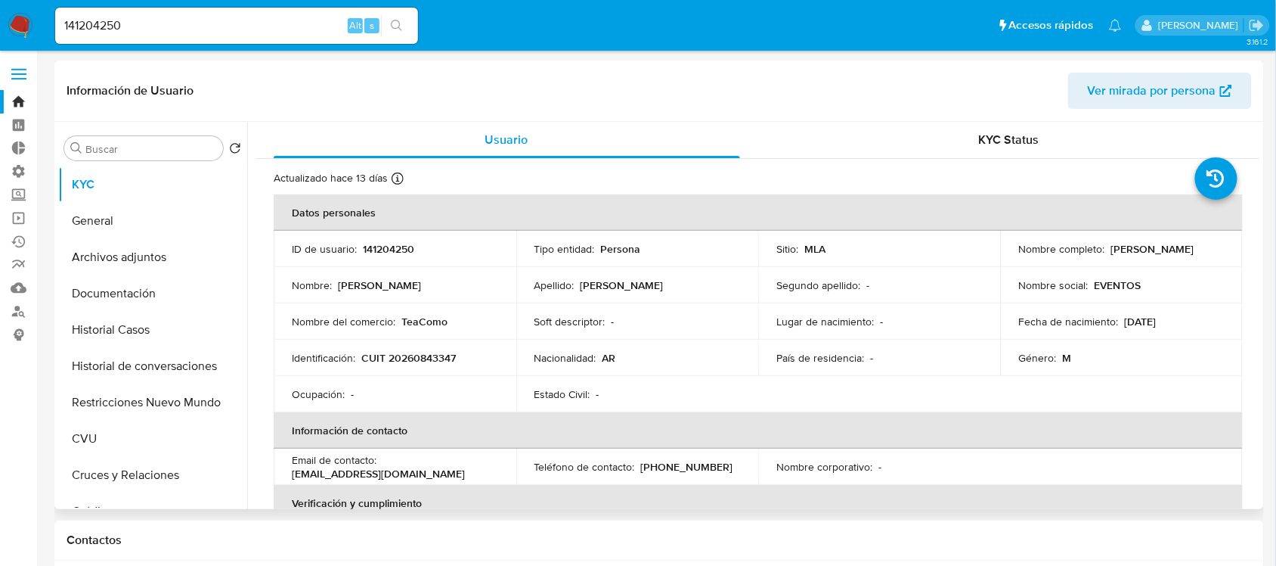
drag, startPoint x: 1214, startPoint y: 247, endPoint x: 1106, endPoint y: 251, distance: 107.4
click at [1106, 251] on div "Nombre completo : Claudio German Ayub" at bounding box center [1122, 249] width 206 height 14
copy p "Claudio German Ayub"
